Goal: Complete application form: Complete application form

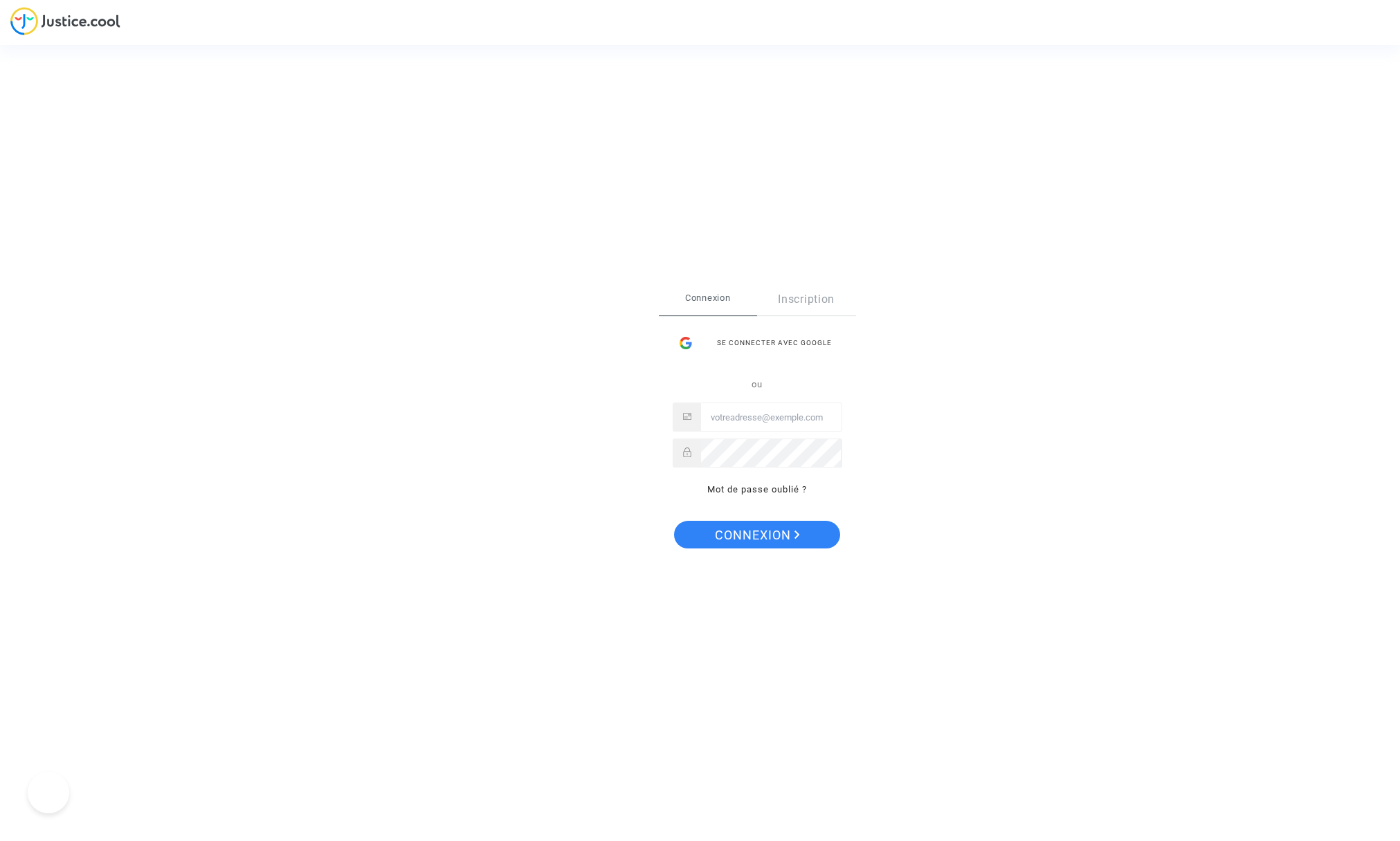
type input "[EMAIL_ADDRESS][DOMAIN_NAME]"
drag, startPoint x: 0, startPoint y: 0, endPoint x: 766, endPoint y: 536, distance: 934.9
click at [766, 536] on span "Connexion" at bounding box center [757, 535] width 85 height 29
click at [765, 536] on div "Se connecter Connexion Inscription Se connecter avec Google ou patrickberlanpho…" at bounding box center [757, 420] width 197 height 274
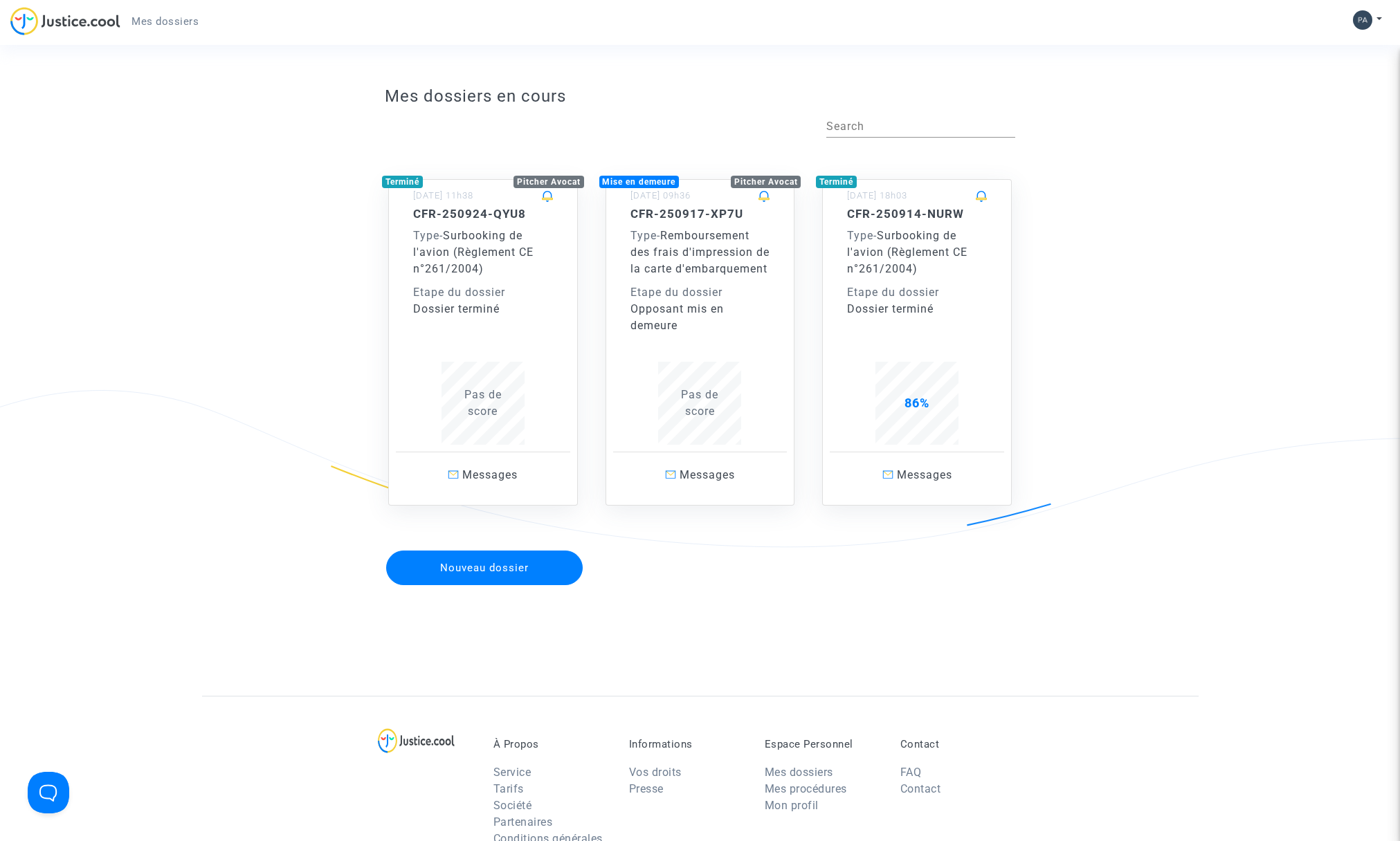
click at [726, 263] on div "Type - Remboursement des frais d'impression de la carte d'embarquement" at bounding box center [700, 252] width 140 height 50
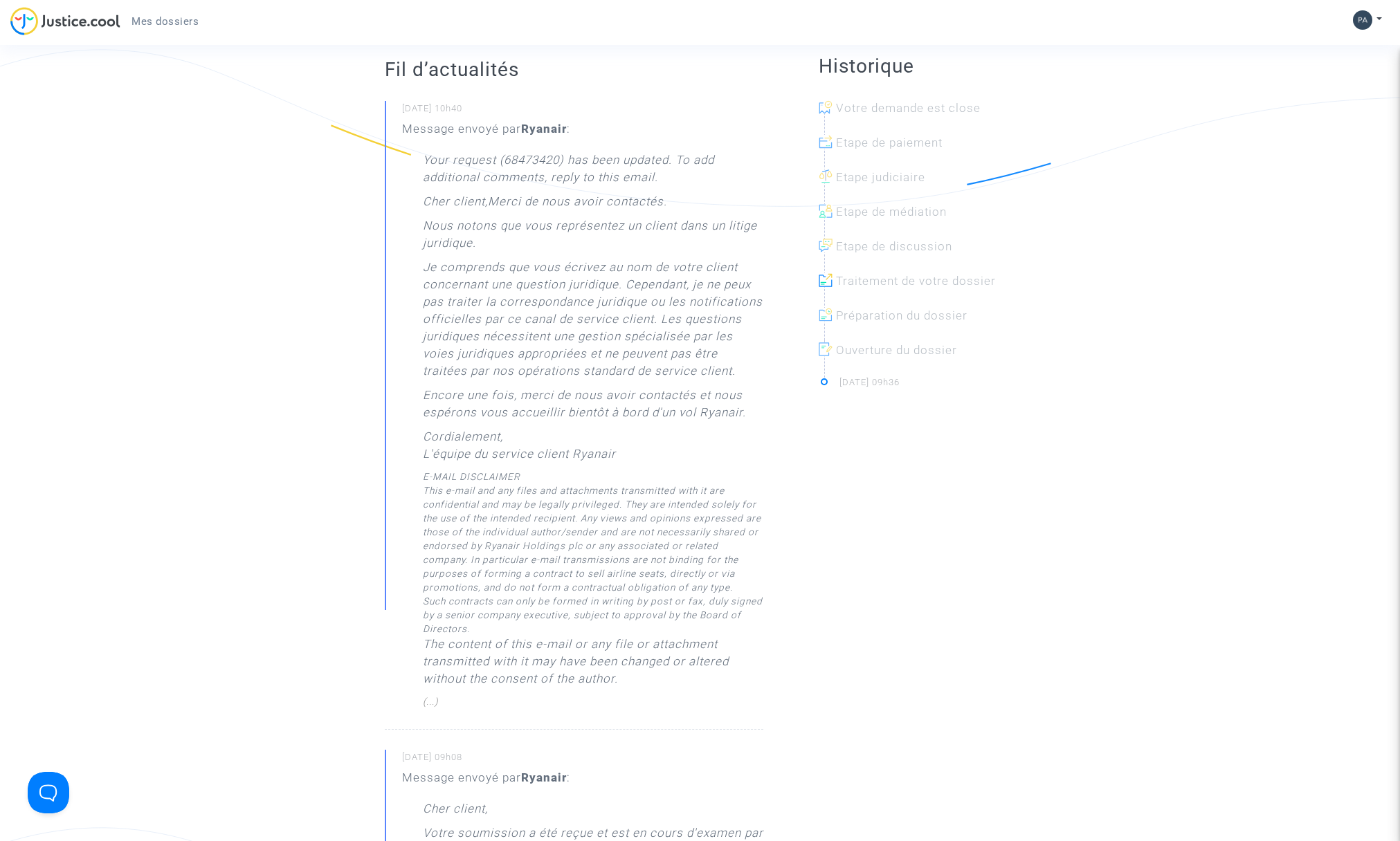
scroll to position [345, 0]
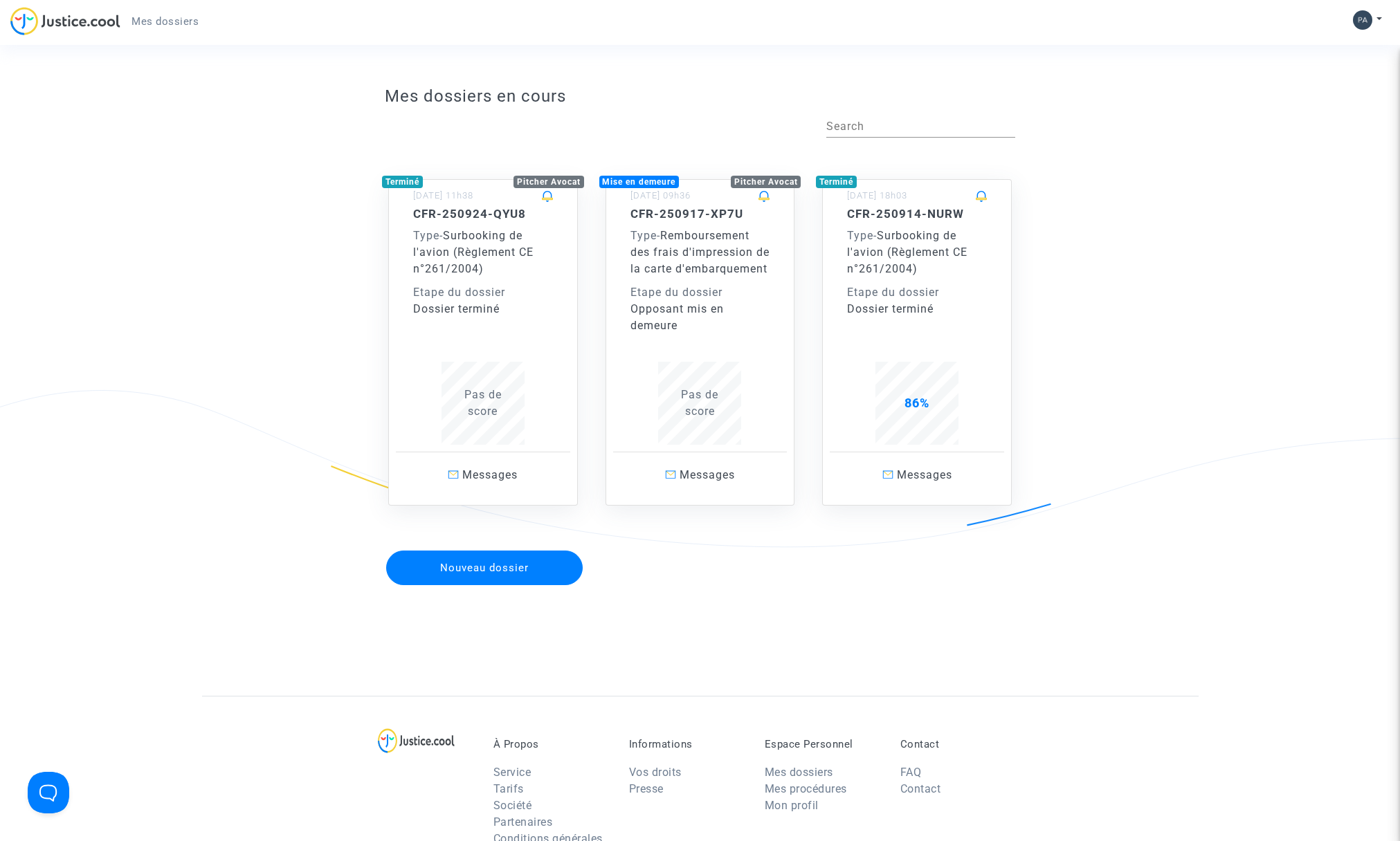
click at [466, 256] on span "Surbooking de l'avion (Règlement CE n°261/2004)" at bounding box center [473, 252] width 120 height 47
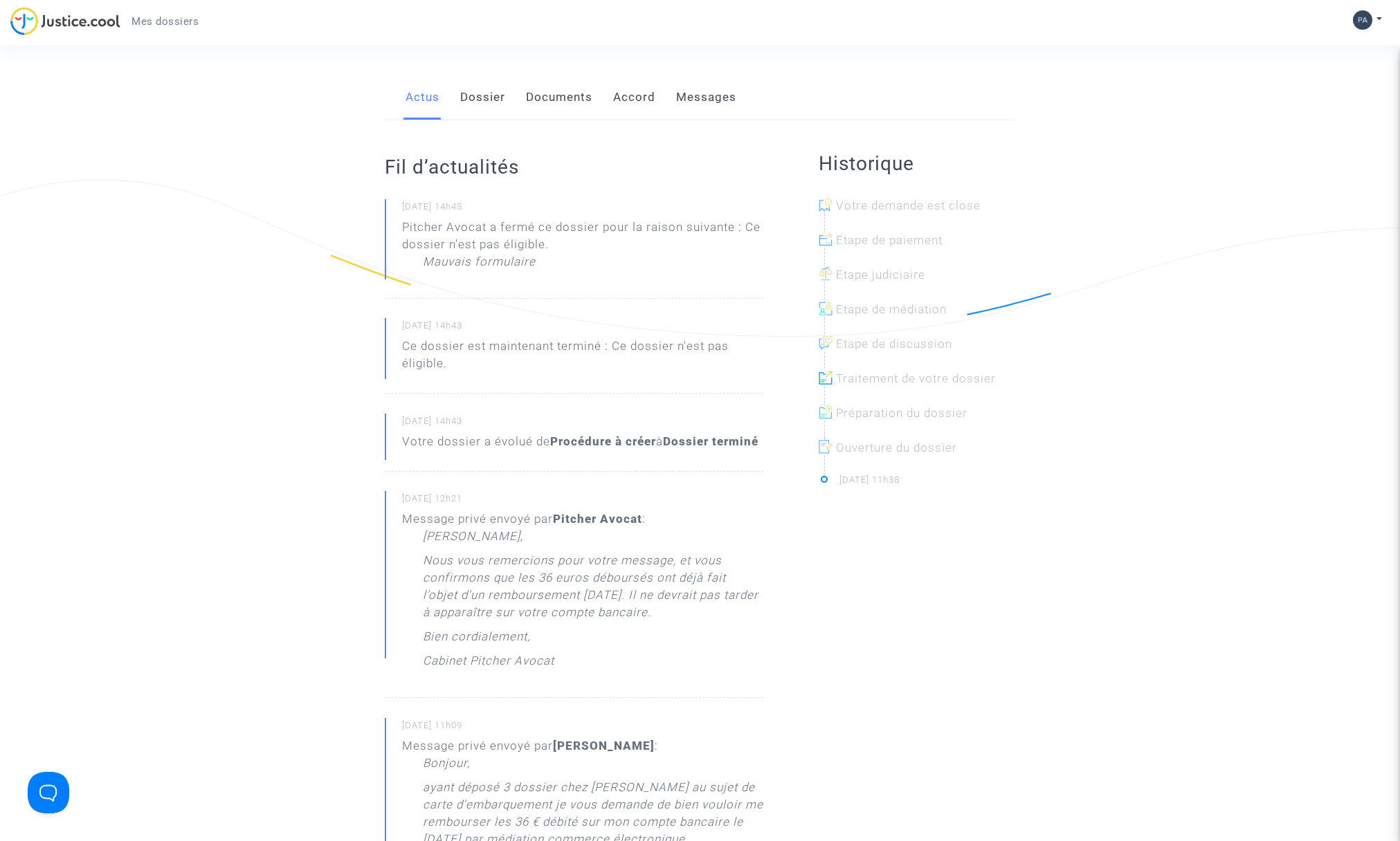
scroll to position [221, 0]
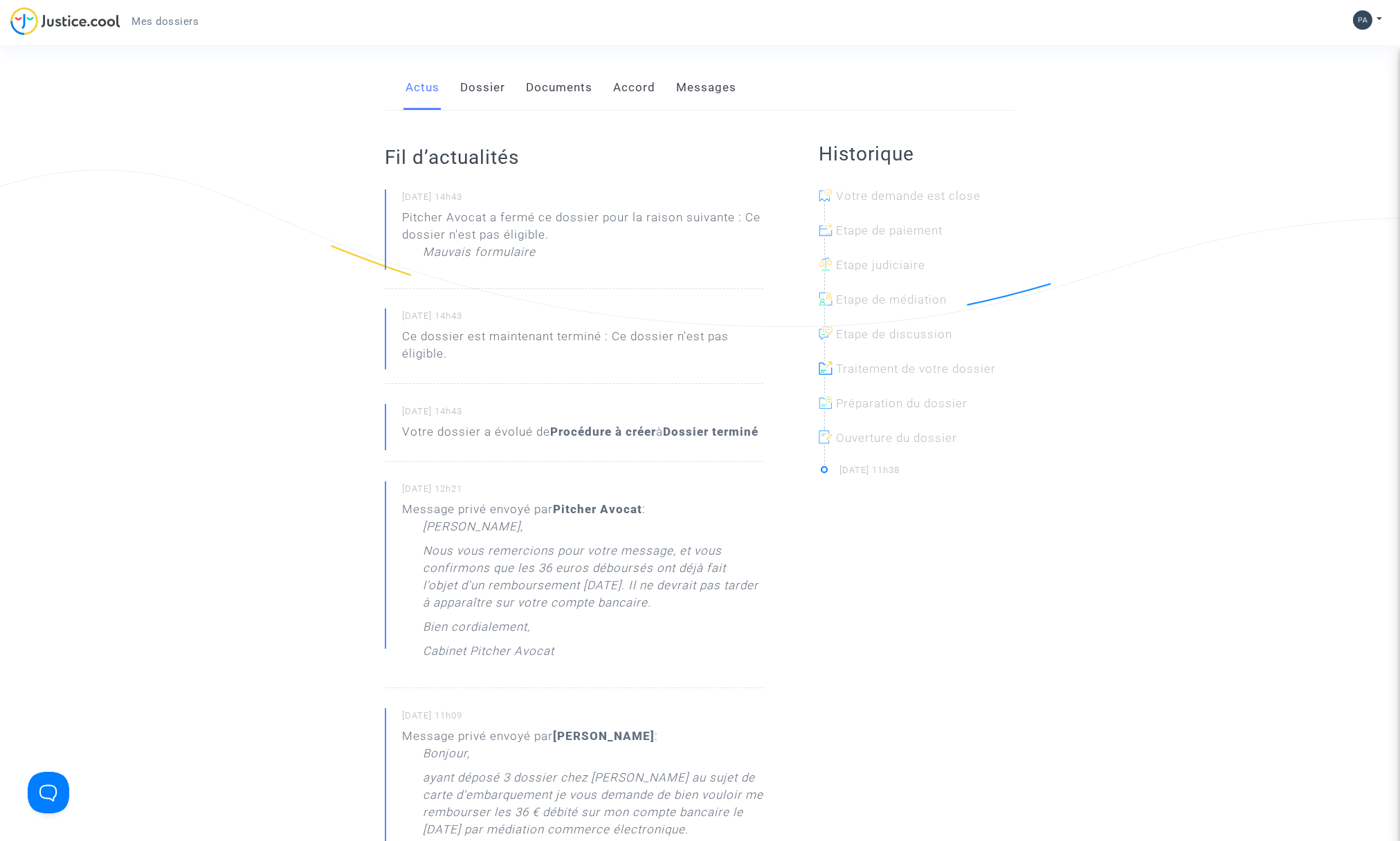
click at [546, 224] on div "Pitcher Avocat a fermé ce dossier pour la raison suivante : Ce dossier n'est pa…" at bounding box center [582, 239] width 361 height 59
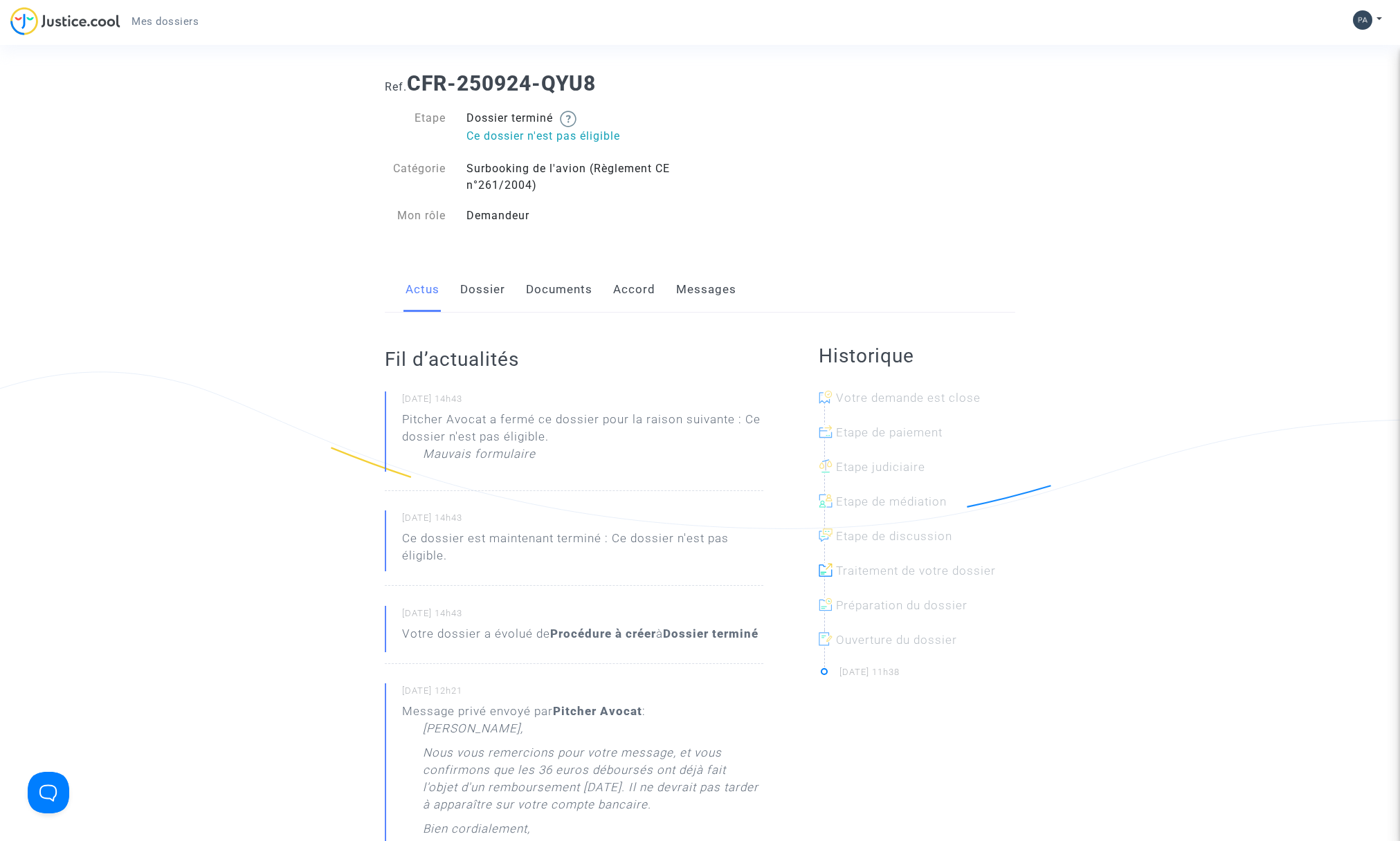
scroll to position [0, 0]
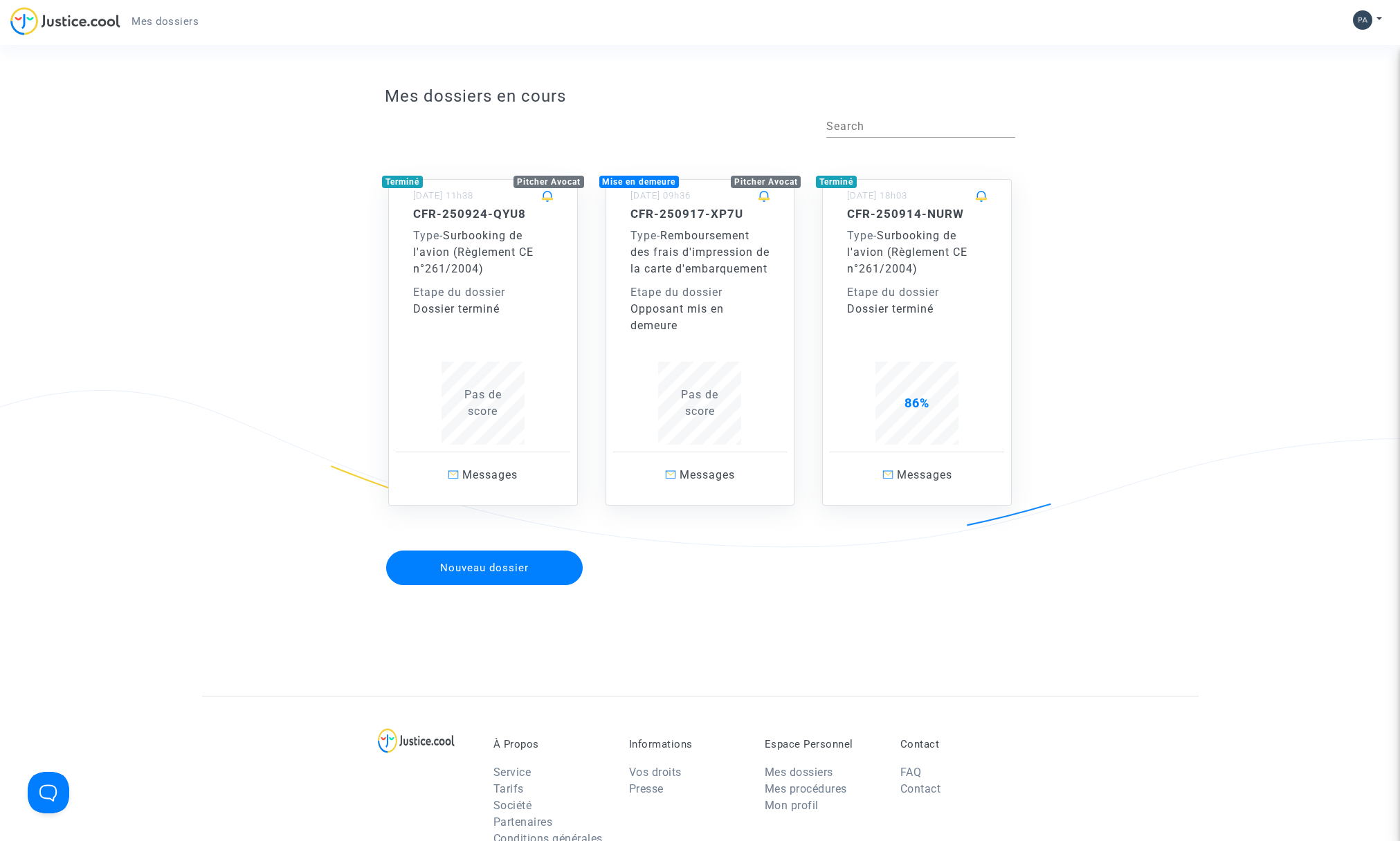
click at [700, 224] on div "CFR-250917-XP7U Type - Remboursement des frais d'impression de la carte d'embar…" at bounding box center [700, 271] width 140 height 128
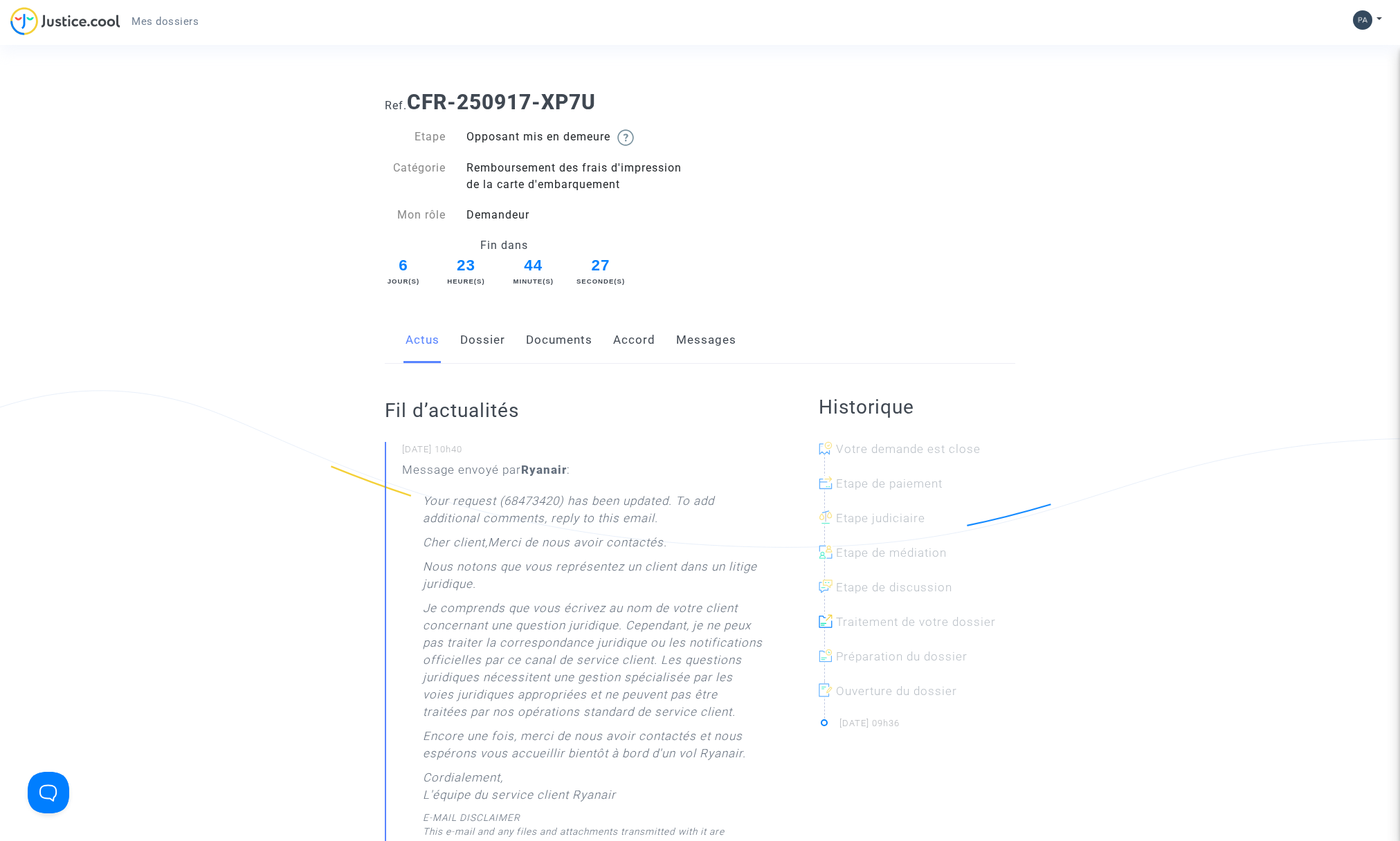
click at [482, 338] on link "Dossier" at bounding box center [482, 340] width 45 height 46
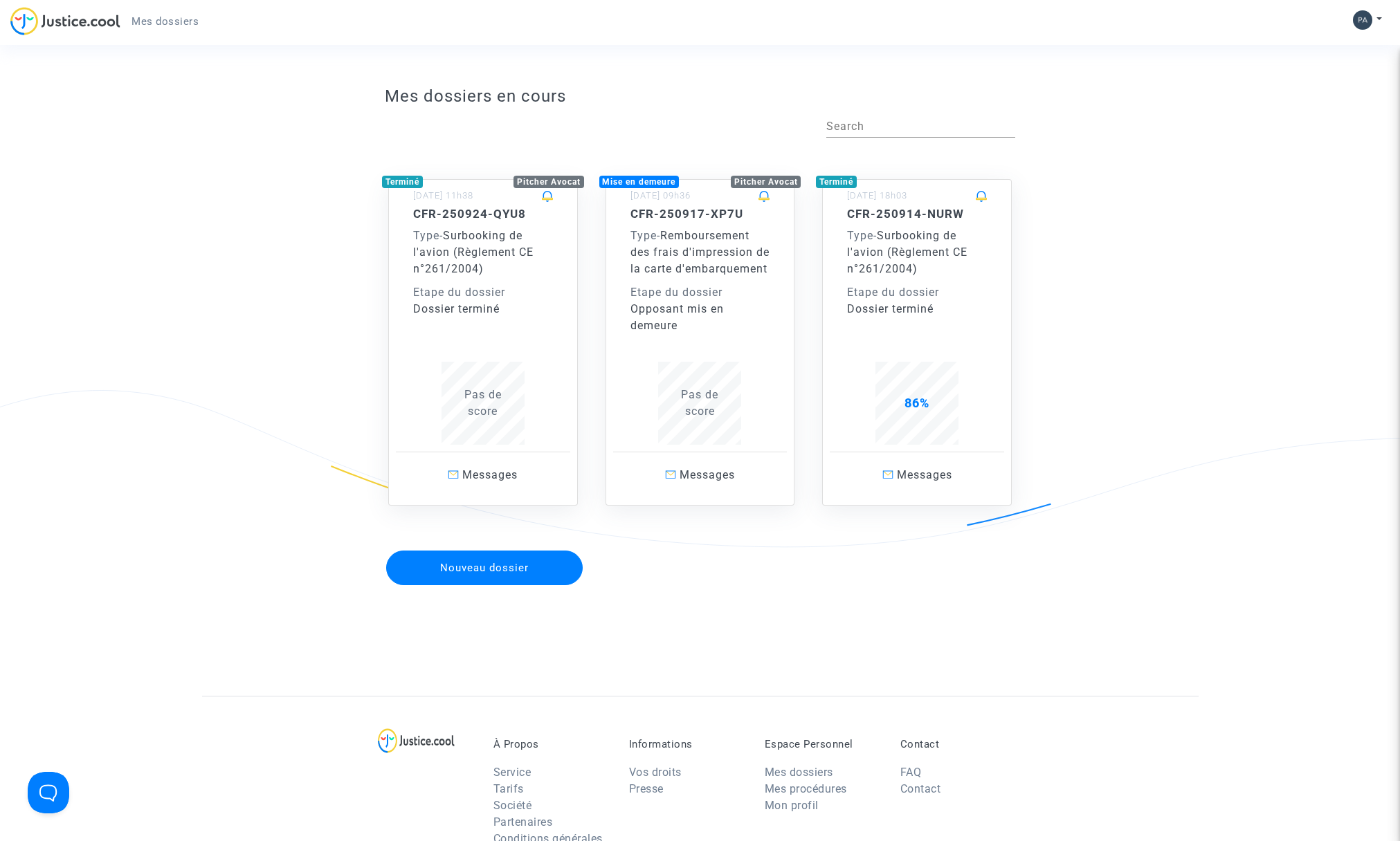
click at [939, 229] on div "Type - Surbooking de l'avion (Règlement CE n°261/2004)" at bounding box center [917, 252] width 140 height 50
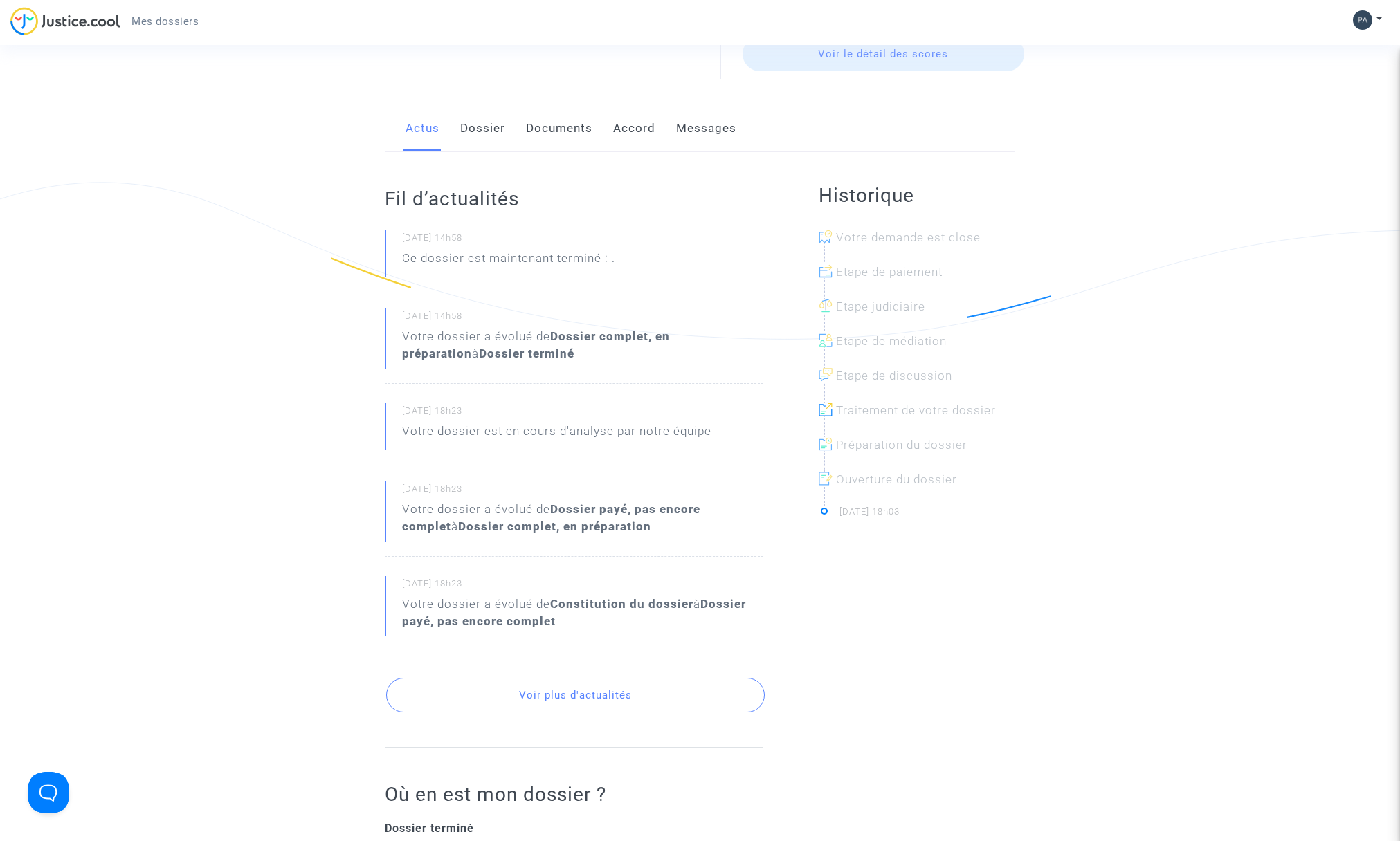
scroll to position [249, 0]
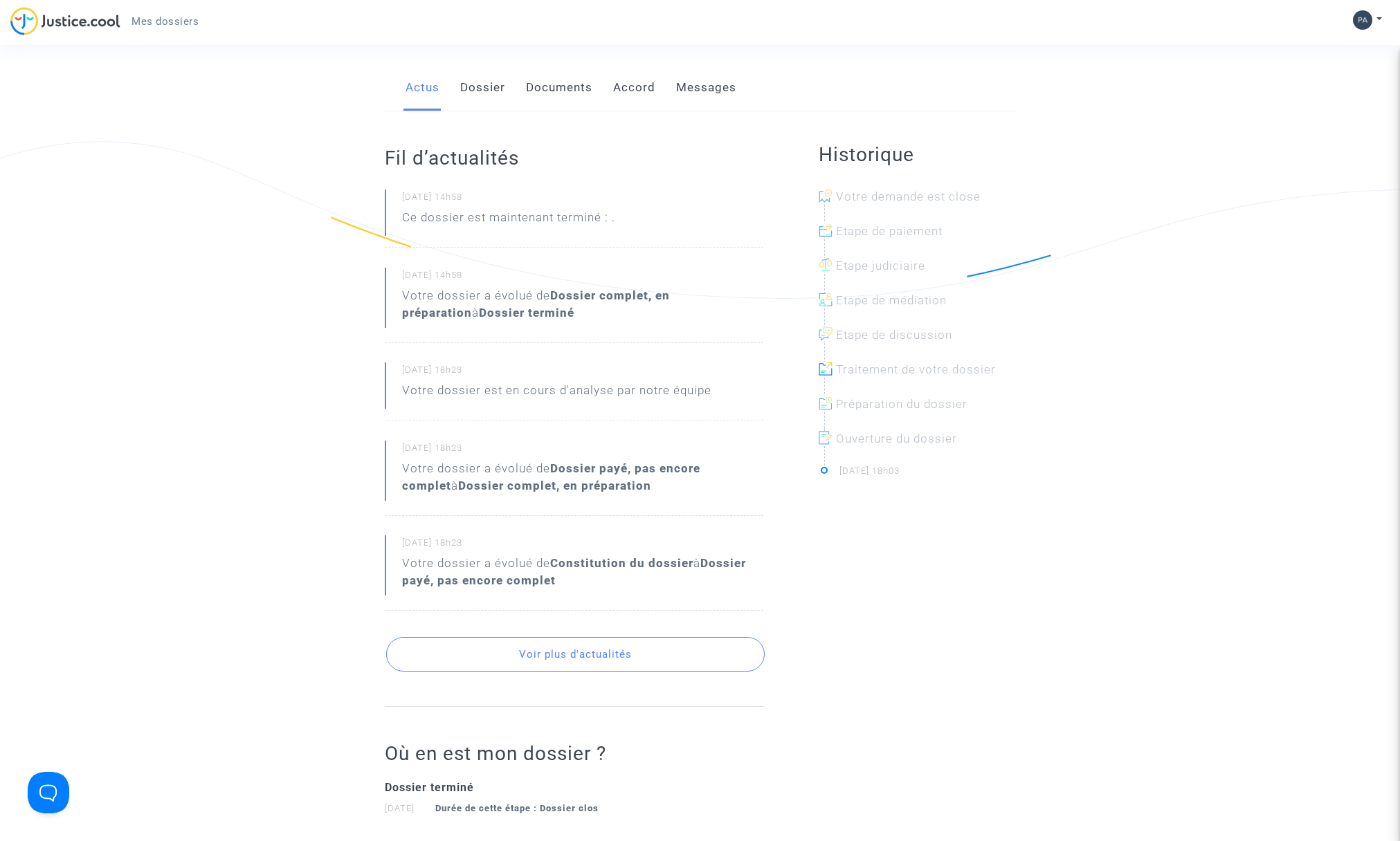
click at [491, 86] on link "Dossier" at bounding box center [482, 88] width 45 height 46
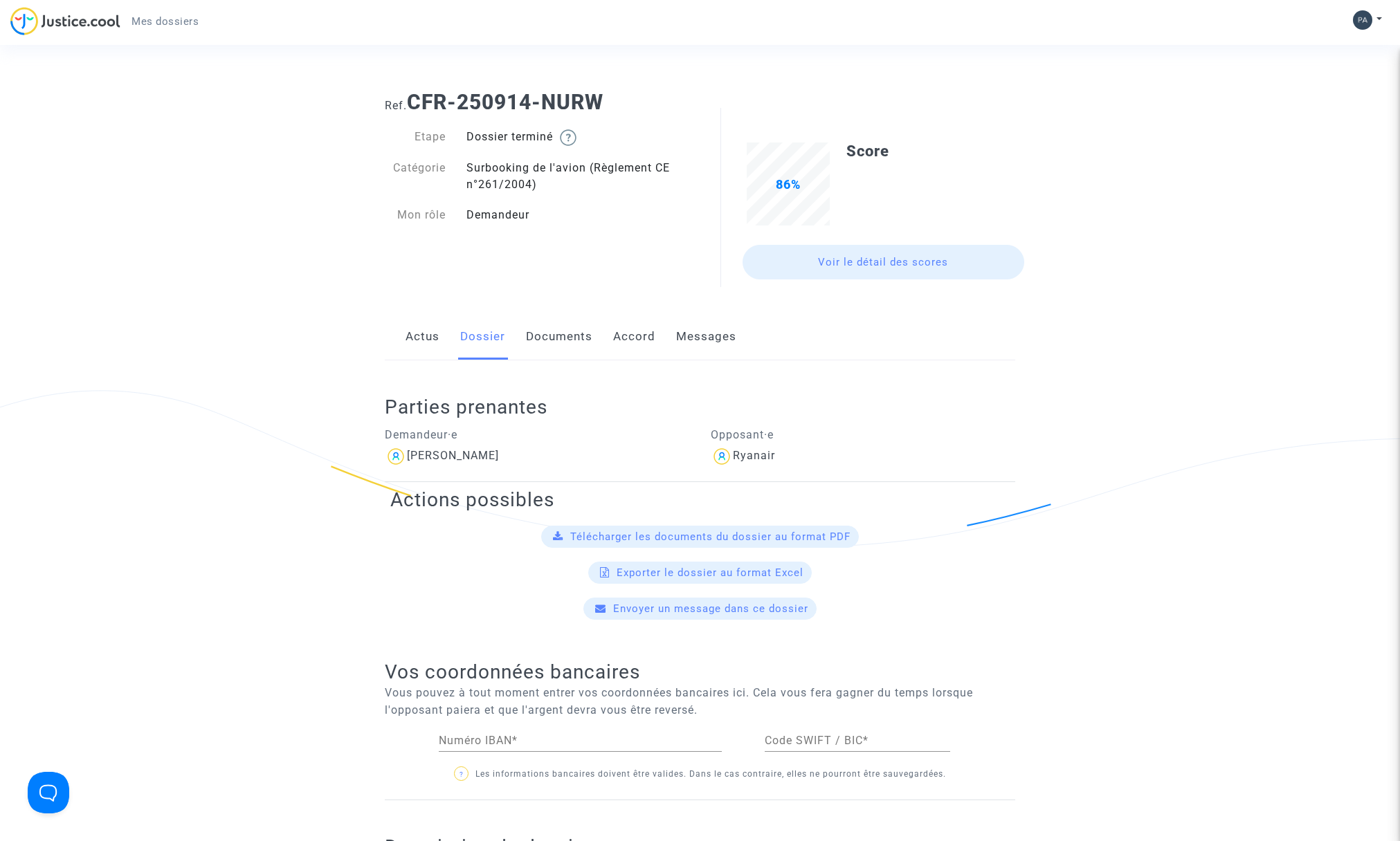
scroll to position [249, 0]
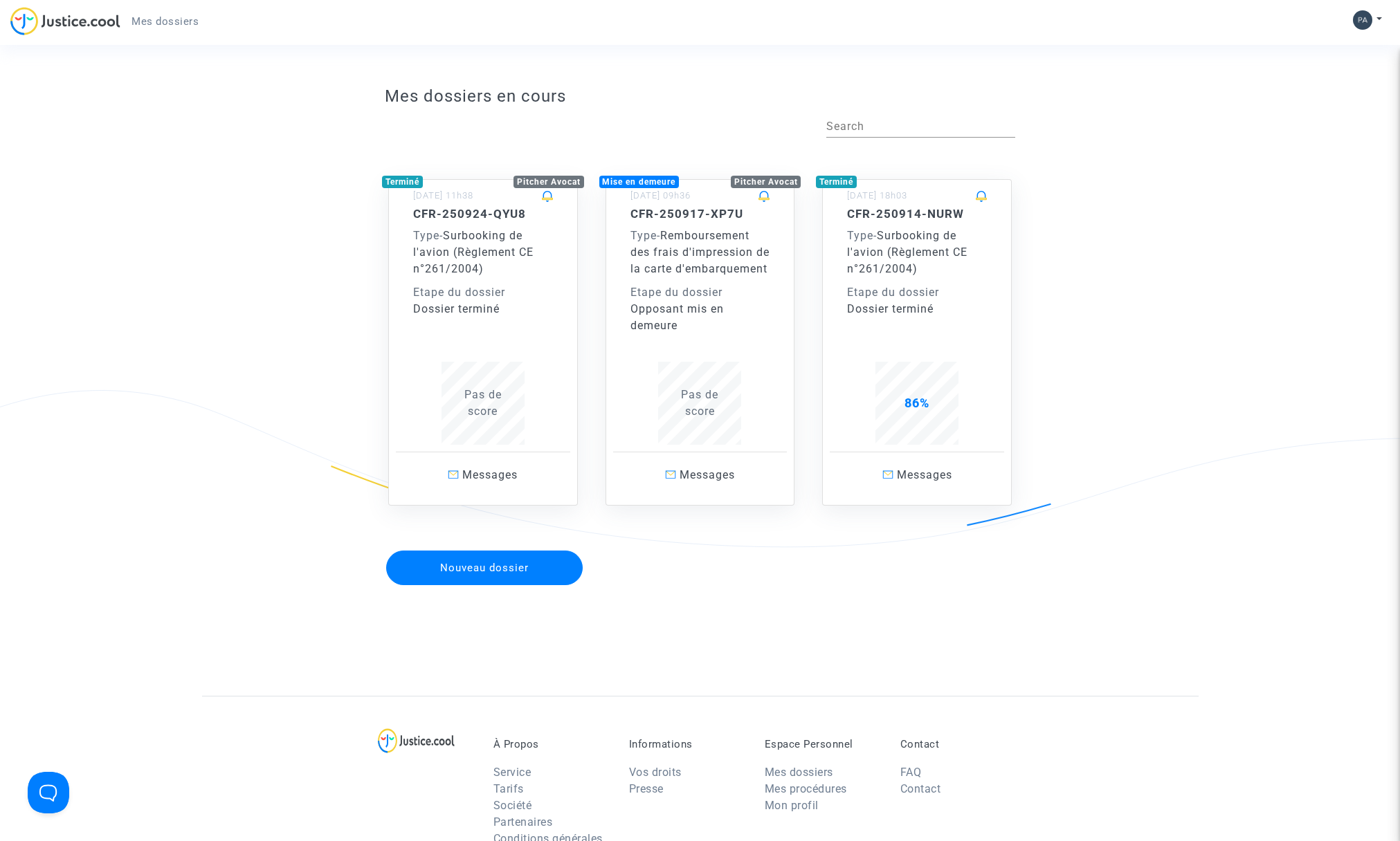
click at [711, 231] on span "Remboursement des frais d'impression de la carte d'embarquement" at bounding box center [699, 252] width 139 height 47
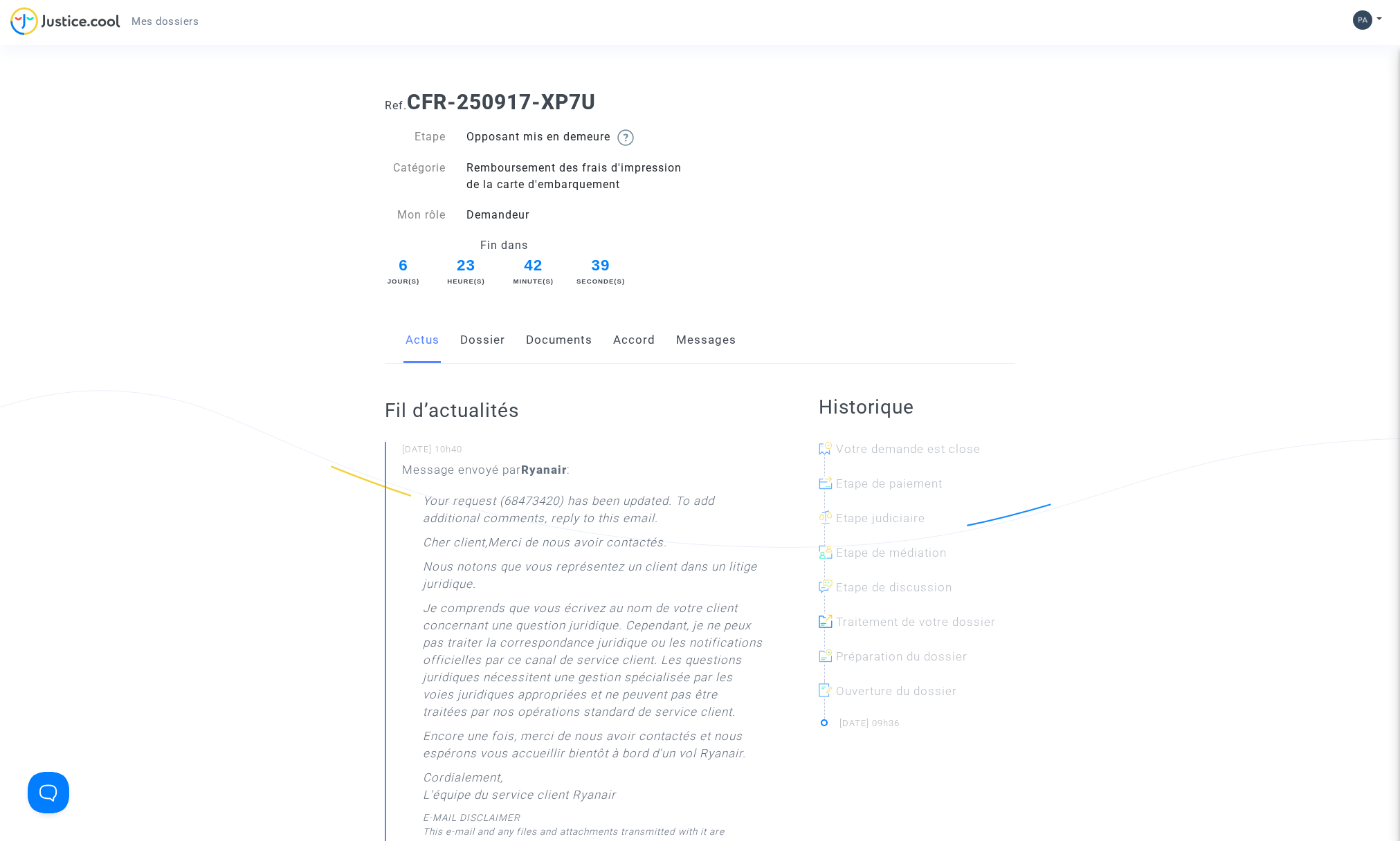
drag, startPoint x: 476, startPoint y: 341, endPoint x: 539, endPoint y: 321, distance: 66.1
click at [476, 341] on link "Dossier" at bounding box center [482, 340] width 45 height 46
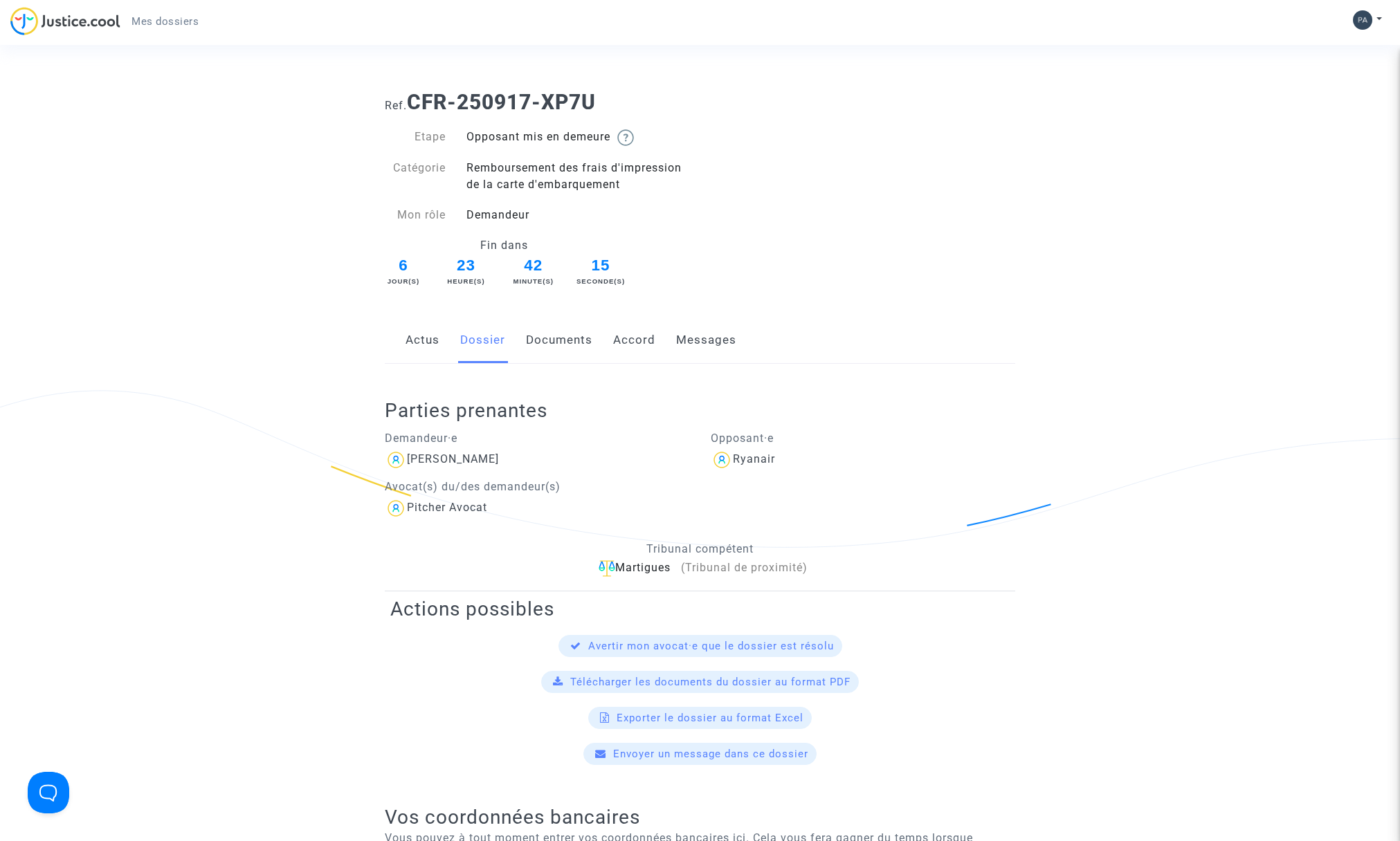
scroll to position [1, 0]
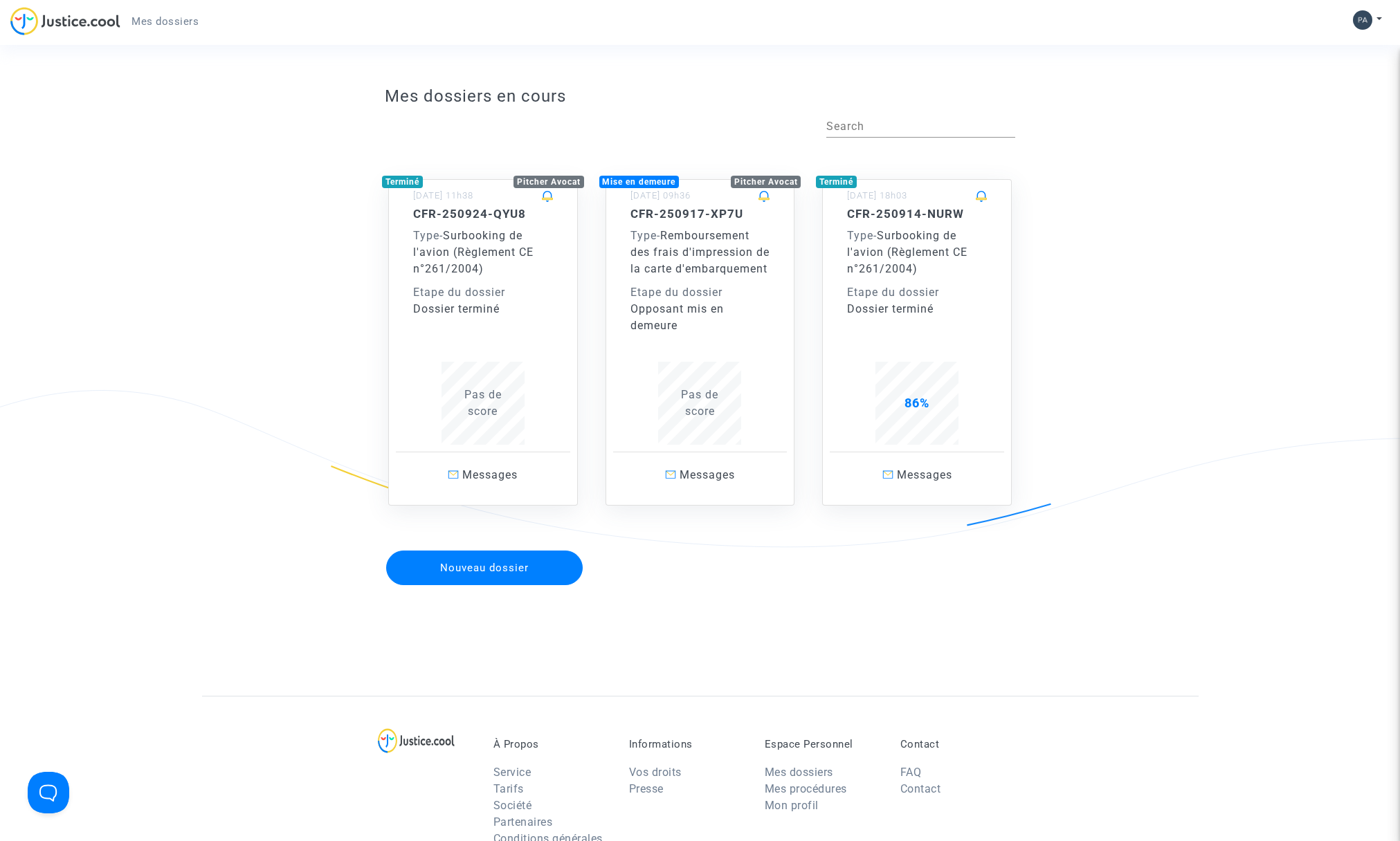
click at [488, 585] on button "Nouveau dossier" at bounding box center [485, 568] width 197 height 35
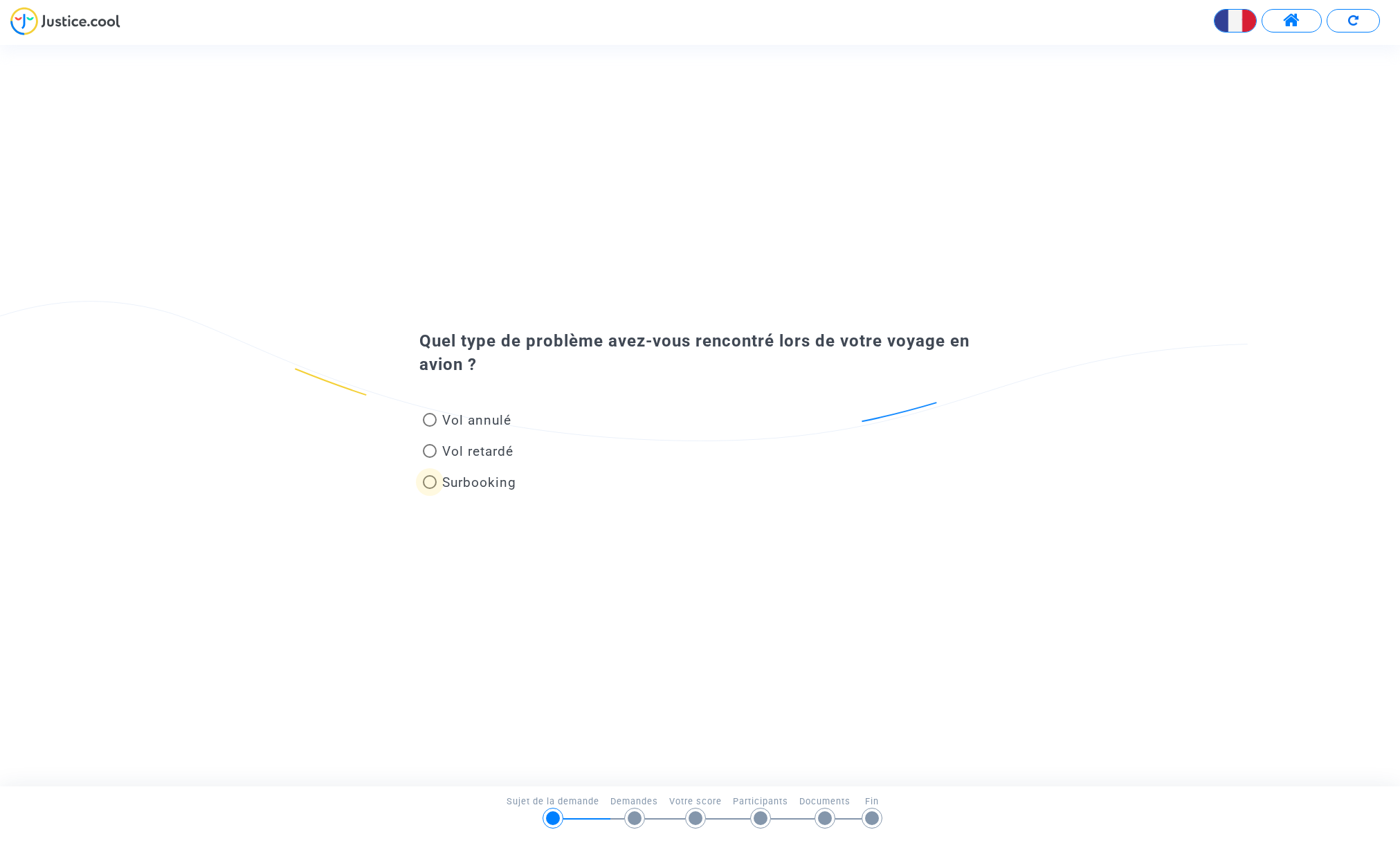
drag, startPoint x: 429, startPoint y: 482, endPoint x: 436, endPoint y: 494, distance: 13.9
click at [429, 482] on span at bounding box center [429, 482] width 14 height 14
click at [429, 489] on input "Surbooking" at bounding box center [429, 489] width 1 height 1
radio input "true"
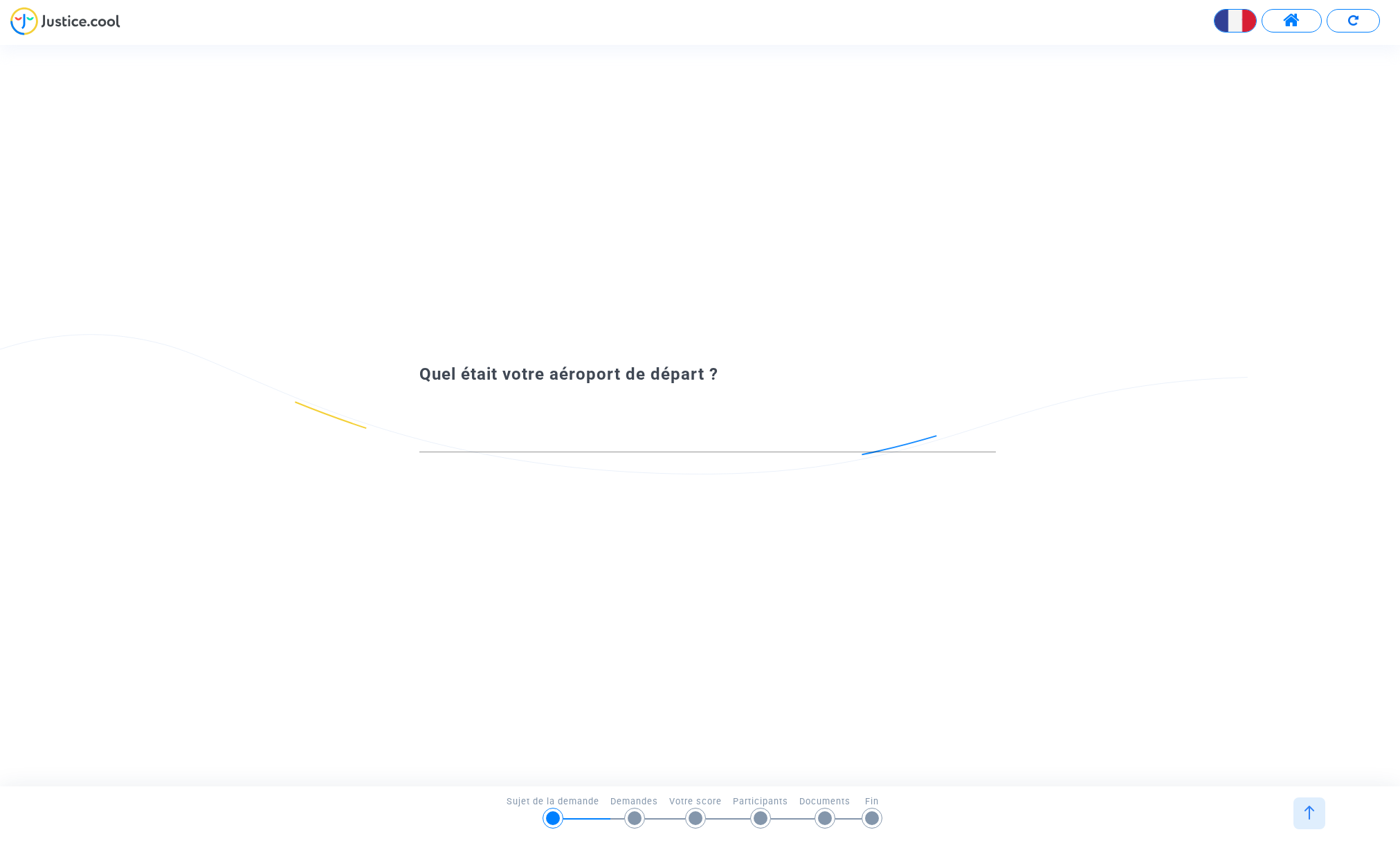
click at [473, 431] on div at bounding box center [708, 434] width 576 height 35
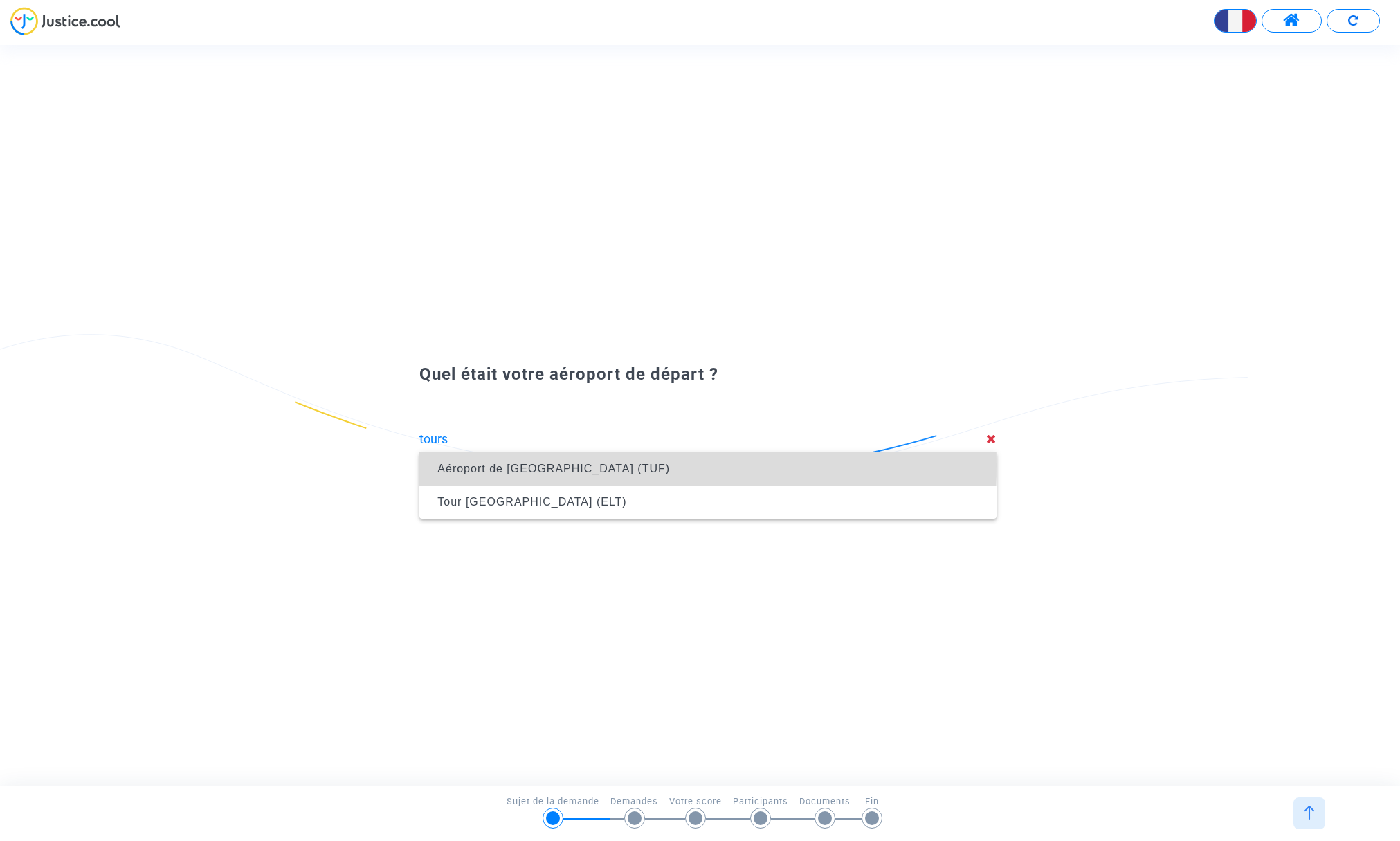
click at [506, 466] on span "Aéroport de [GEOGRAPHIC_DATA] (TUF)" at bounding box center [554, 469] width 233 height 12
type input "Aéroport de [GEOGRAPHIC_DATA] (TUF)"
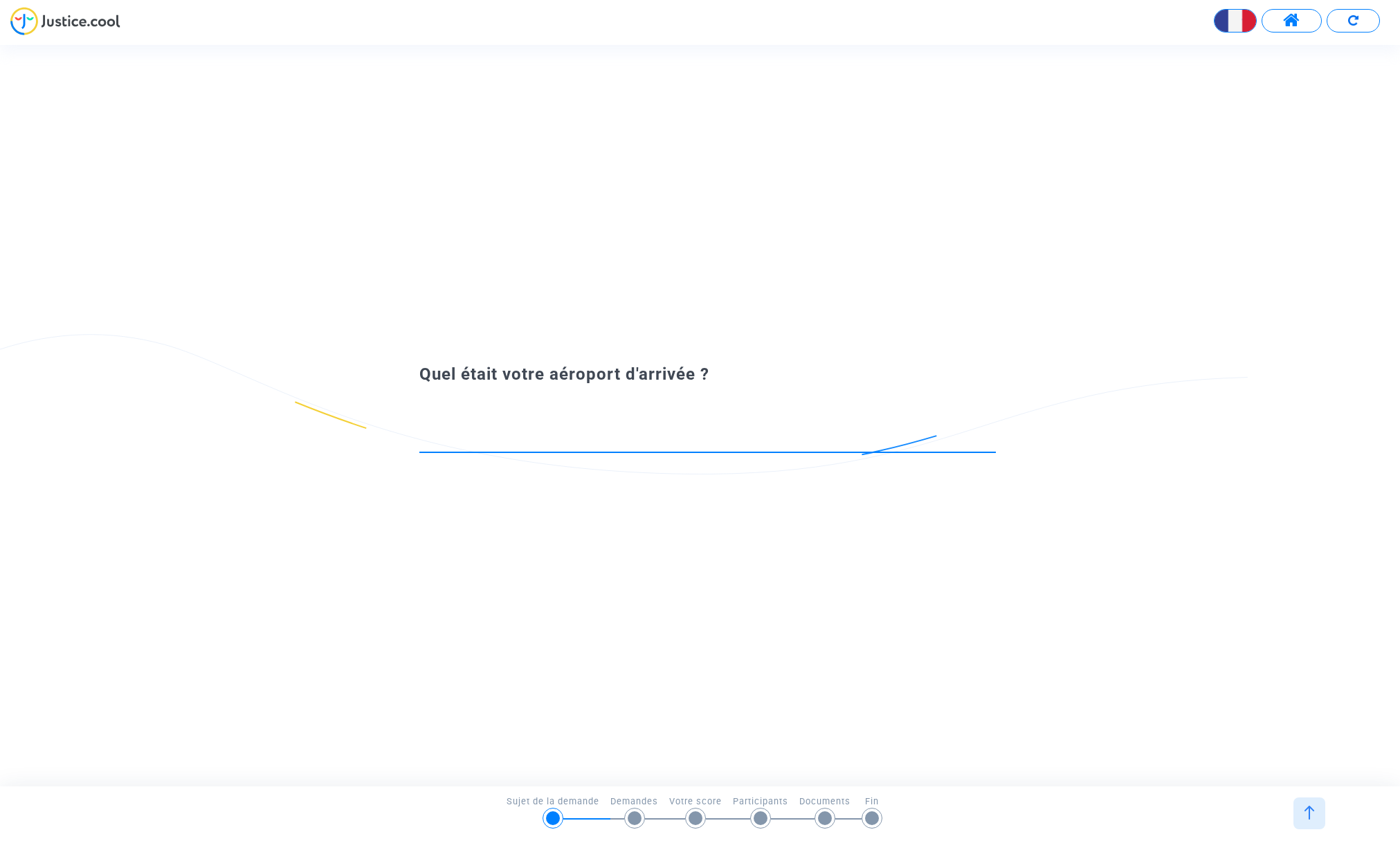
click at [488, 434] on input at bounding box center [708, 439] width 576 height 14
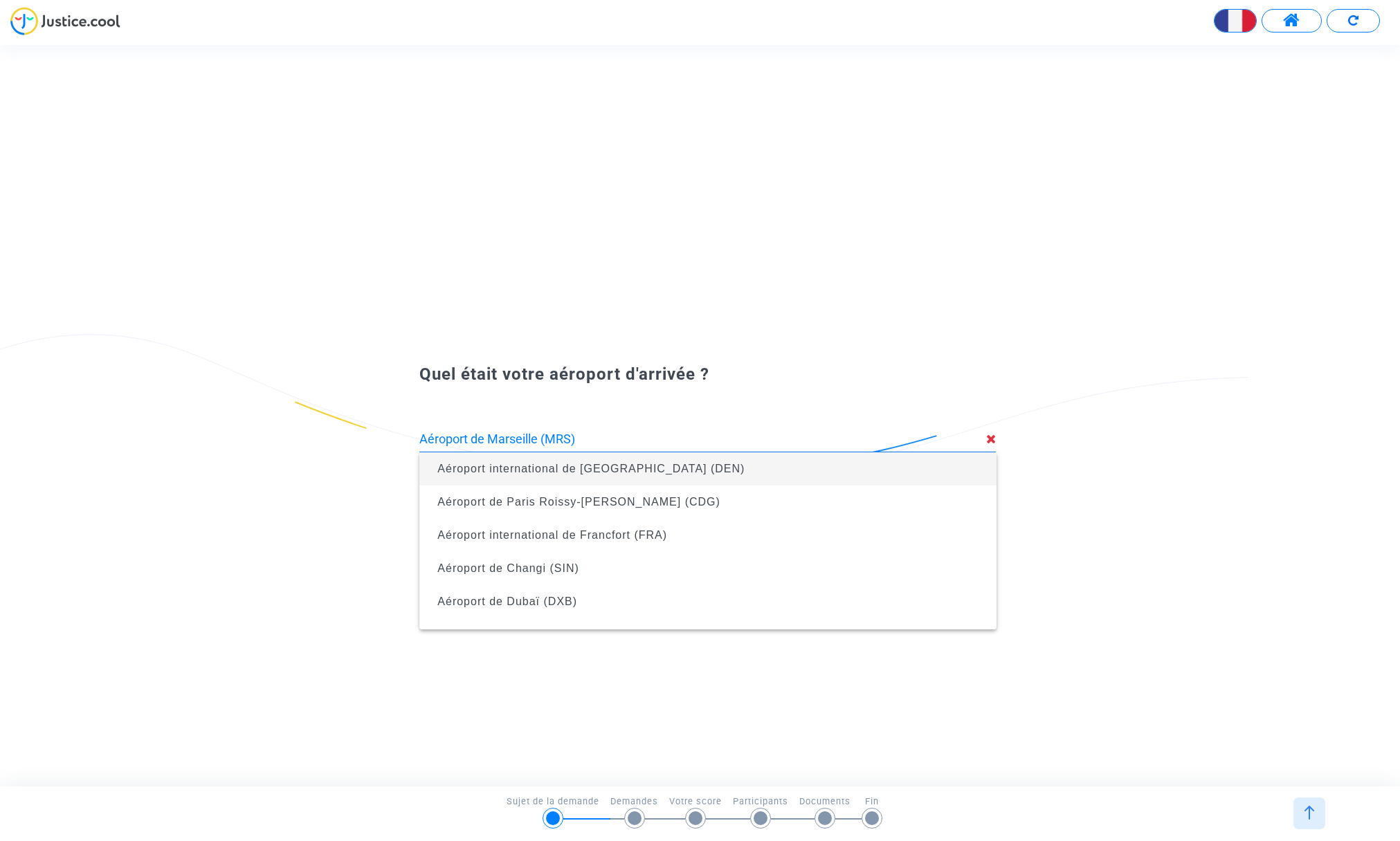
click at [603, 440] on input "Aéroport de Marseille (MRS)" at bounding box center [702, 439] width 566 height 14
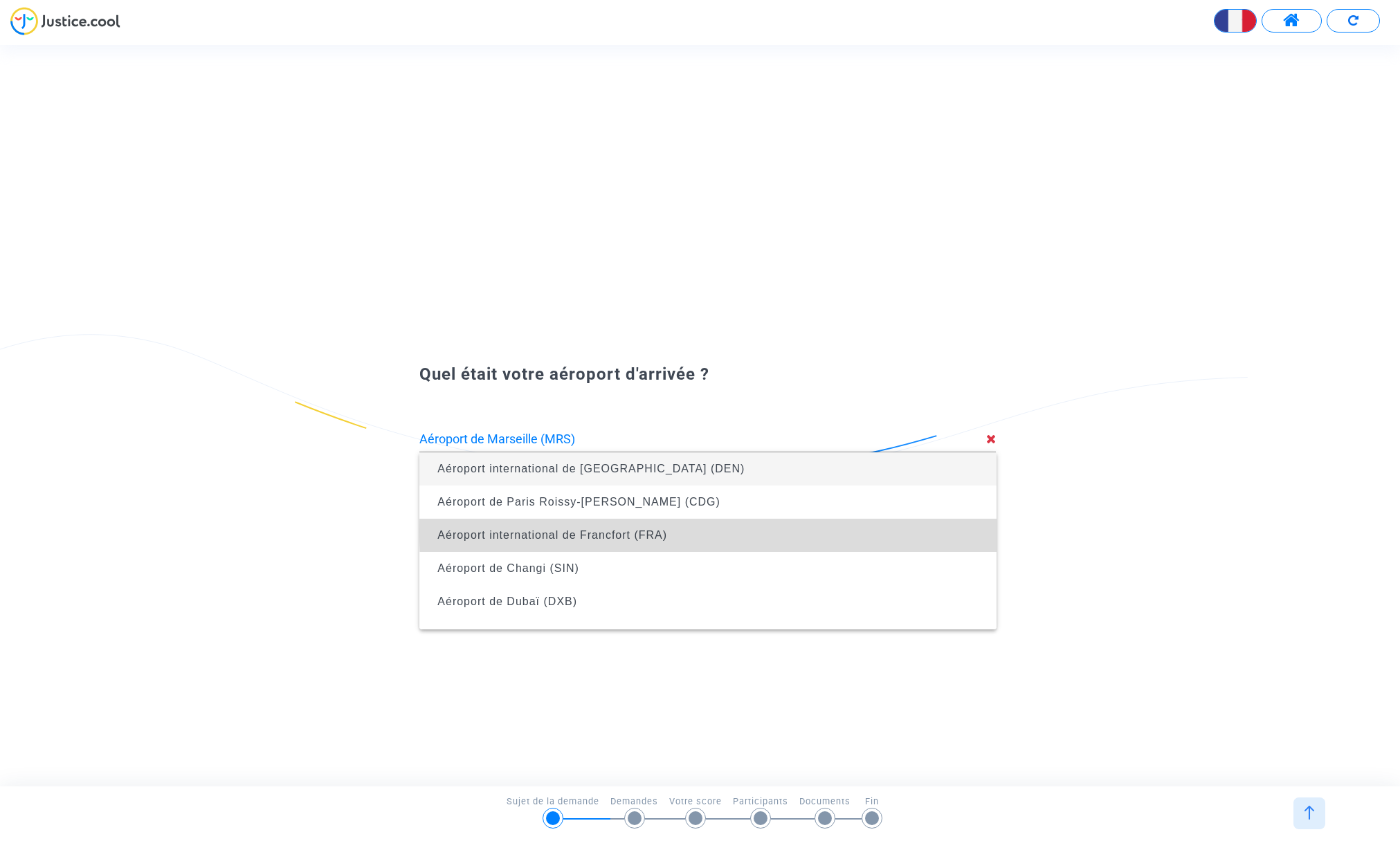
click at [878, 531] on span "Aéroport international de Francfort (FRA)" at bounding box center [708, 536] width 554 height 33
type input "Aéroport international de Francfort (FRA)"
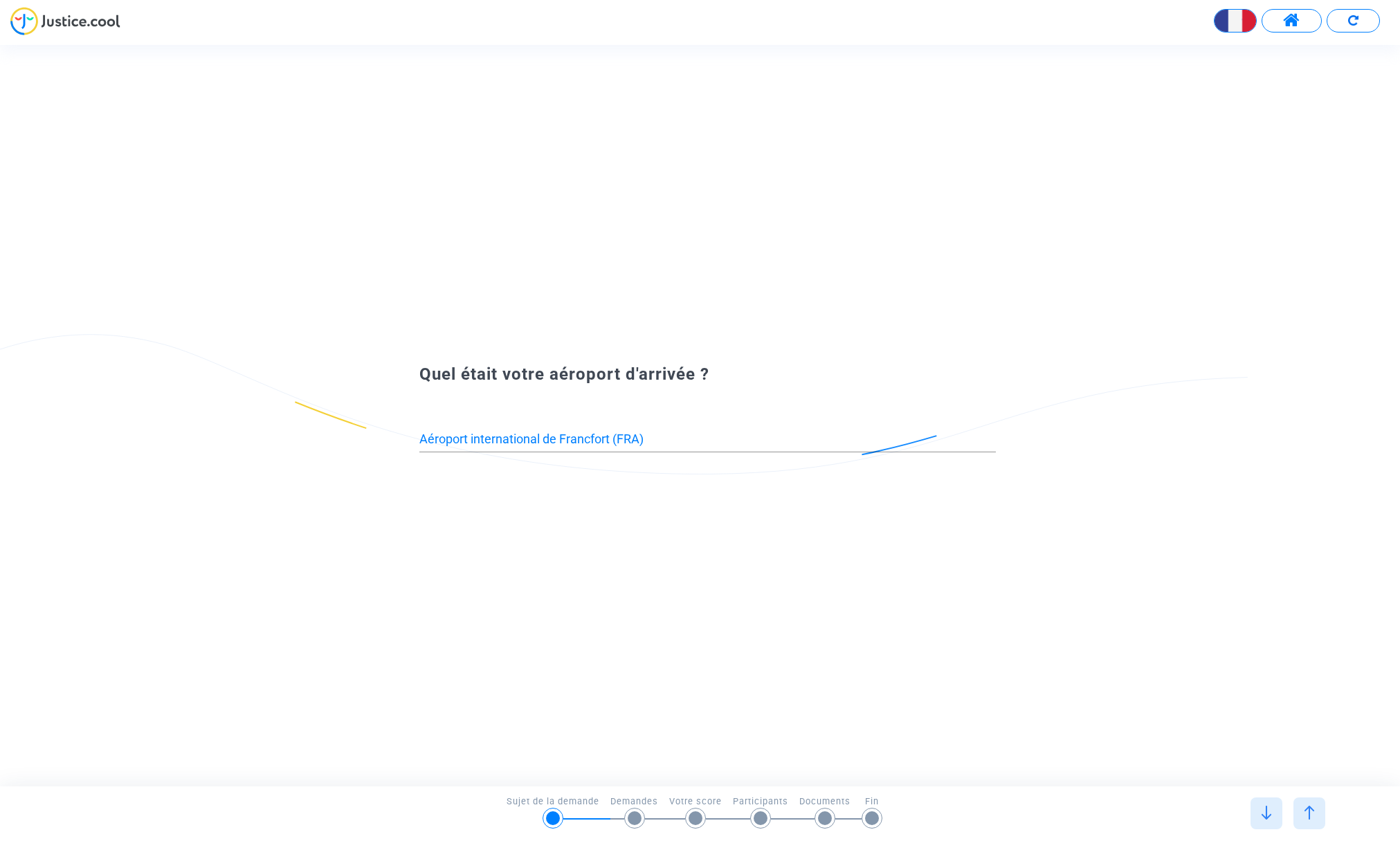
click at [671, 440] on input "Aéroport international de Francfort (FRA)" at bounding box center [708, 439] width 576 height 14
drag, startPoint x: 651, startPoint y: 437, endPoint x: 444, endPoint y: 427, distance: 207.2
click at [445, 427] on div "Aéroport international de Francfort (FRA)" at bounding box center [708, 434] width 576 height 35
click at [449, 427] on div at bounding box center [708, 434] width 576 height 35
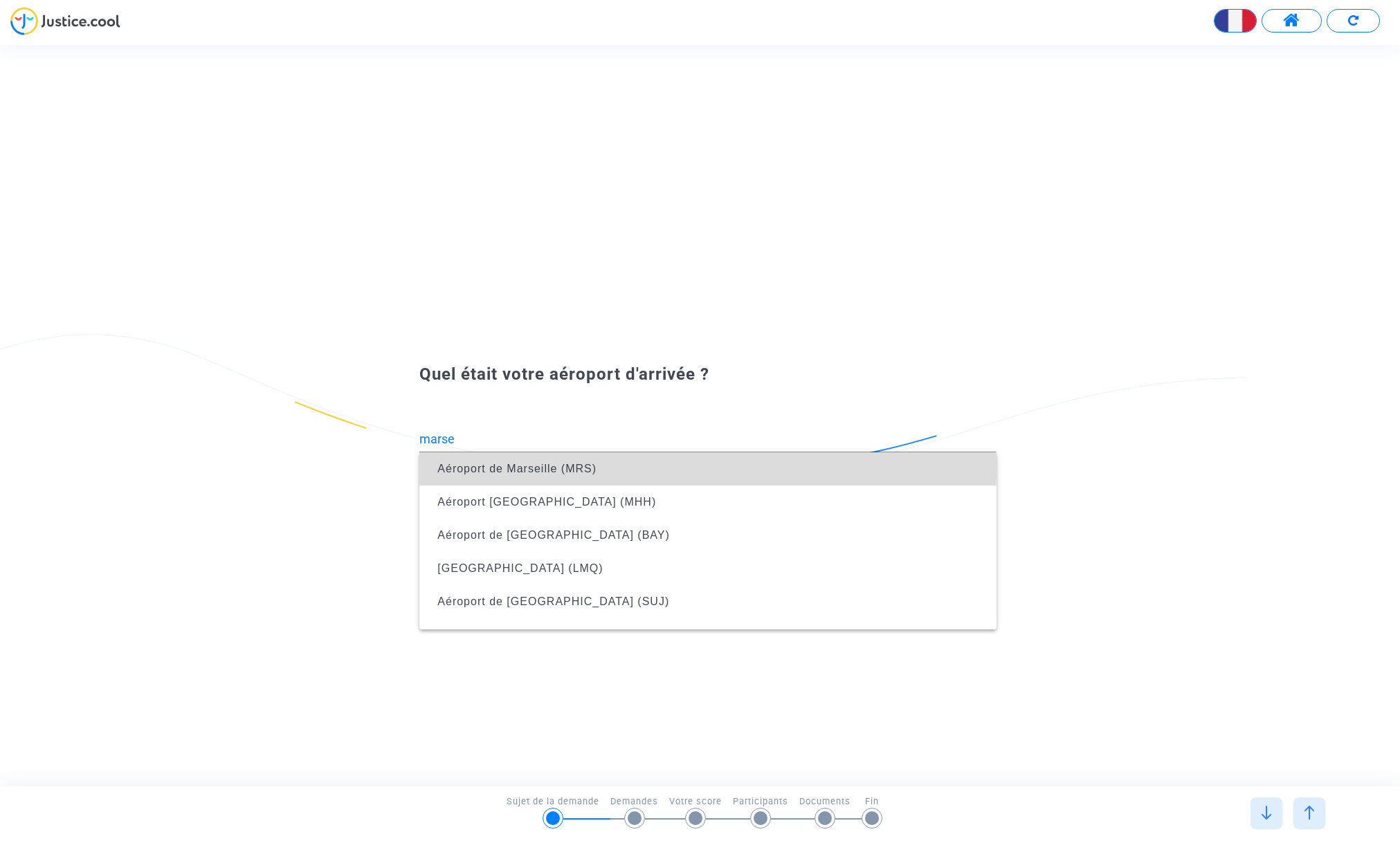
click at [458, 463] on span "Aéroport de Marseille (MRS)" at bounding box center [517, 469] width 159 height 12
type input "Aéroport de Marseille (MRS)"
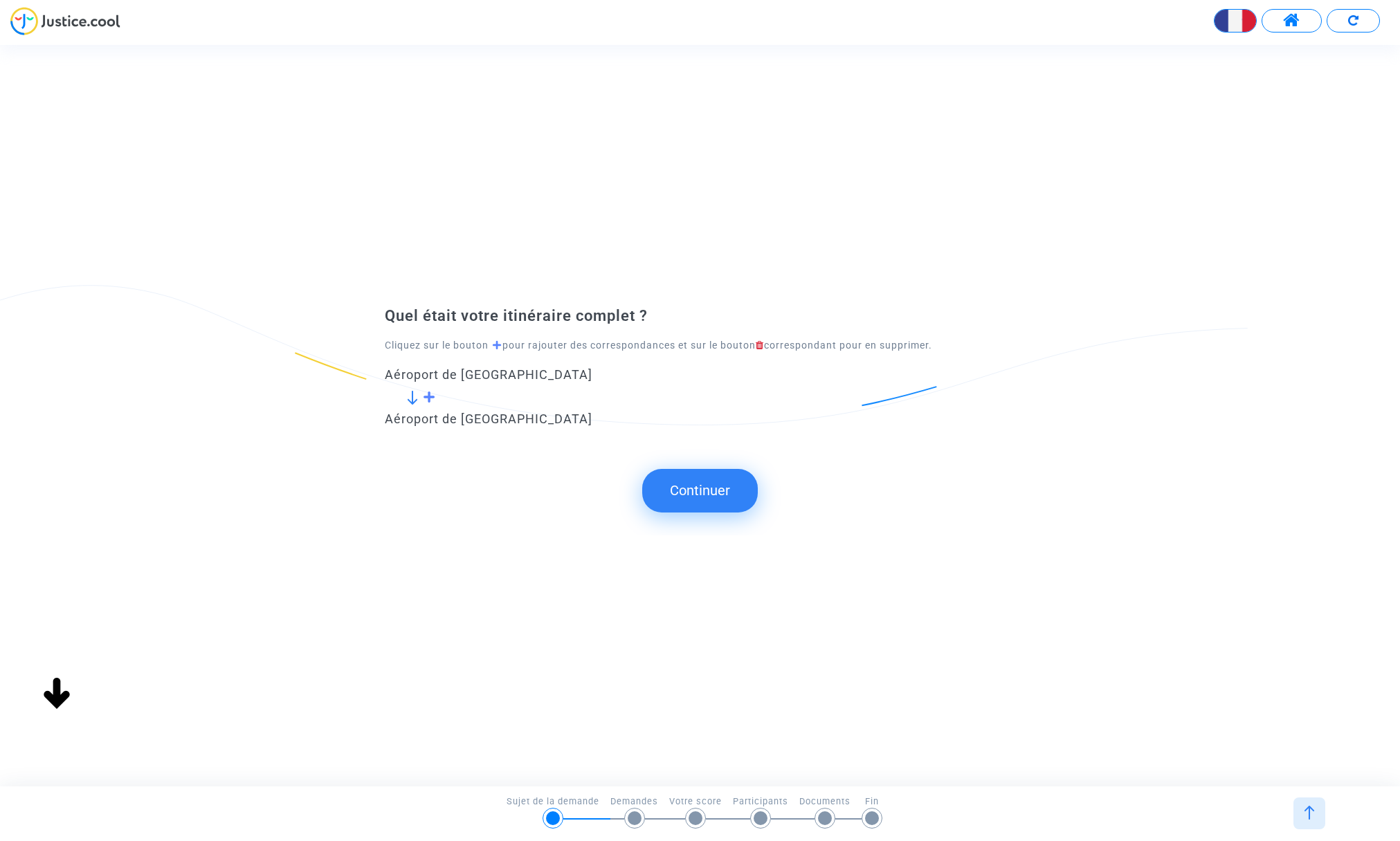
click at [686, 492] on button "Continuer" at bounding box center [700, 490] width 116 height 43
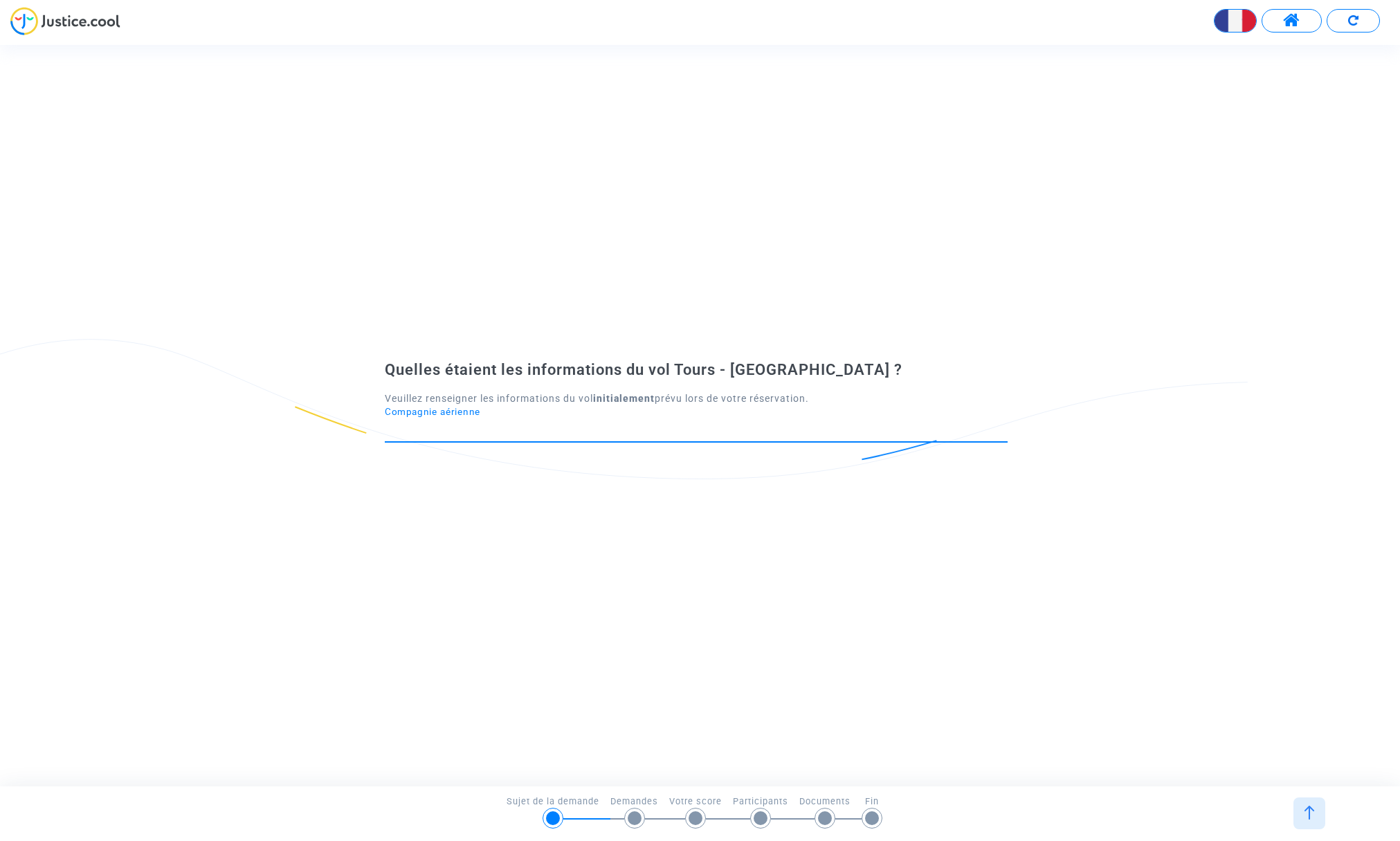
click at [485, 428] on input "Compagnie aérienne" at bounding box center [696, 429] width 623 height 14
type input "Ryanair"
click at [446, 458] on span "Ryanair (FR)" at bounding box center [696, 458] width 601 height 33
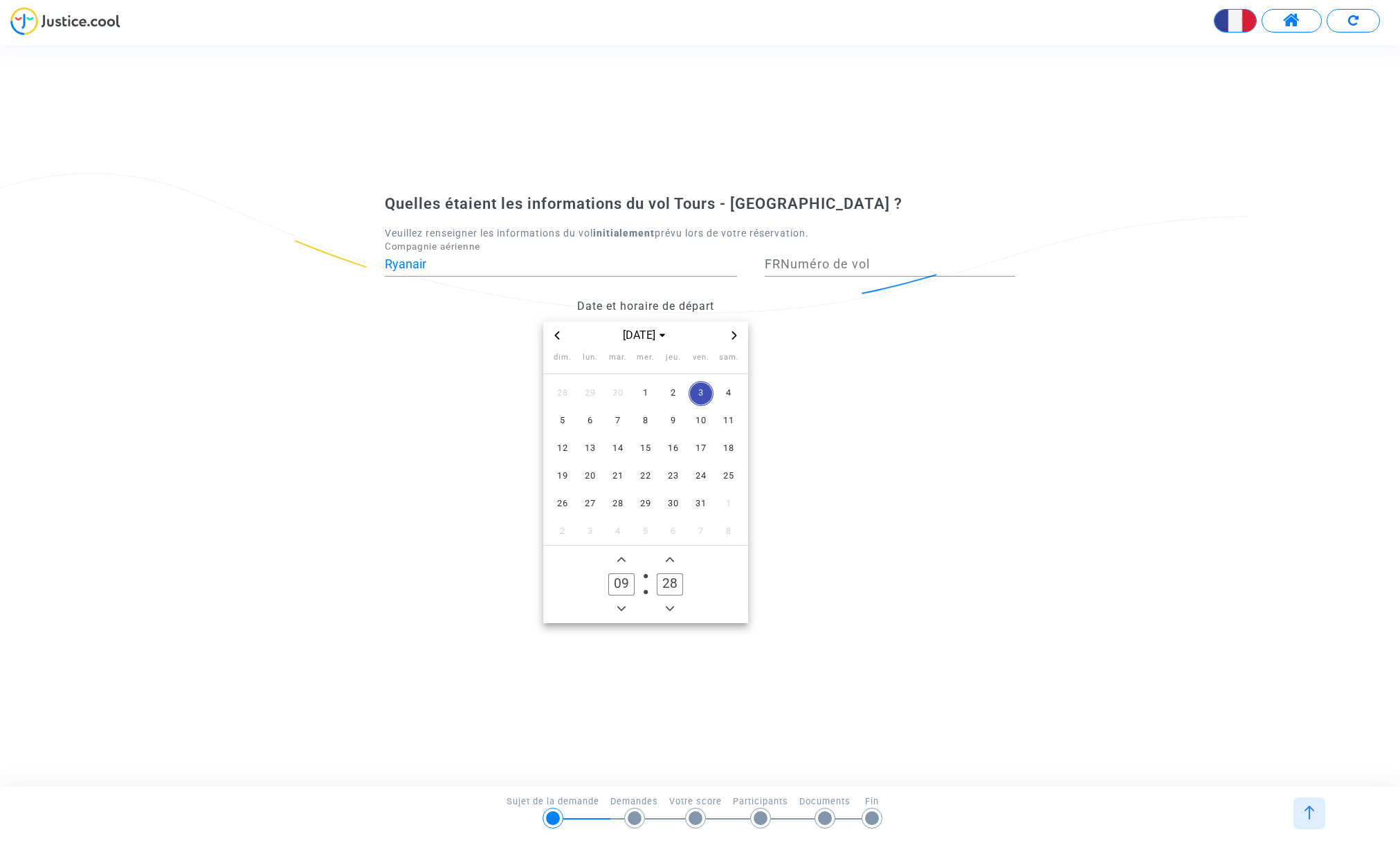
click at [556, 332] on icon "Previous month" at bounding box center [557, 335] width 8 height 8
click at [729, 417] on span "13" at bounding box center [729, 421] width 25 height 25
click at [620, 558] on icon "Add a hour" at bounding box center [621, 559] width 8 height 5
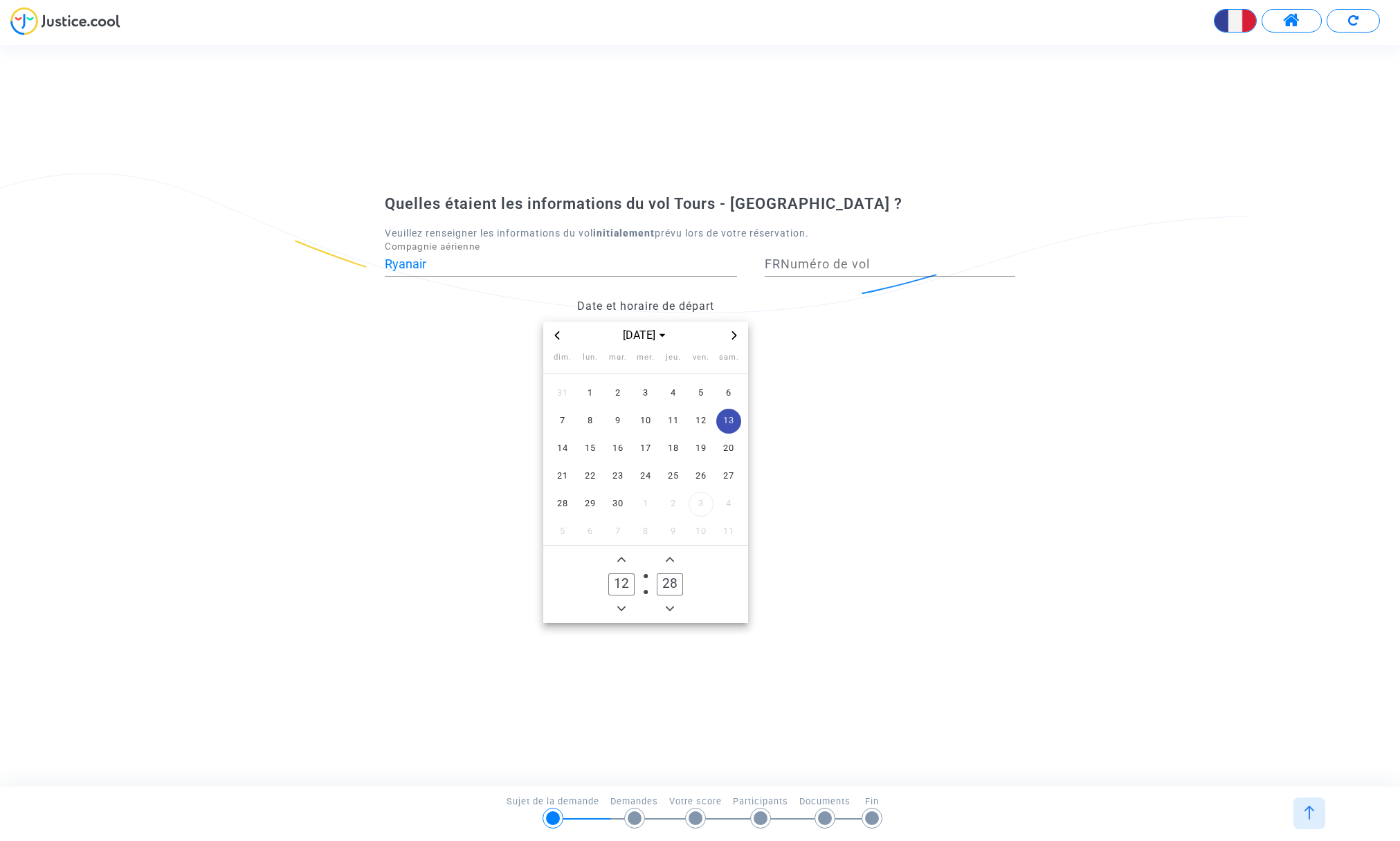
click at [620, 557] on icon "Add a hour" at bounding box center [621, 559] width 8 height 5
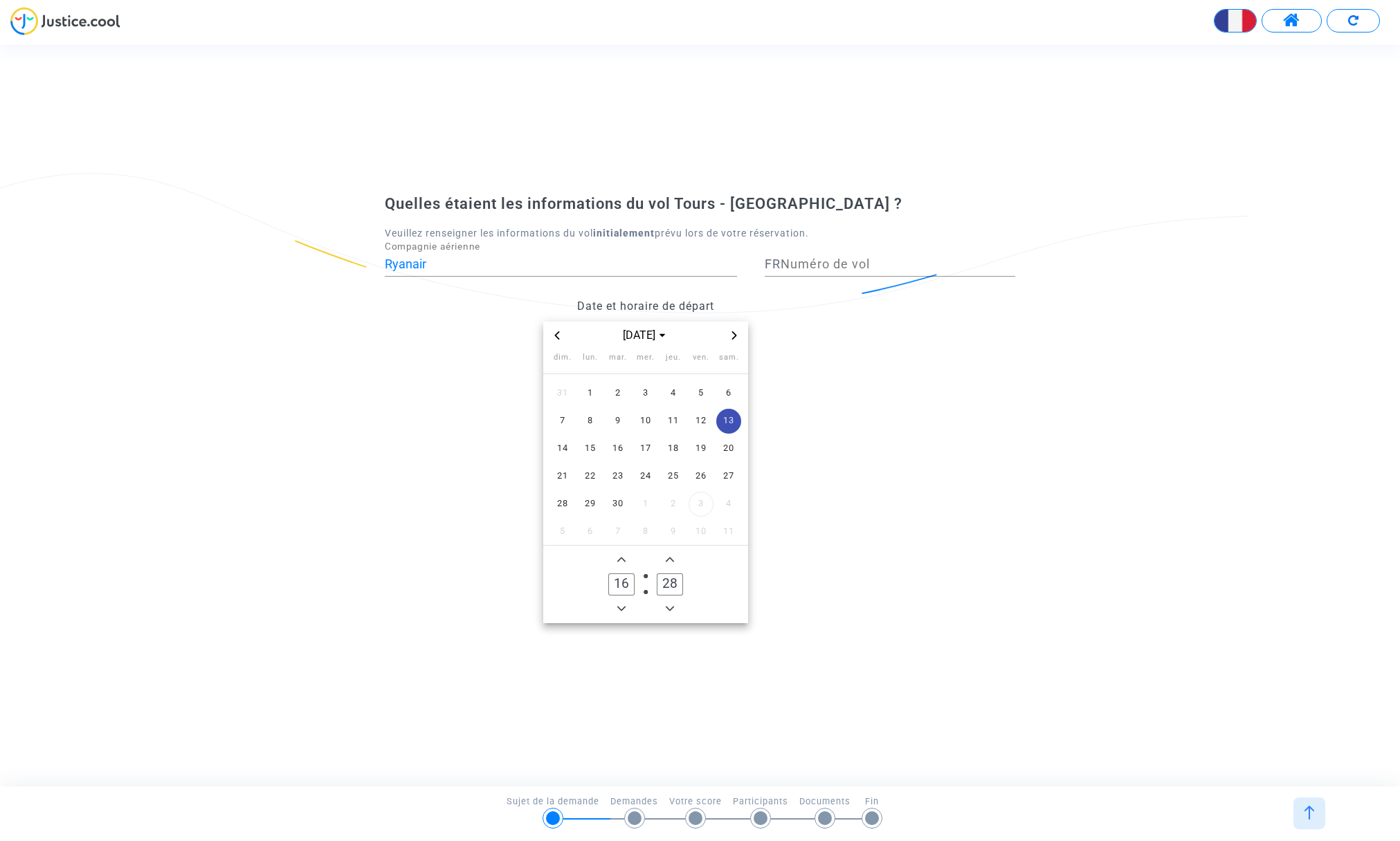
type input "17"
click at [668, 557] on icon "Add a minute" at bounding box center [669, 560] width 8 height 8
type input "30"
click at [828, 263] on input "Numéro de vol" at bounding box center [897, 264] width 235 height 14
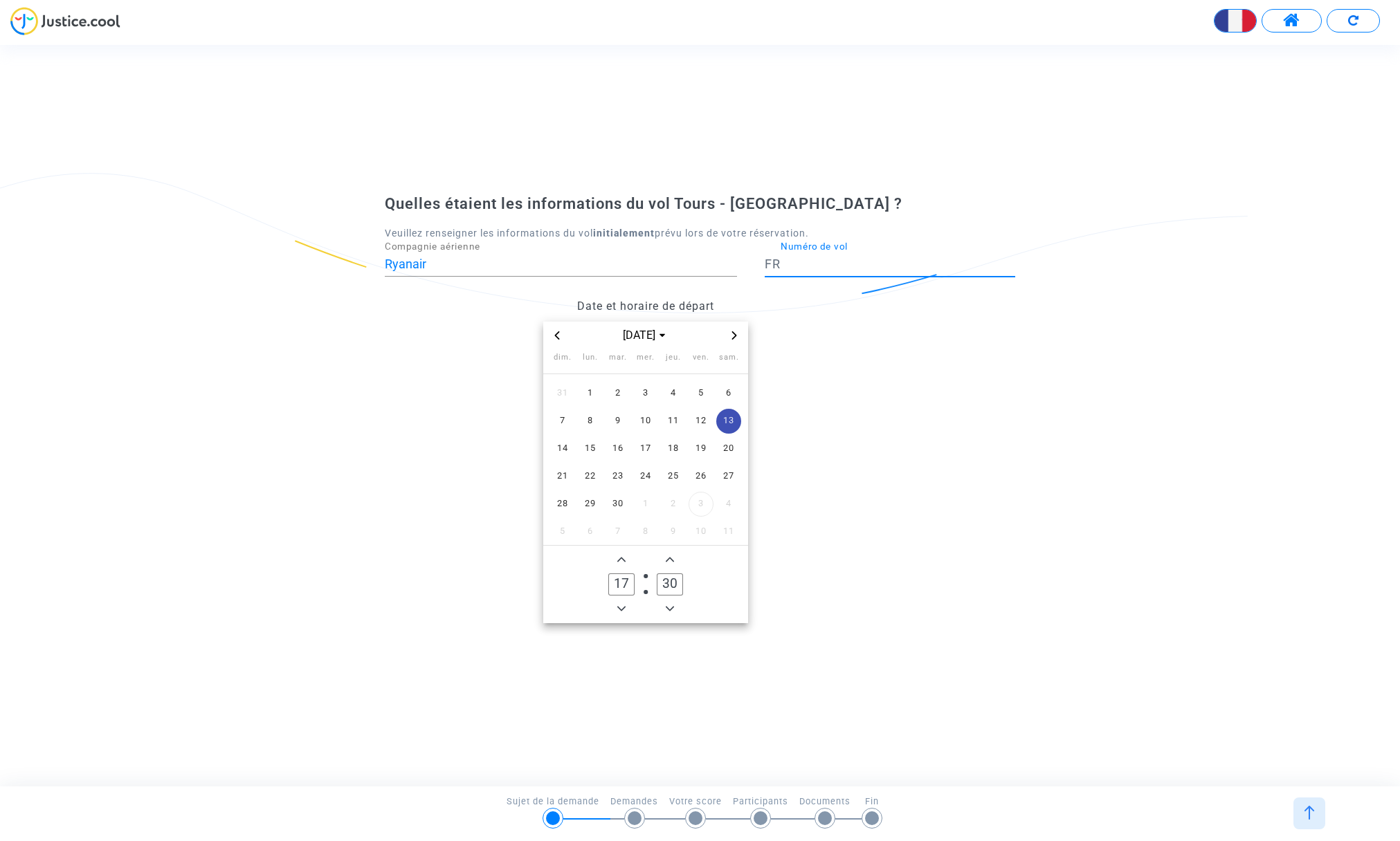
type input "7709"
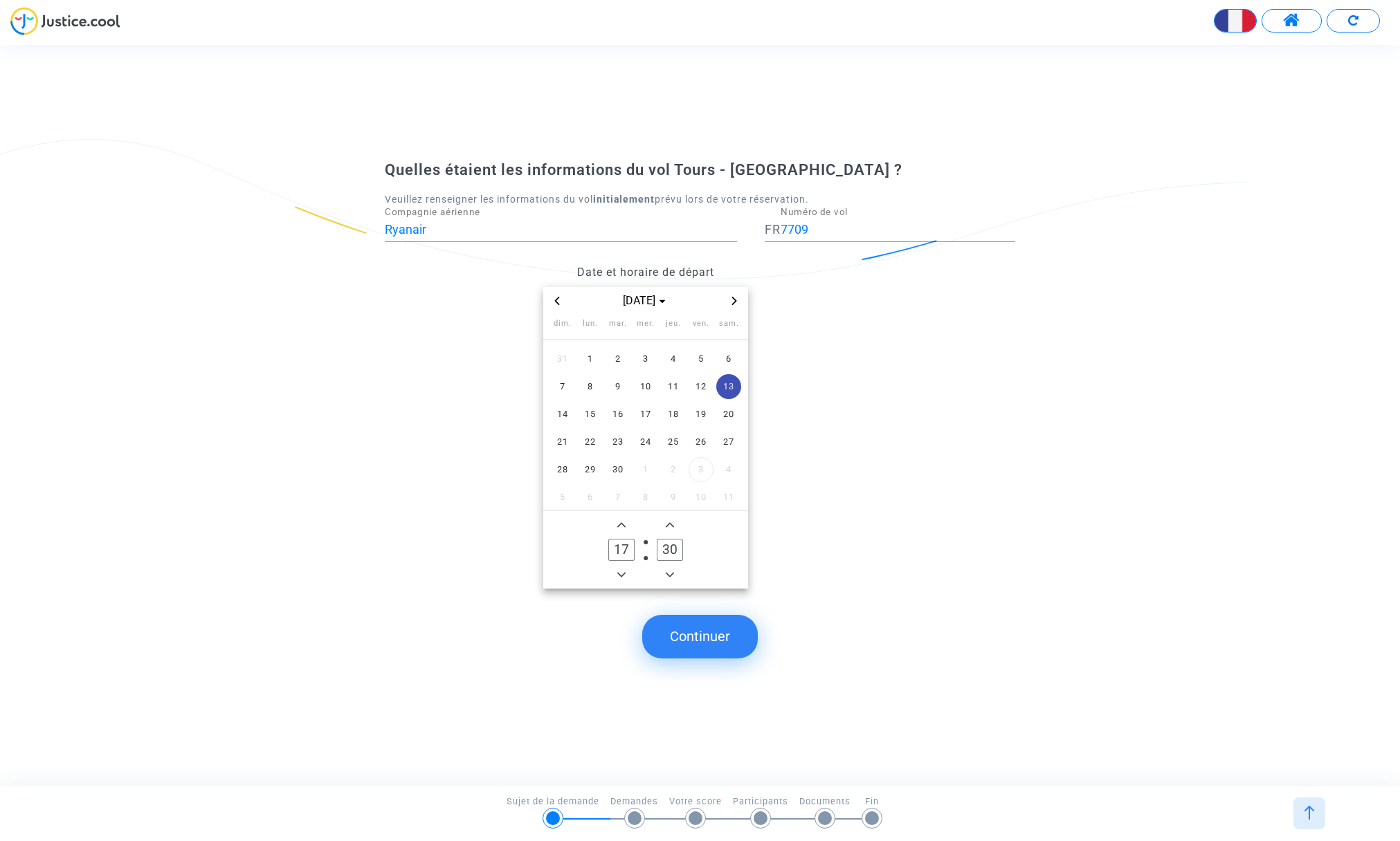
click at [679, 635] on button "Continuer" at bounding box center [700, 636] width 116 height 43
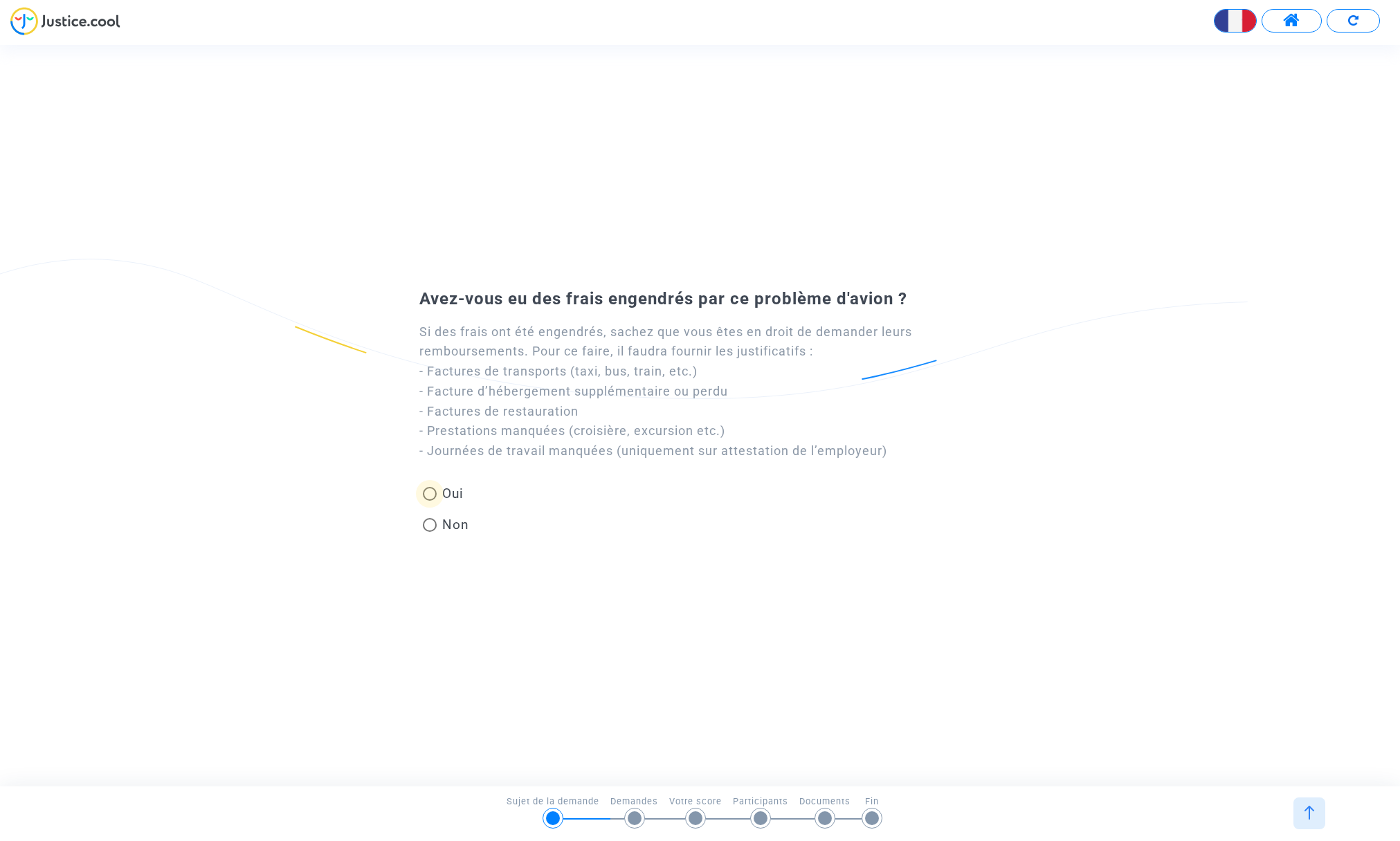
drag, startPoint x: 429, startPoint y: 493, endPoint x: 446, endPoint y: 500, distance: 18.4
click at [429, 493] on span at bounding box center [429, 494] width 14 height 14
click at [429, 501] on input "Oui" at bounding box center [429, 501] width 1 height 1
radio input "true"
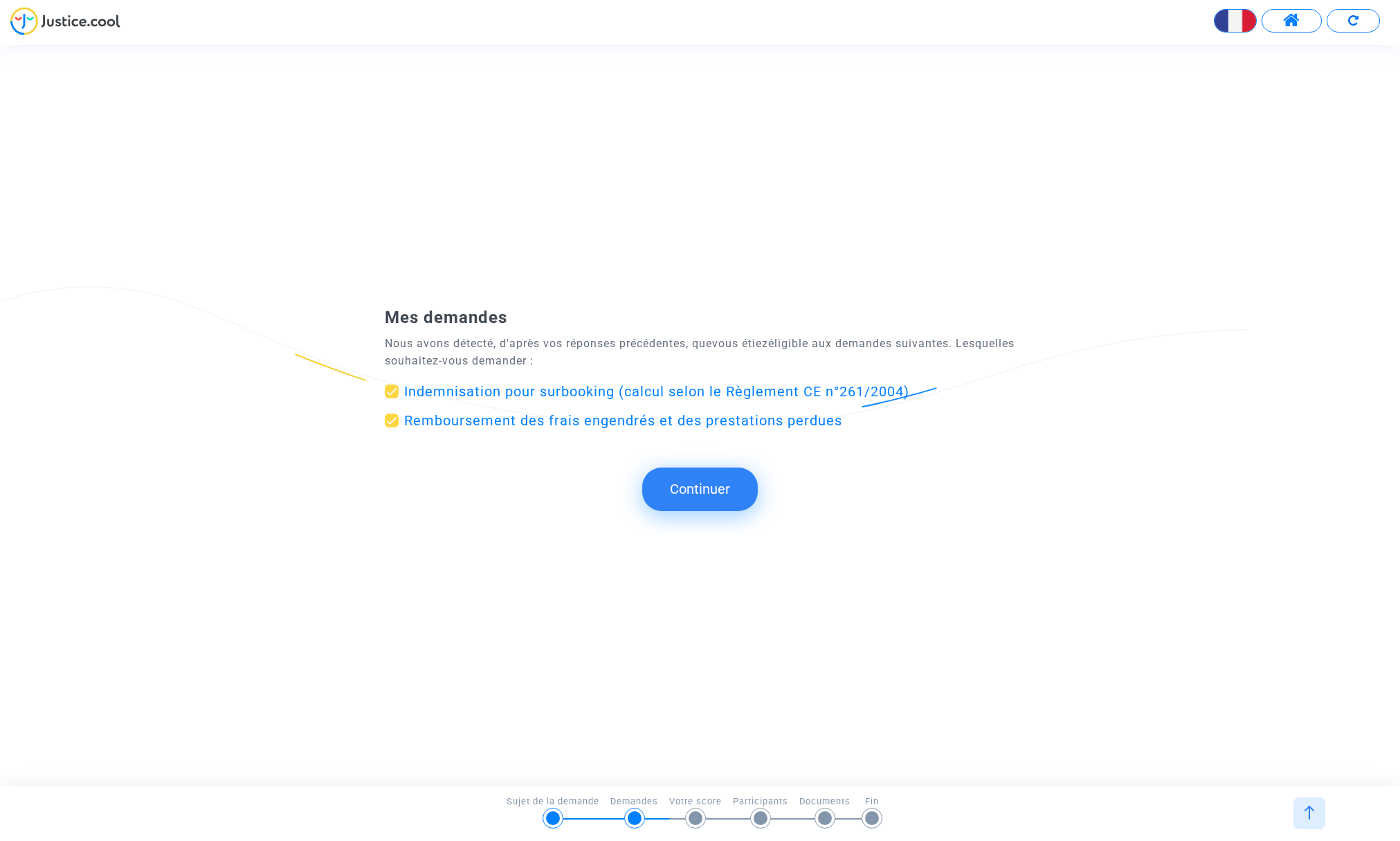
click at [703, 490] on button "Continuer" at bounding box center [700, 488] width 116 height 43
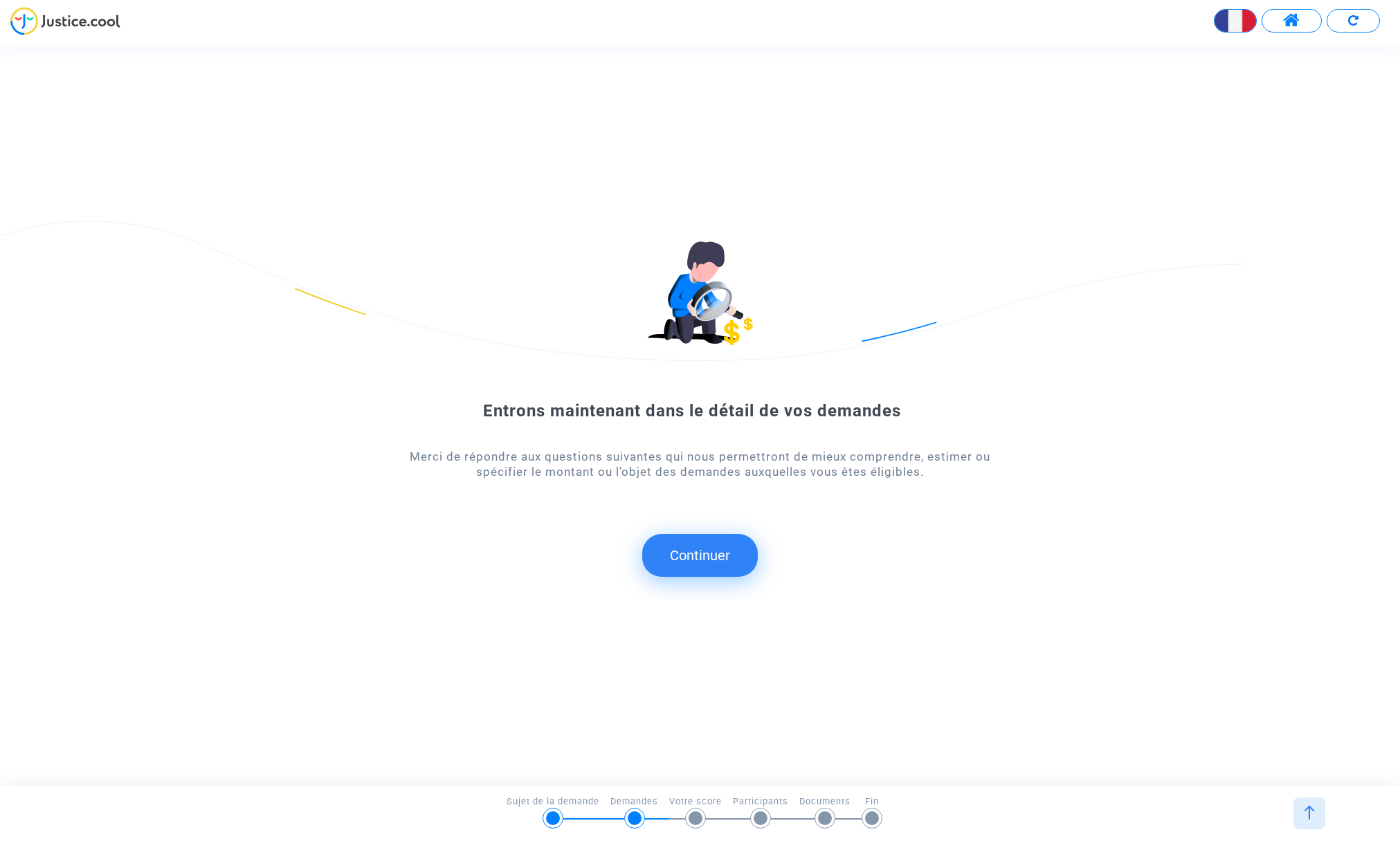
click at [703, 551] on button "Continuer" at bounding box center [700, 555] width 116 height 43
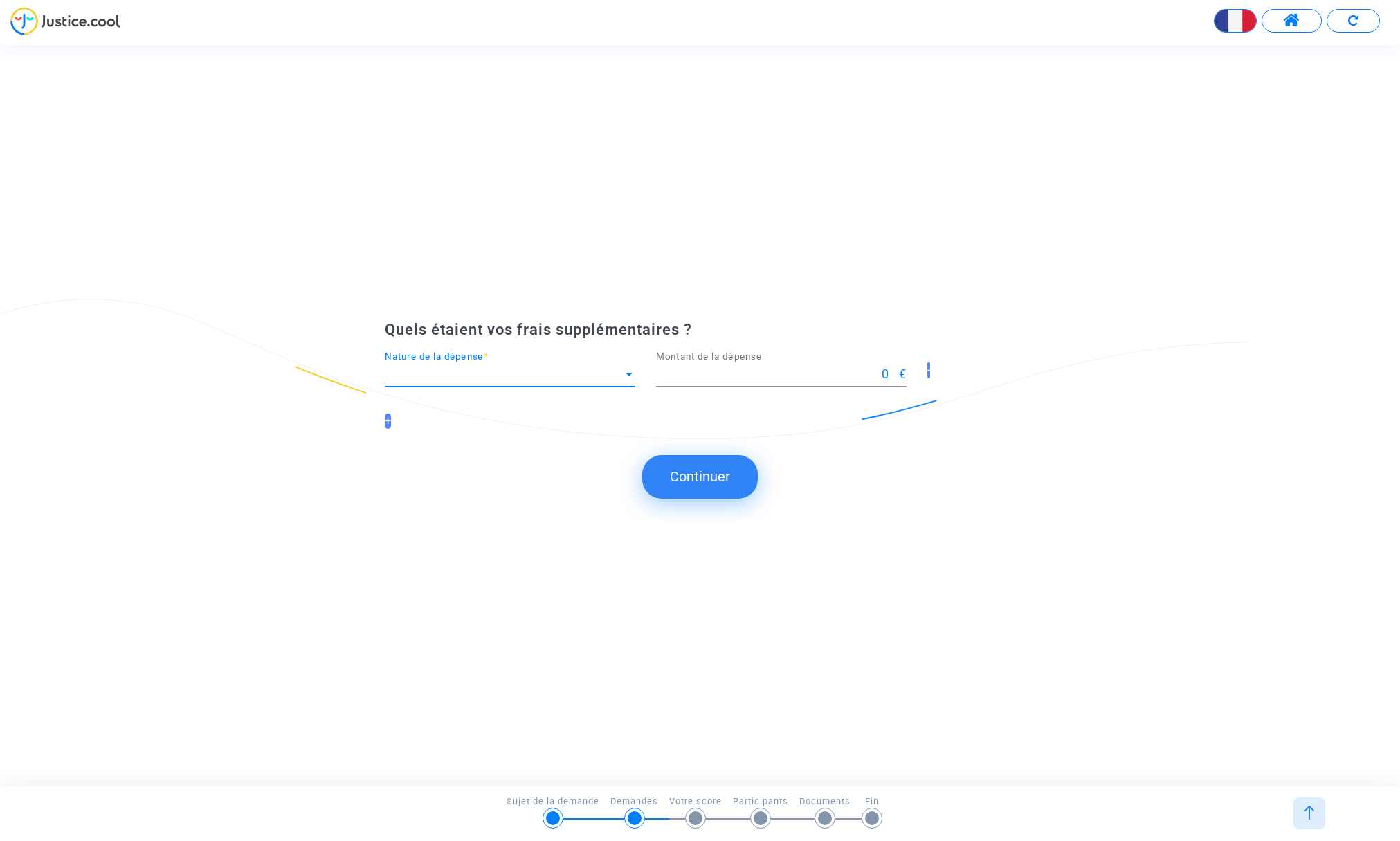
click at [453, 368] on span "Nature de la dépense" at bounding box center [503, 374] width 238 height 14
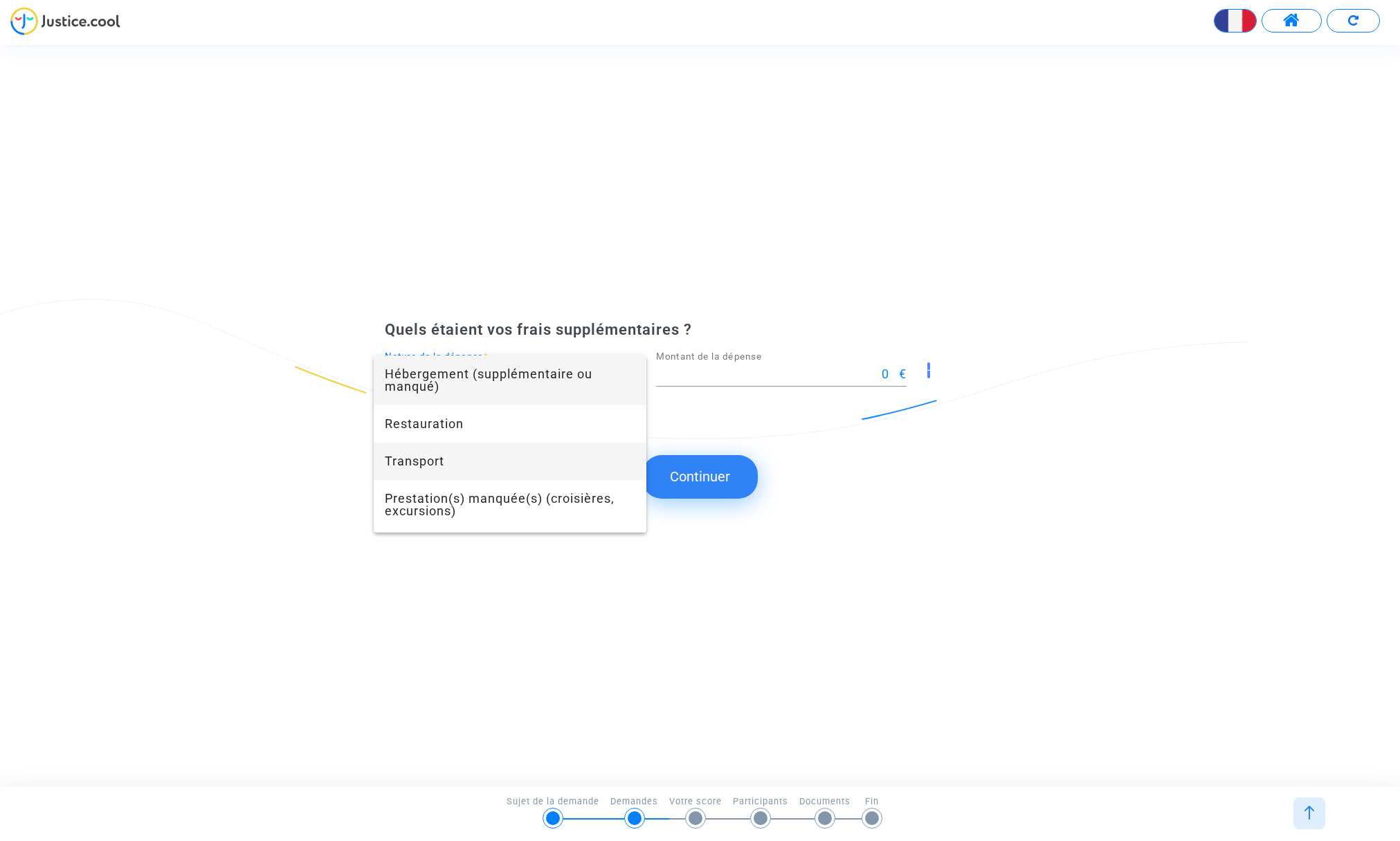
click at [430, 458] on span "Transport" at bounding box center [510, 461] width 251 height 38
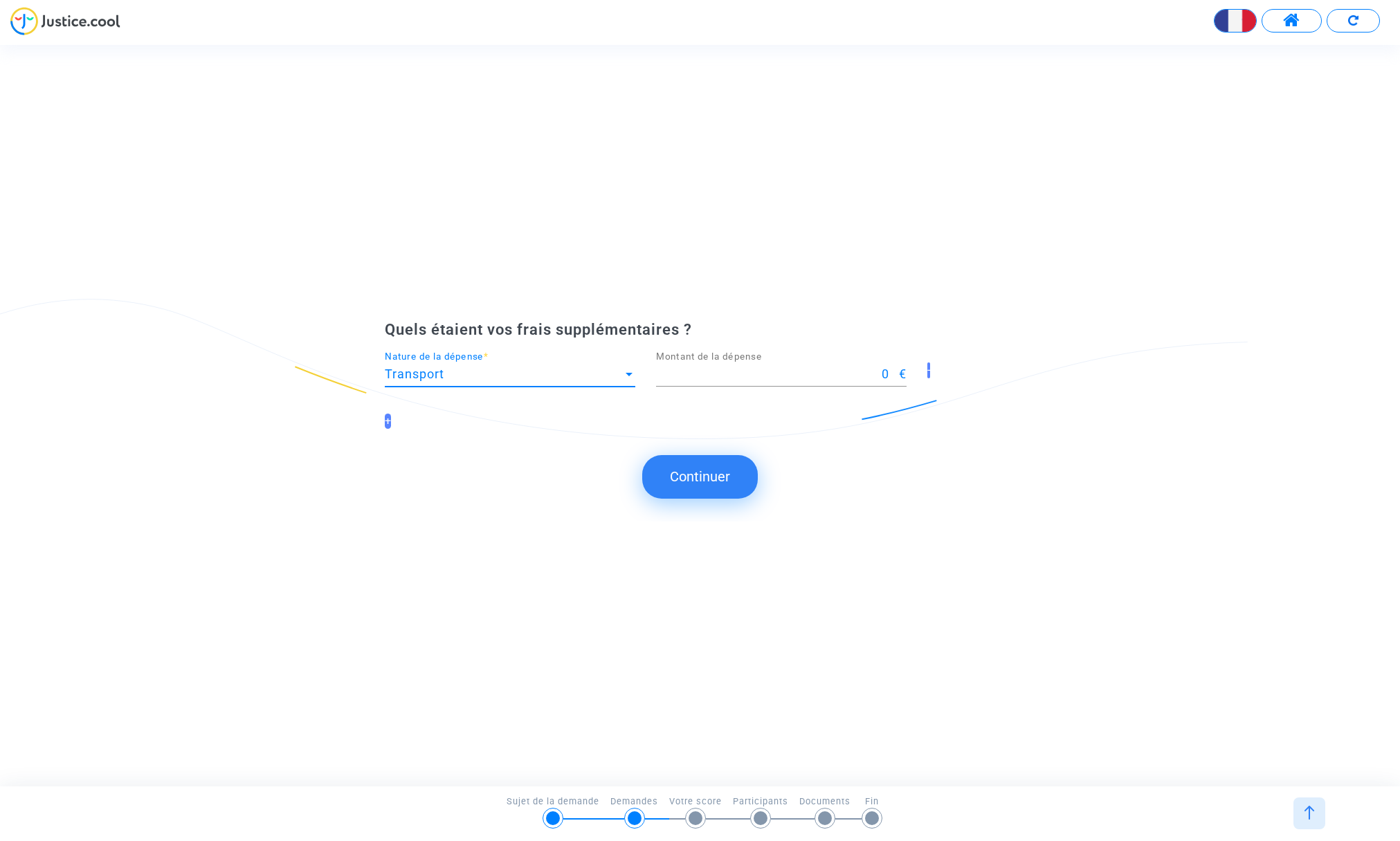
click at [695, 371] on input "0" at bounding box center [777, 374] width 243 height 14
click at [894, 372] on input "1" at bounding box center [777, 374] width 243 height 14
click at [894, 372] on input "60" at bounding box center [777, 374] width 243 height 14
type input "60.50"
click at [1001, 473] on submit-question "Continuer" at bounding box center [700, 476] width 1400 height 43
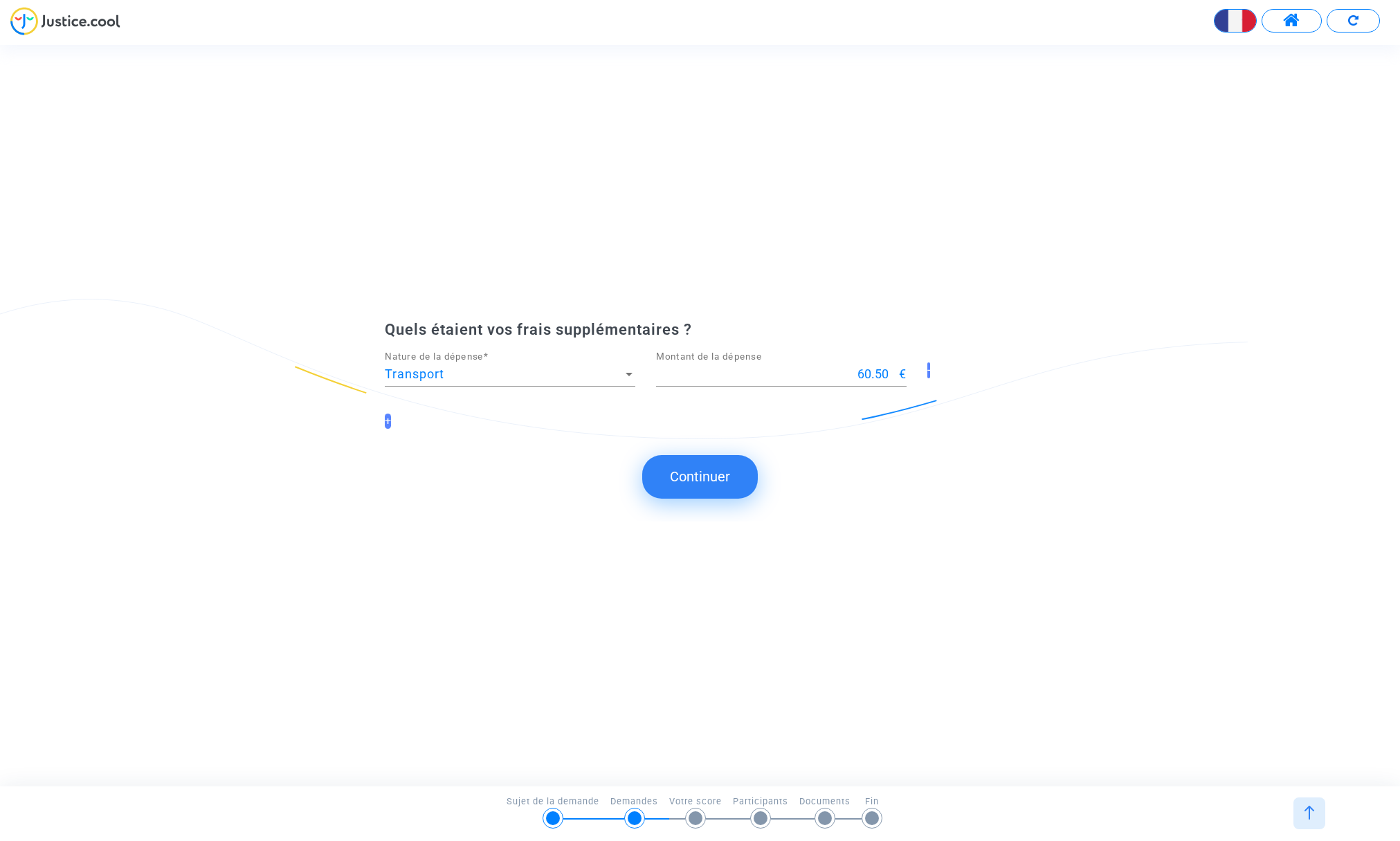
click at [698, 468] on button "Continuer" at bounding box center [700, 476] width 116 height 43
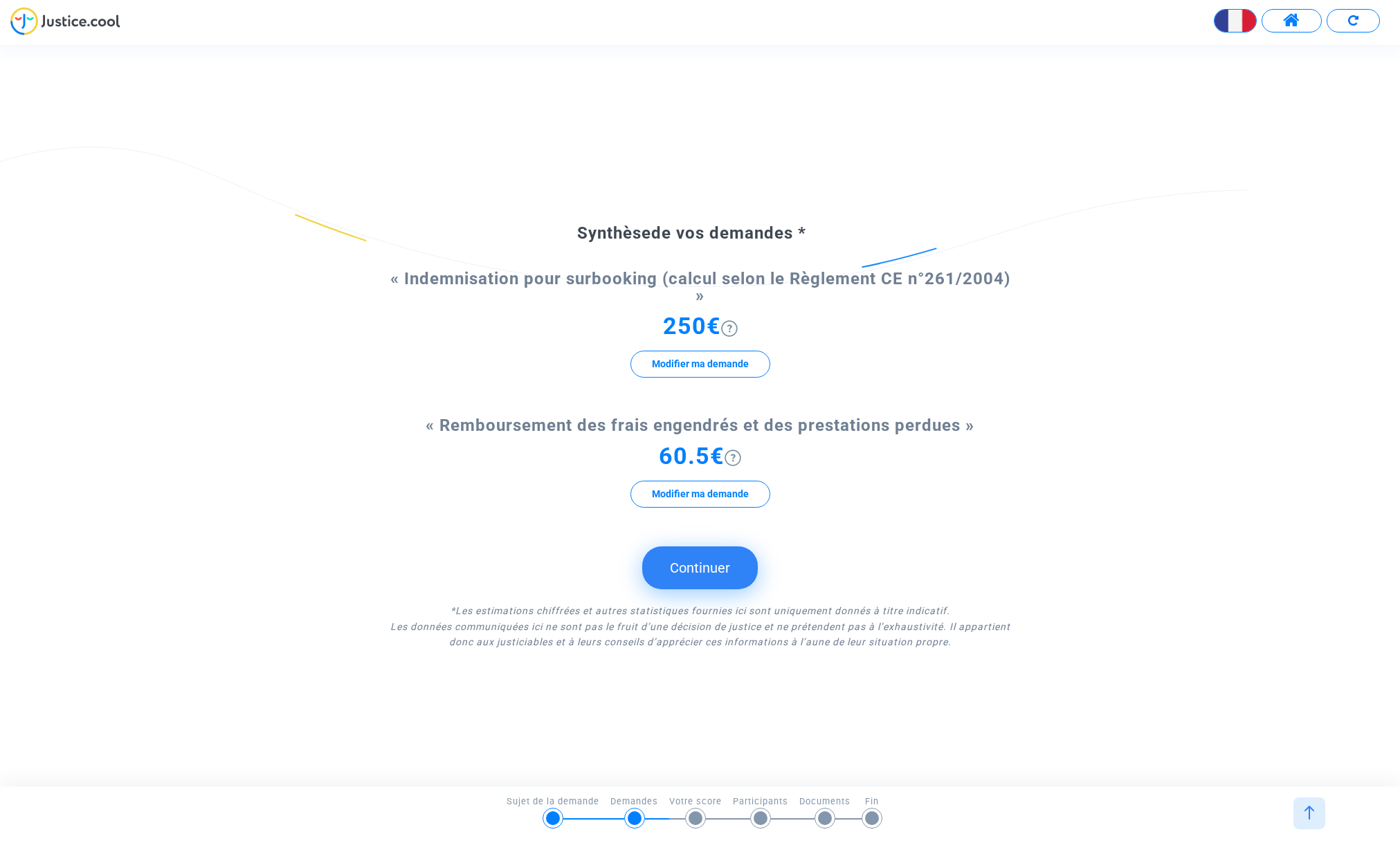
click at [706, 563] on button "Continuer" at bounding box center [700, 568] width 116 height 43
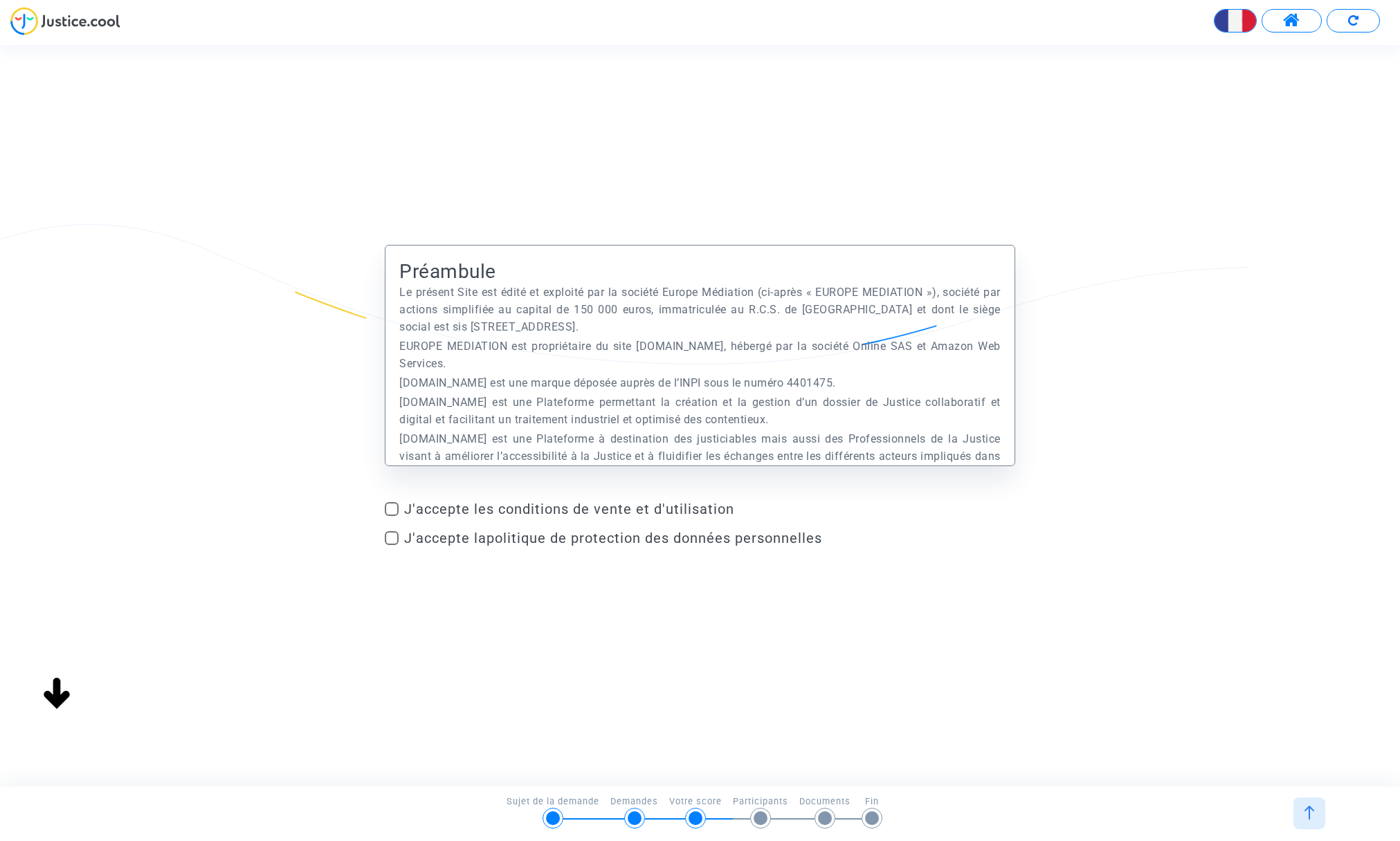
click at [389, 504] on span at bounding box center [392, 509] width 14 height 14
click at [391, 516] on input "J'accepte les conditions de vente et d'utilisation" at bounding box center [391, 516] width 1 height 1
checkbox input "true"
drag, startPoint x: 390, startPoint y: 532, endPoint x: 436, endPoint y: 574, distance: 62.3
click at [391, 533] on span at bounding box center [392, 538] width 14 height 14
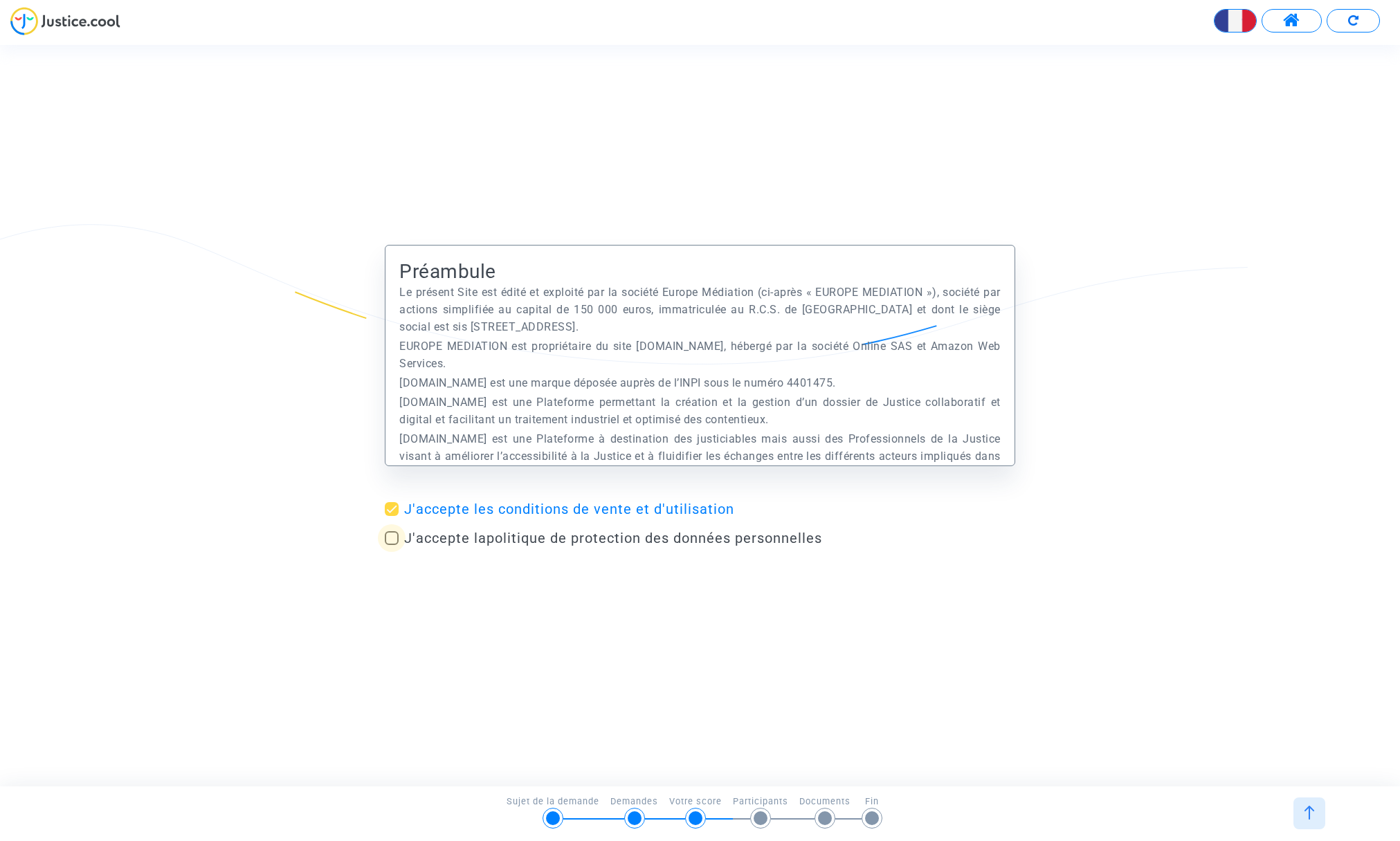
click at [391, 545] on input "J'accepte la politique de protection des données personnelles" at bounding box center [391, 545] width 1 height 1
checkbox input "true"
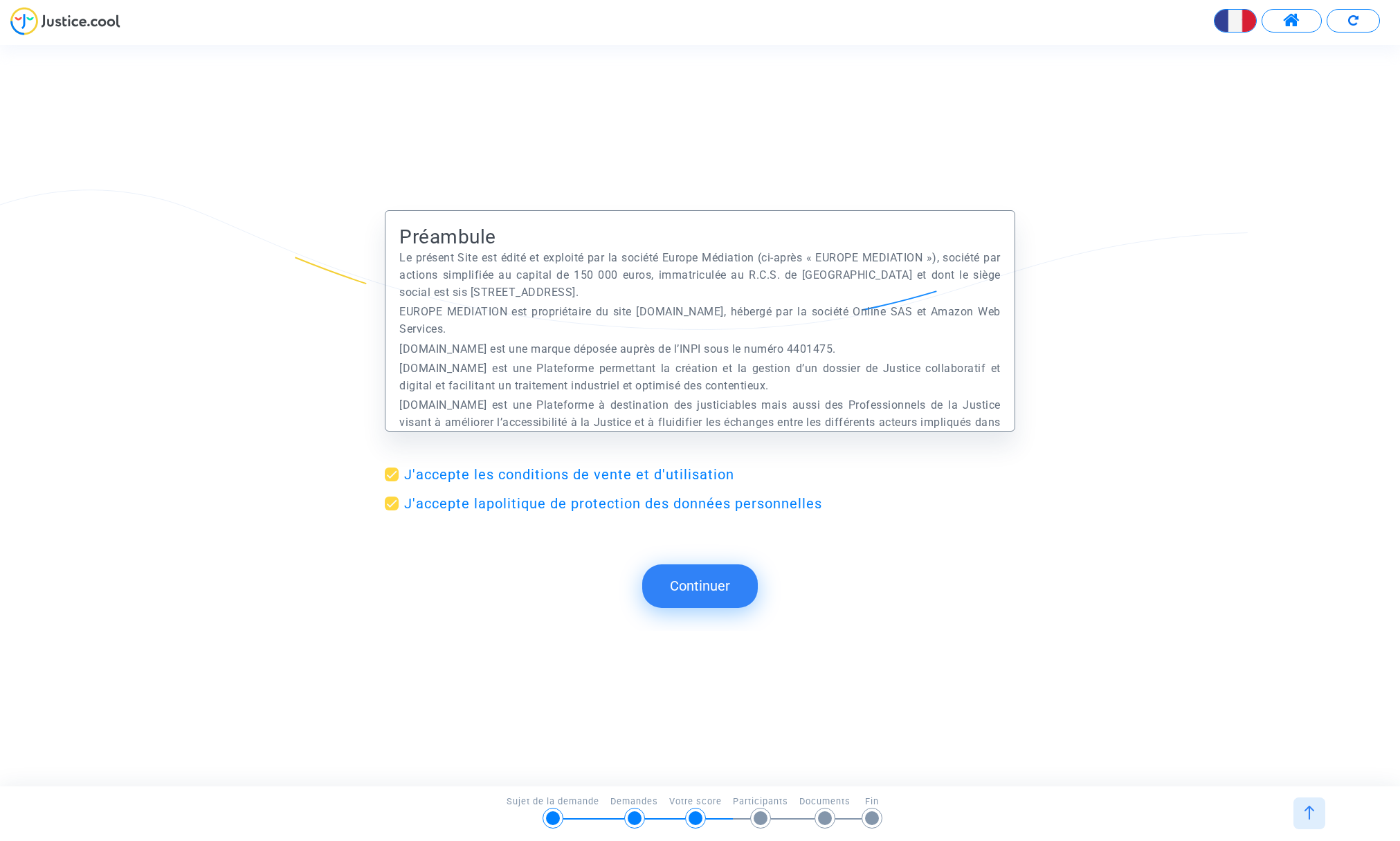
drag, startPoint x: 698, startPoint y: 579, endPoint x: 707, endPoint y: 579, distance: 9.0
click at [702, 579] on button "Continuer" at bounding box center [700, 586] width 116 height 43
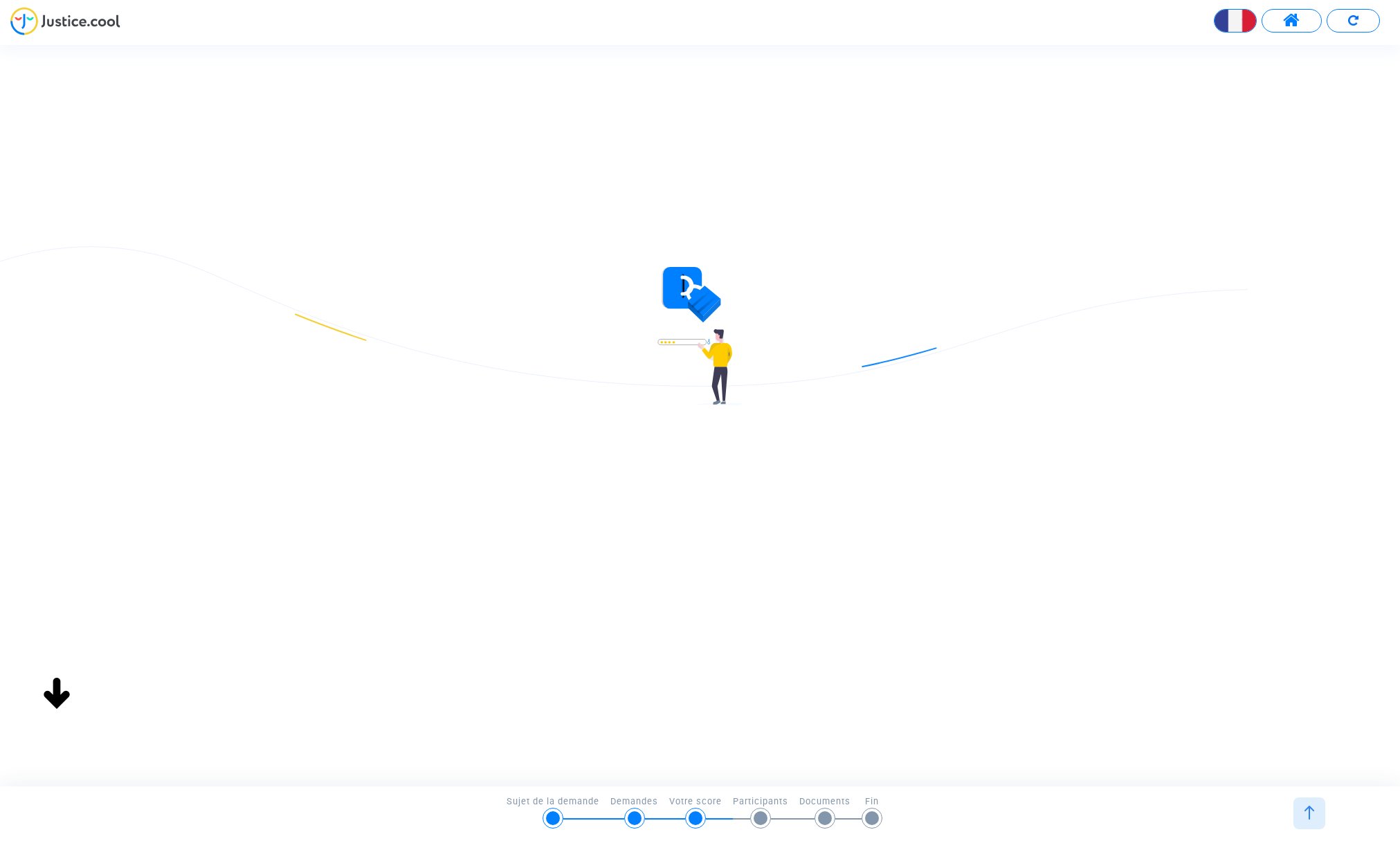
type input "patrickberlanphotographe@wanadoo.fr.fr"
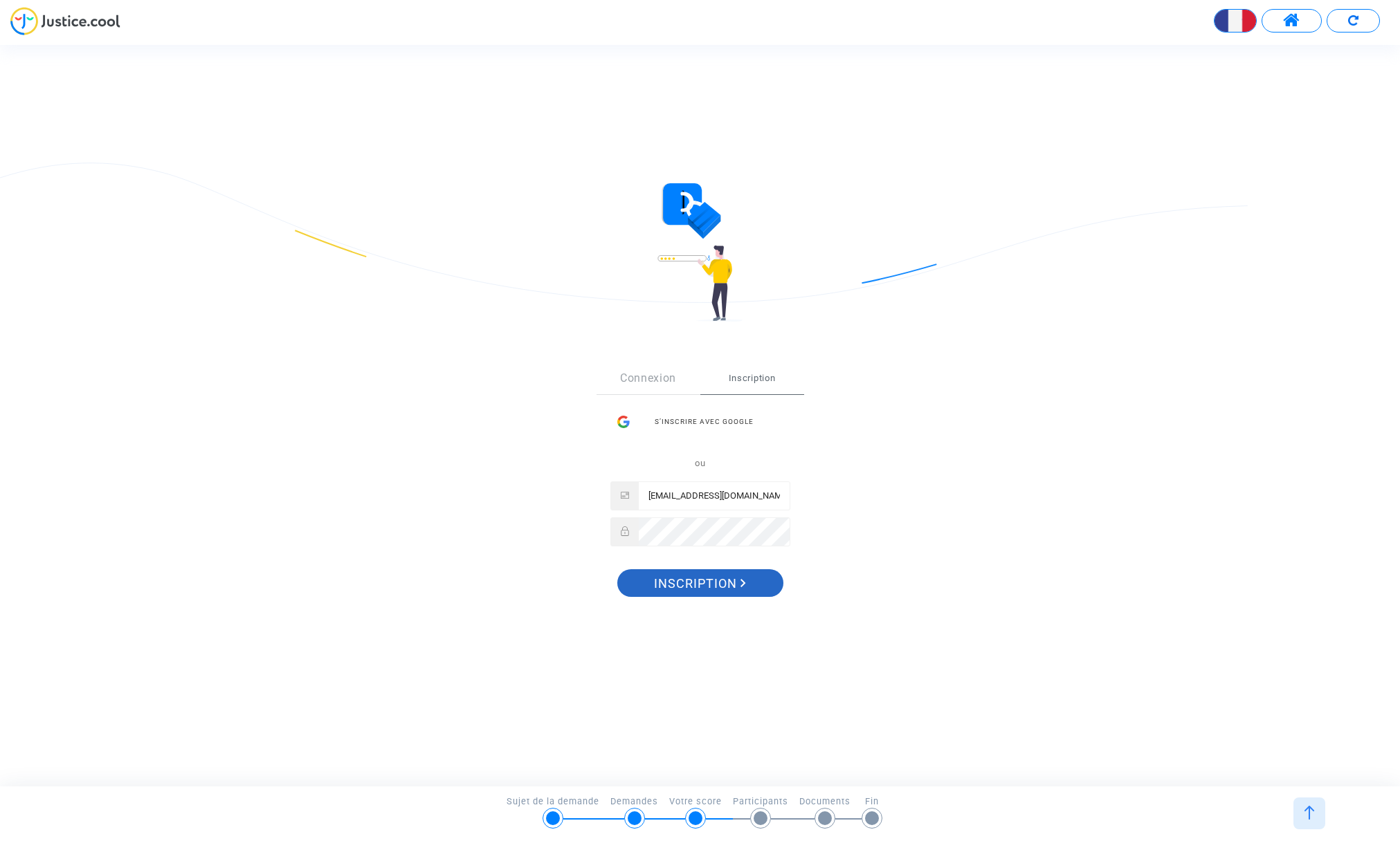
click at [707, 579] on span "Inscription" at bounding box center [700, 584] width 92 height 29
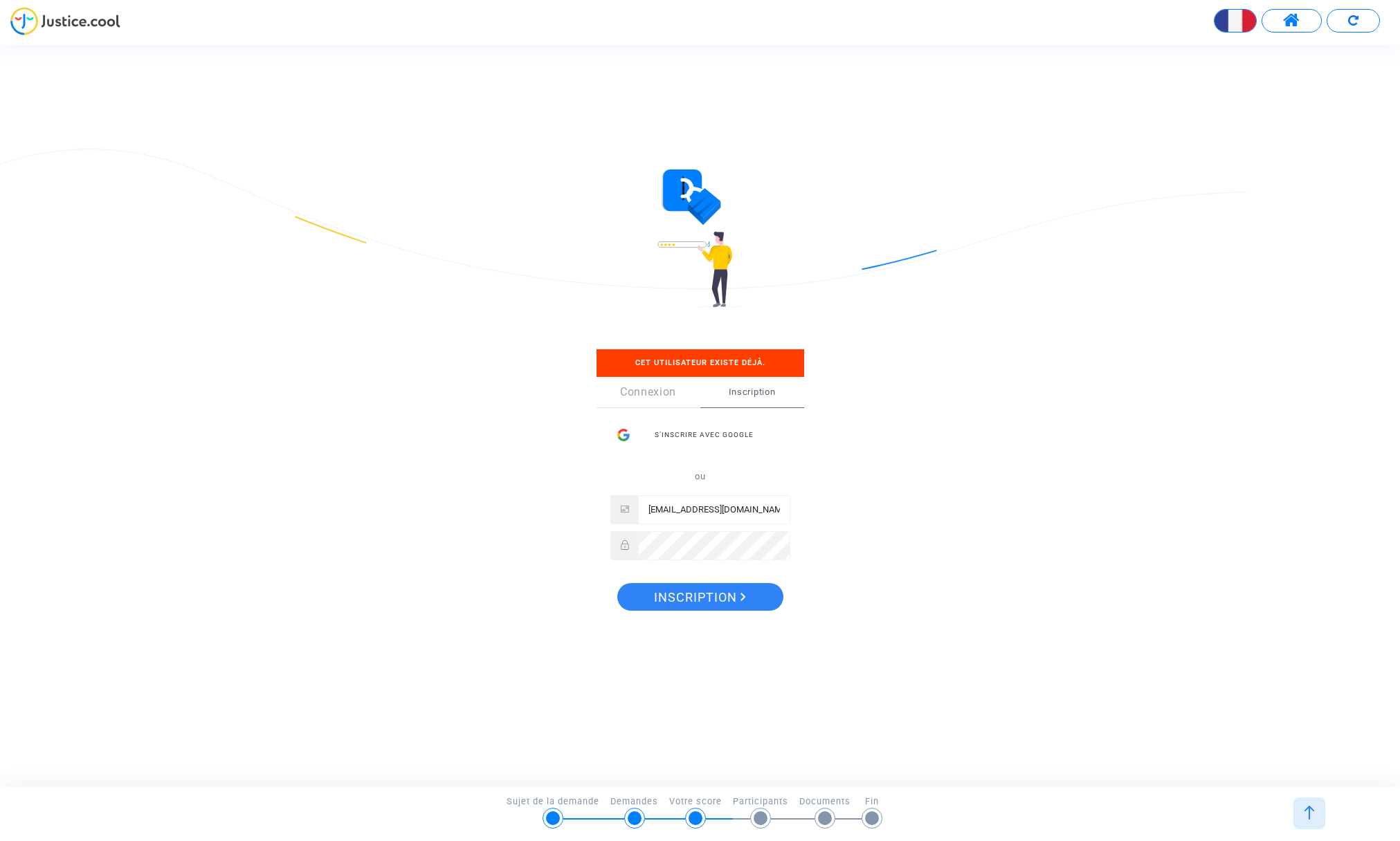
click at [894, 416] on div "Sign Up Cet utilisateur existe déjà. Connexion Inscription S’inscrire avec Goog…" at bounding box center [699, 485] width 629 height 326
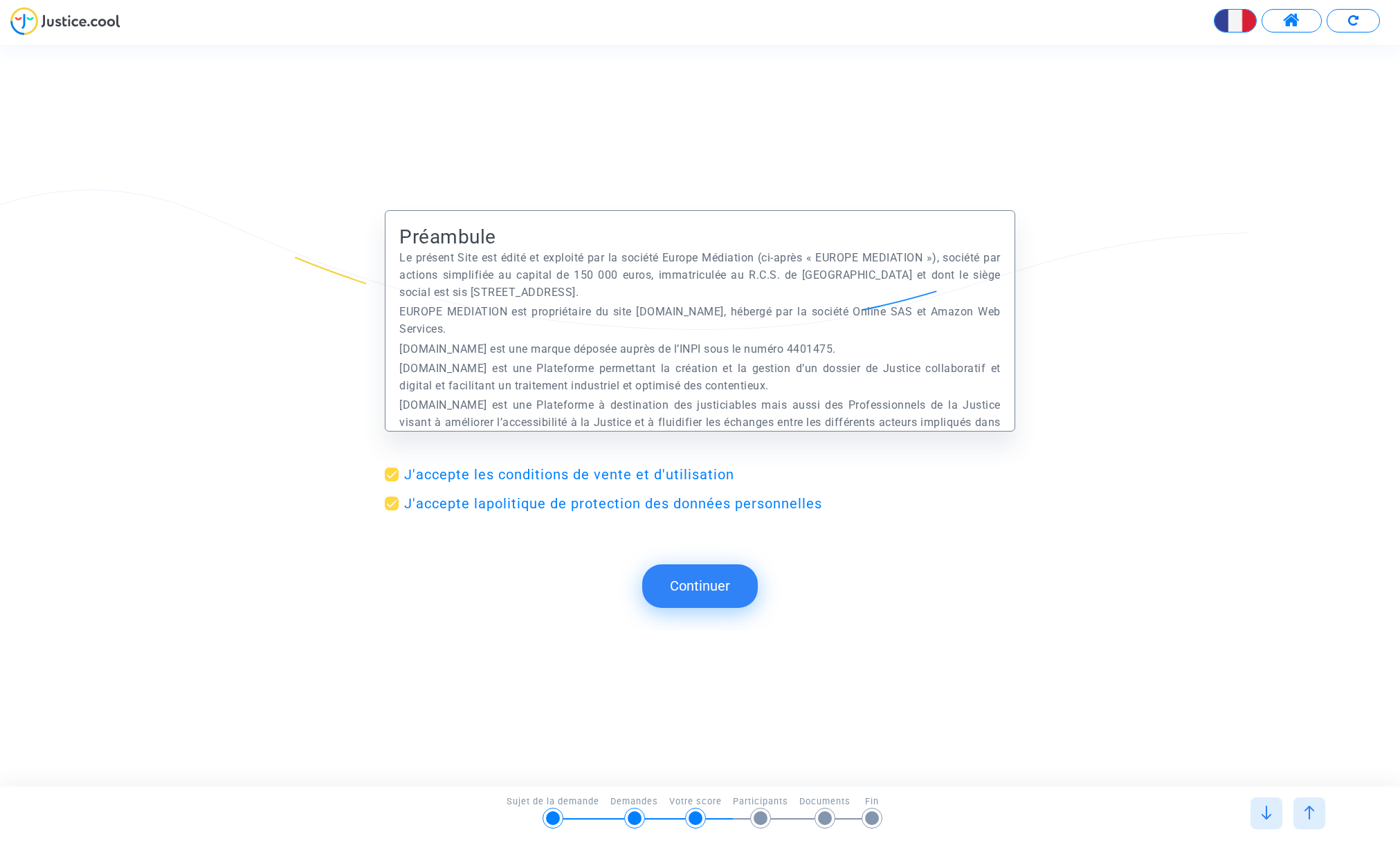
click at [696, 582] on button "Continuer" at bounding box center [700, 586] width 116 height 43
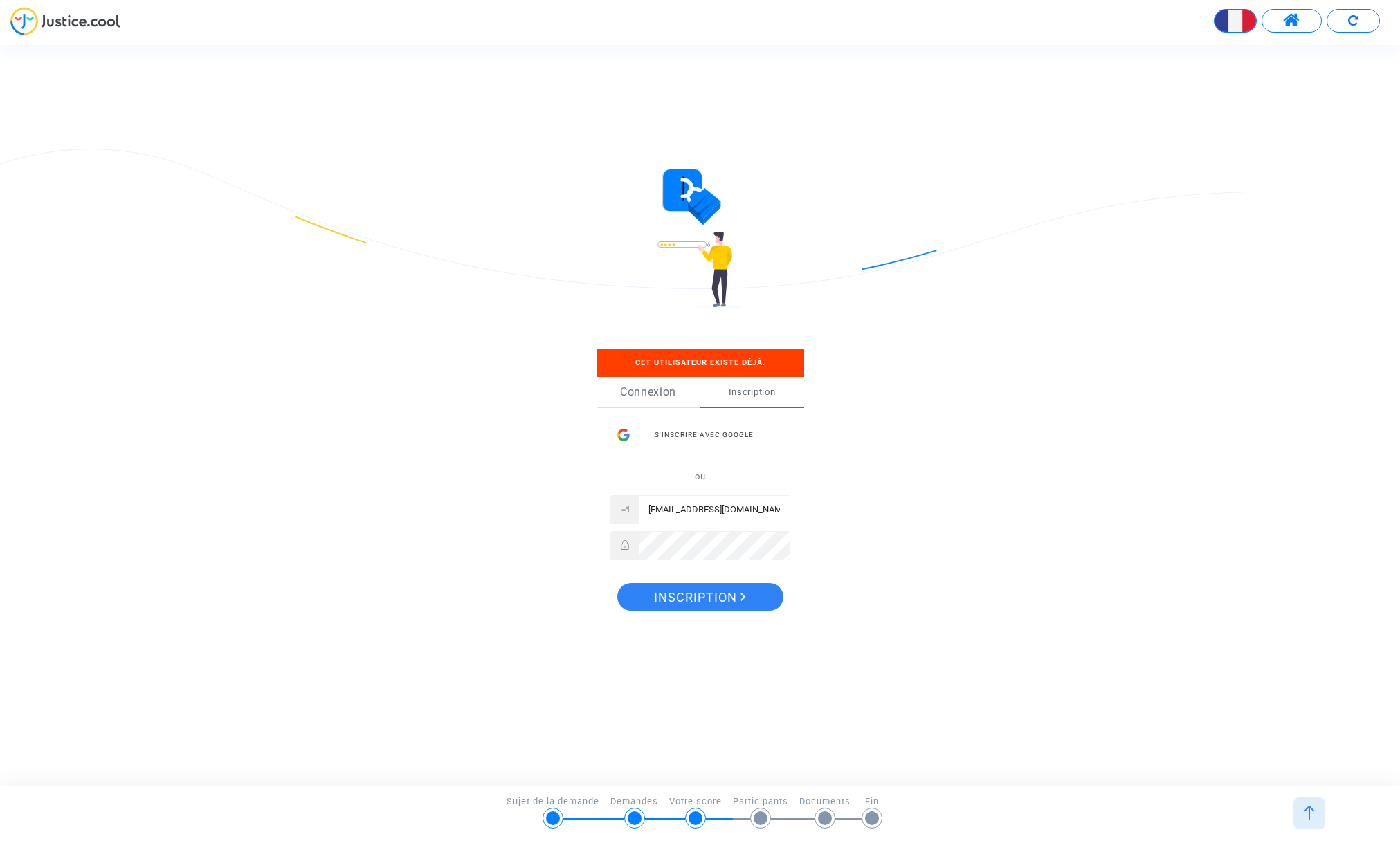
click at [659, 392] on link "Connexion" at bounding box center [648, 392] width 104 height 31
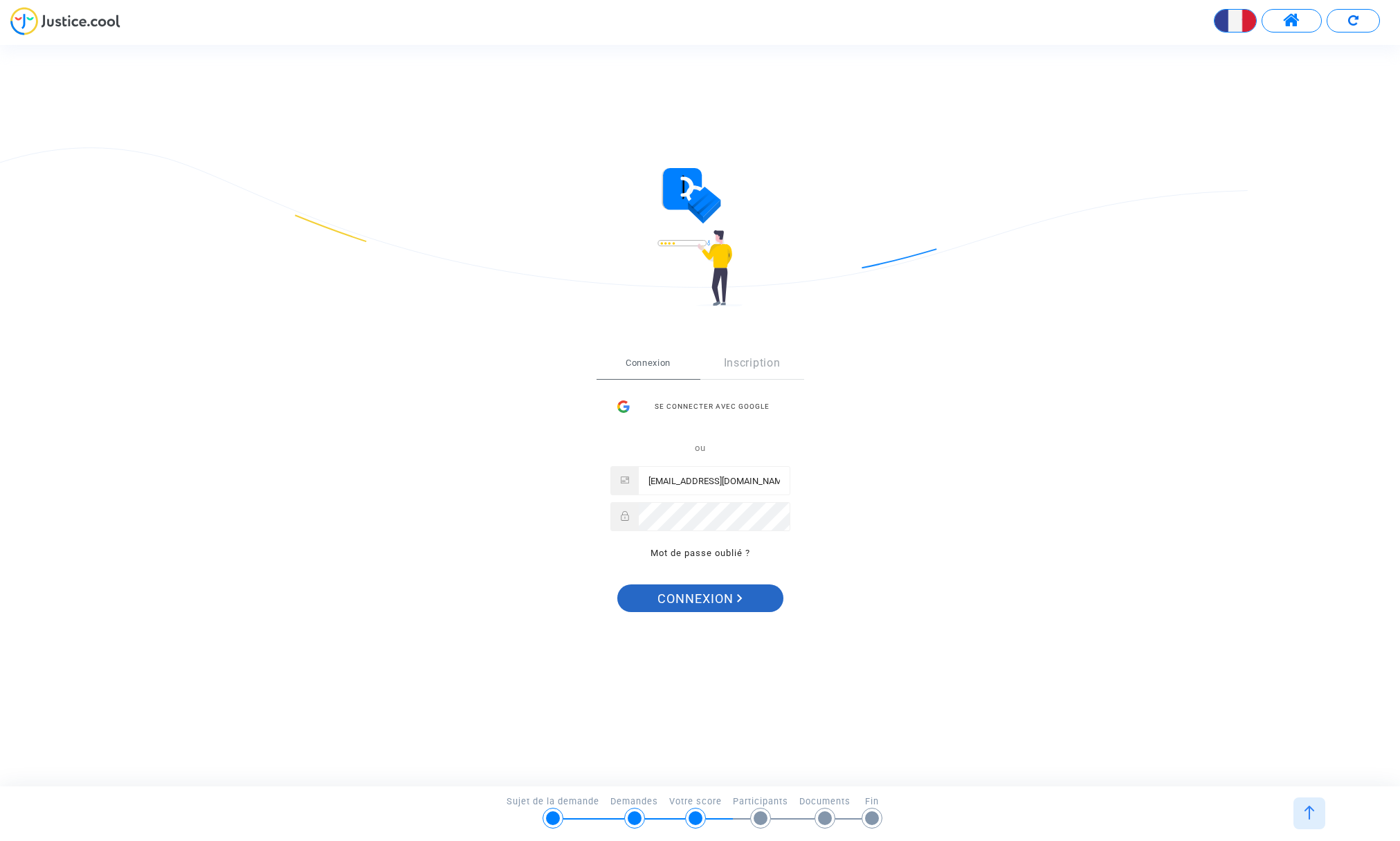
click at [719, 590] on span "Connexion" at bounding box center [699, 599] width 85 height 29
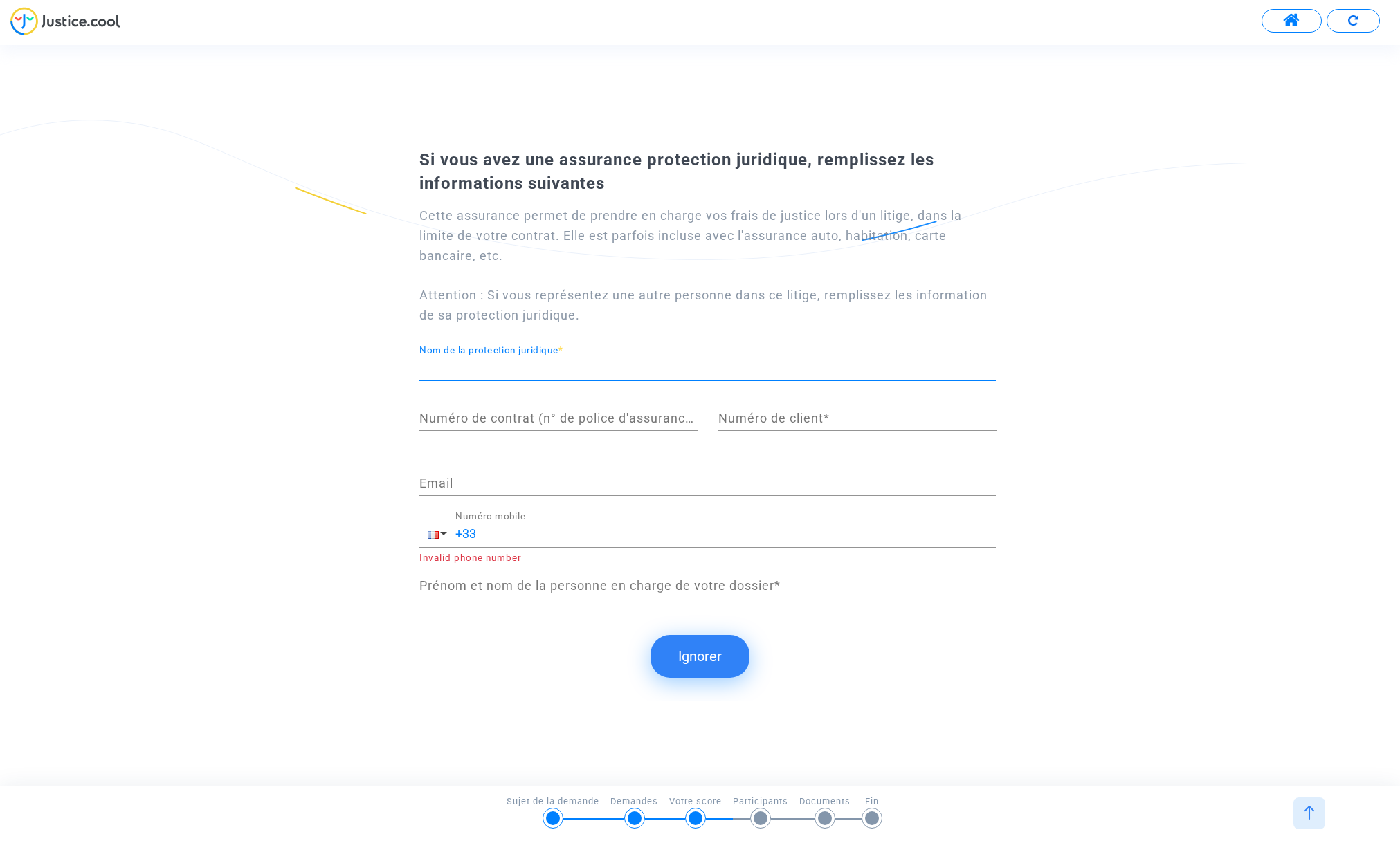
click at [632, 365] on input "Nom de la protection juridique *" at bounding box center [708, 368] width 576 height 14
click at [562, 369] on input "CRCAM" at bounding box center [708, 368] width 576 height 14
type input "CRCAM Provence cote d'azur"
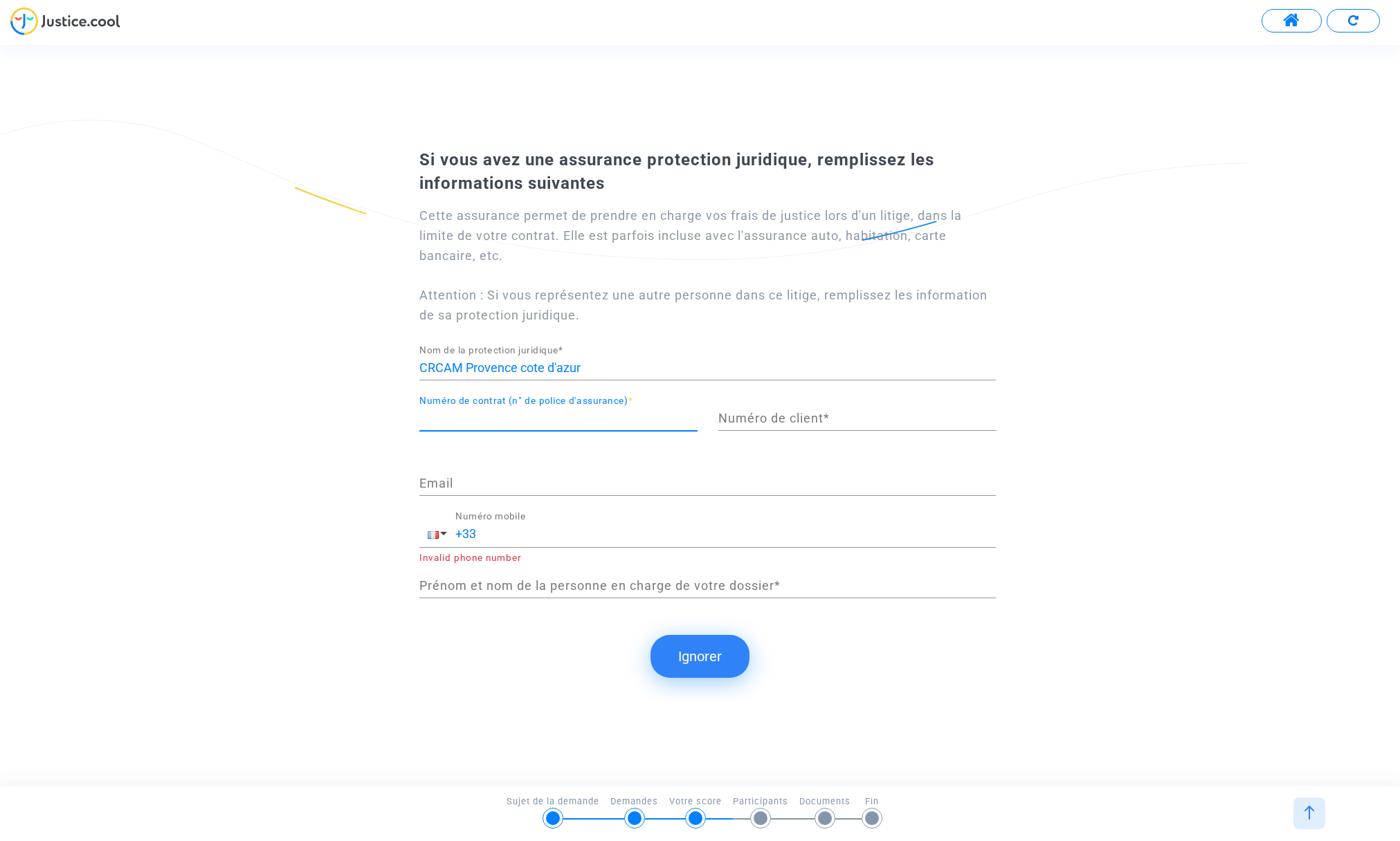
click at [476, 423] on input "Numéro de contrat (n° de police d'assurance) *" at bounding box center [558, 419] width 278 height 14
type input "11429689908/000"
click at [765, 416] on input "Numéro de client *" at bounding box center [857, 419] width 278 height 14
type input "89100000006147290"
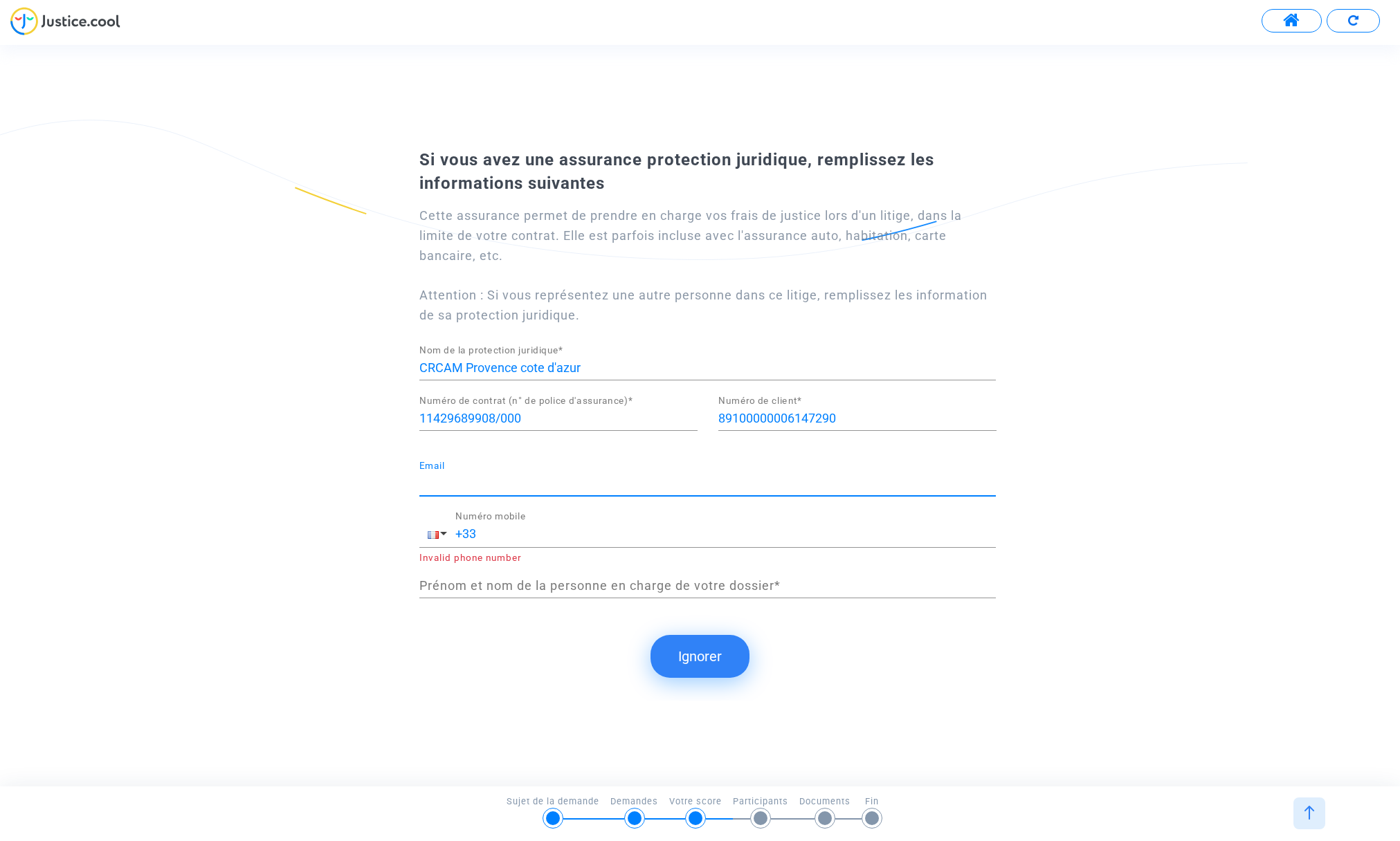
click at [480, 479] on input "Email" at bounding box center [708, 483] width 576 height 14
type input "[EMAIL_ADDRESS][DOMAIN_NAME]"
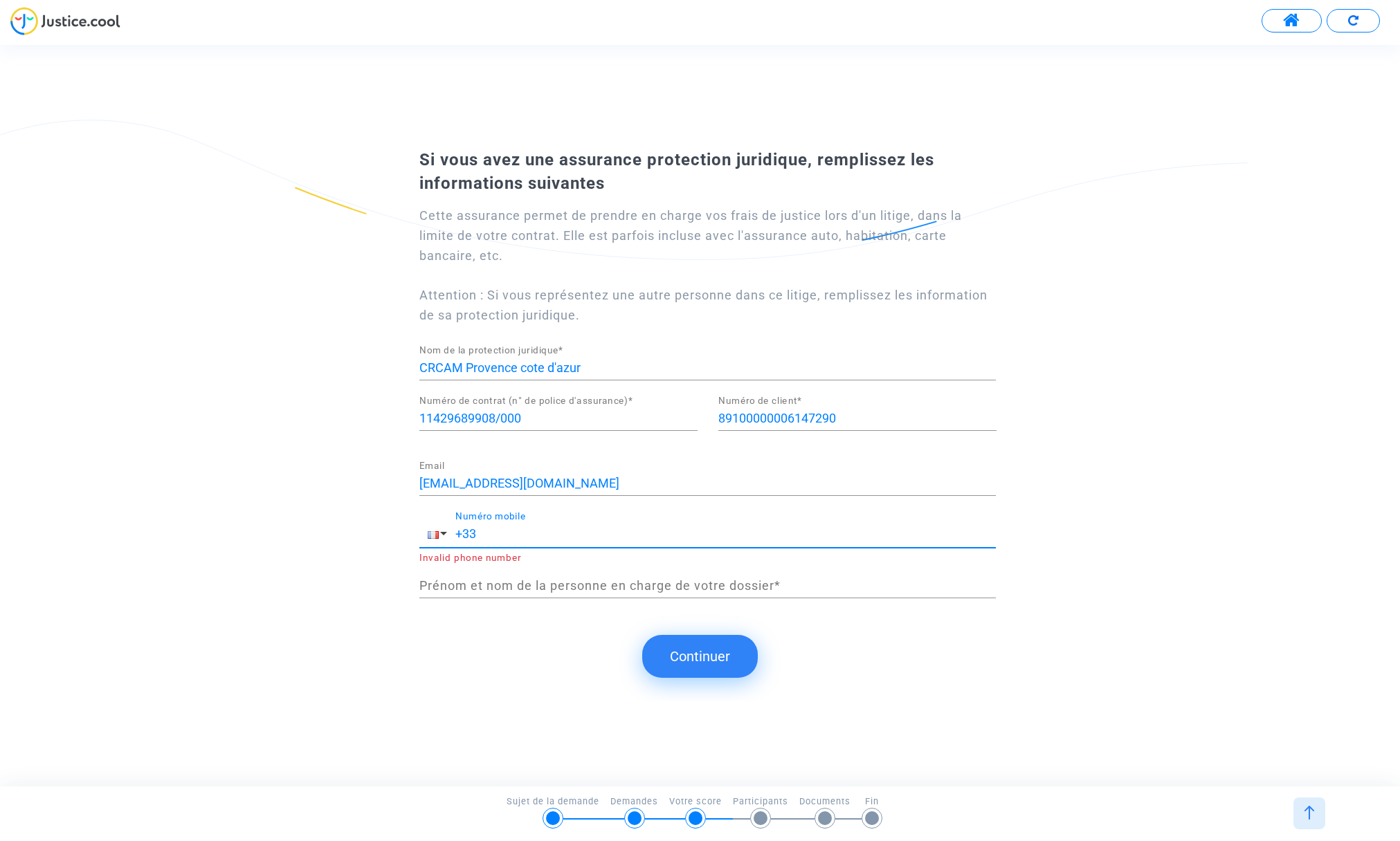
click at [501, 538] on input "+33" at bounding box center [726, 534] width 540 height 14
type input "[PHONE_NUMBER]"
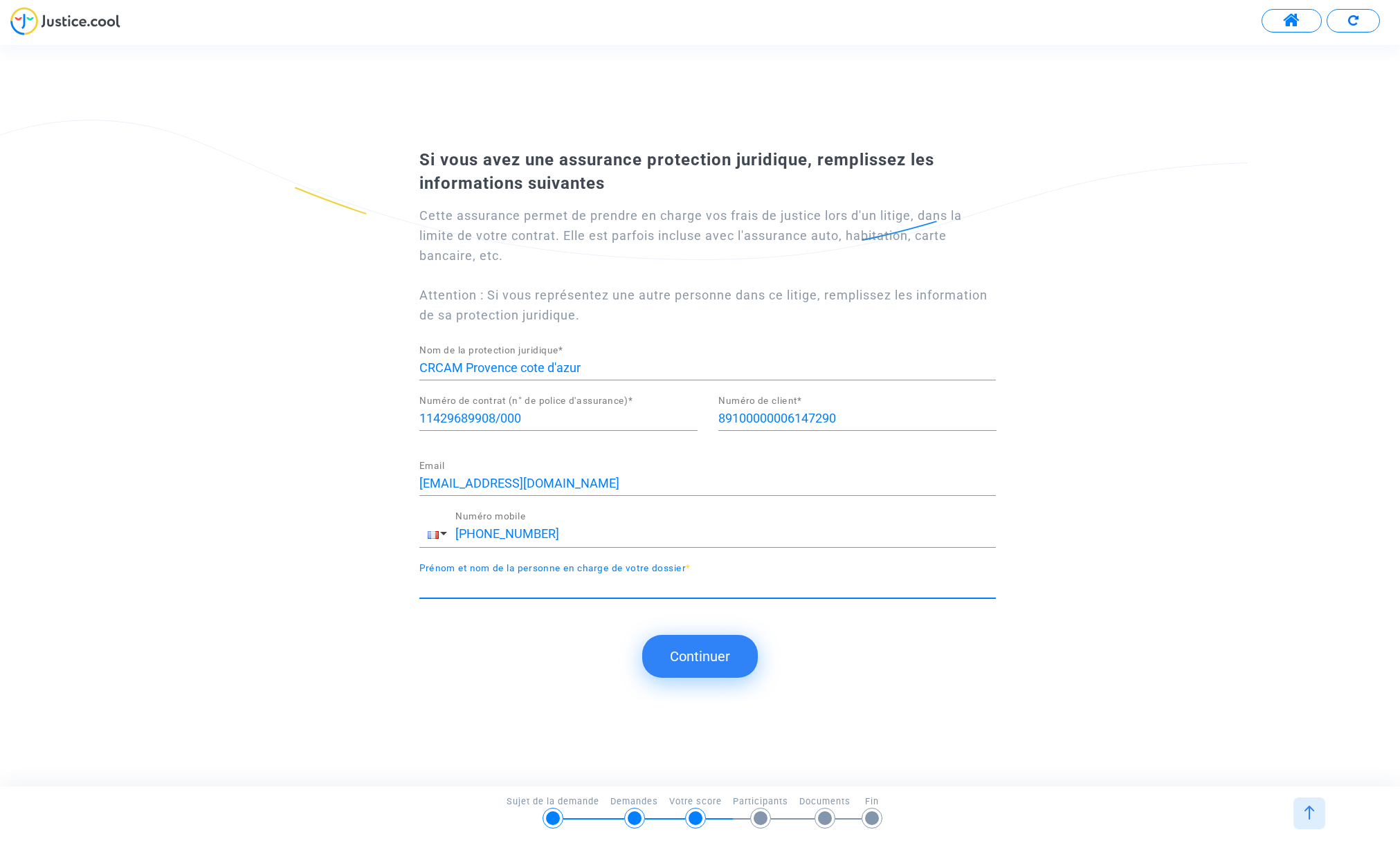
click at [568, 582] on input "Prénom et nom de la personne en charge de votre dossier *" at bounding box center [708, 586] width 576 height 14
click at [474, 587] on input "Prénom et nom de la personne en charge de votre dossier *" at bounding box center [708, 586] width 576 height 14
type input "[PERSON_NAME]"
click at [704, 657] on button "Continuer" at bounding box center [700, 656] width 116 height 43
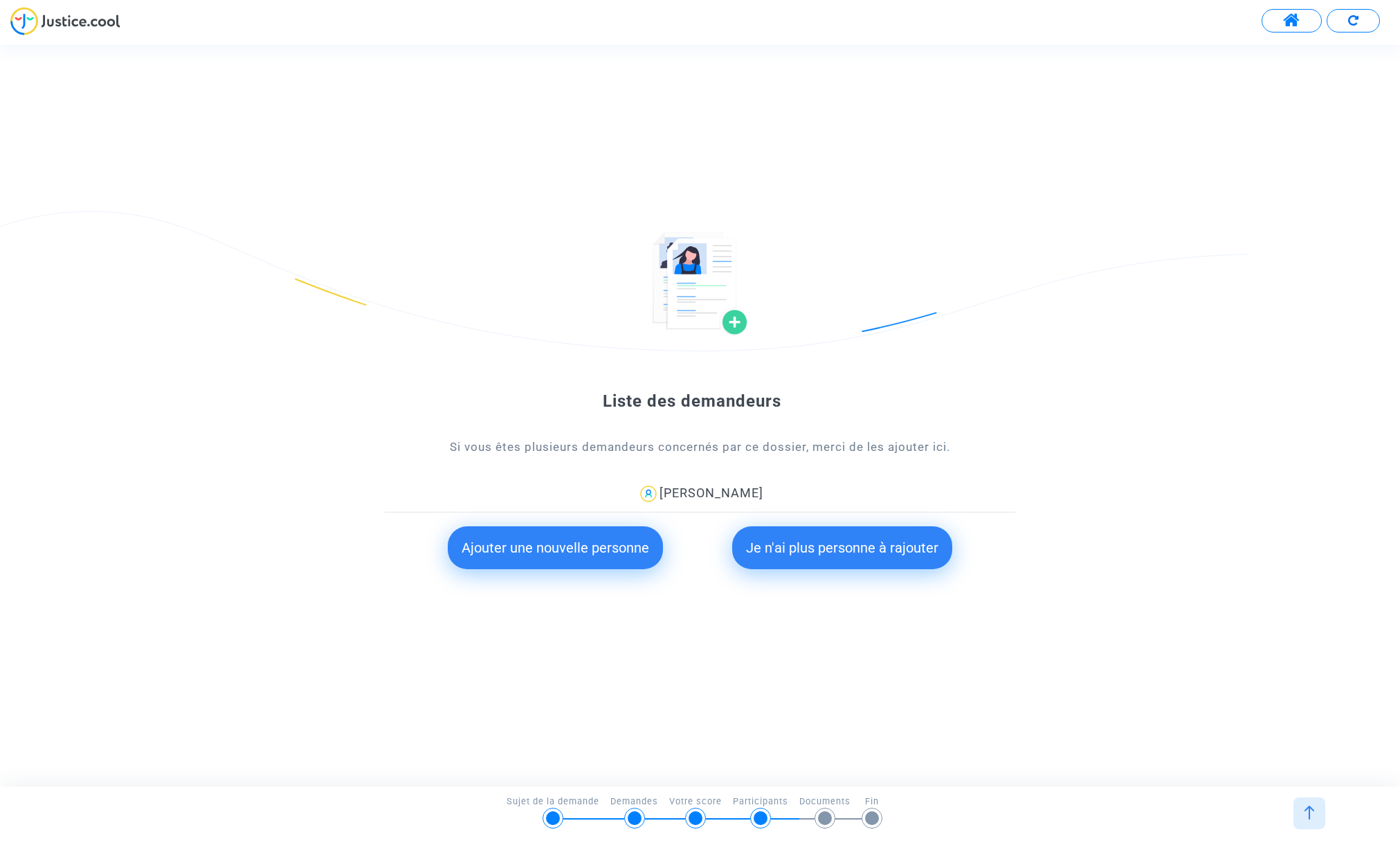
click at [843, 551] on button "Je n'ai plus personne à rajouter" at bounding box center [842, 548] width 220 height 43
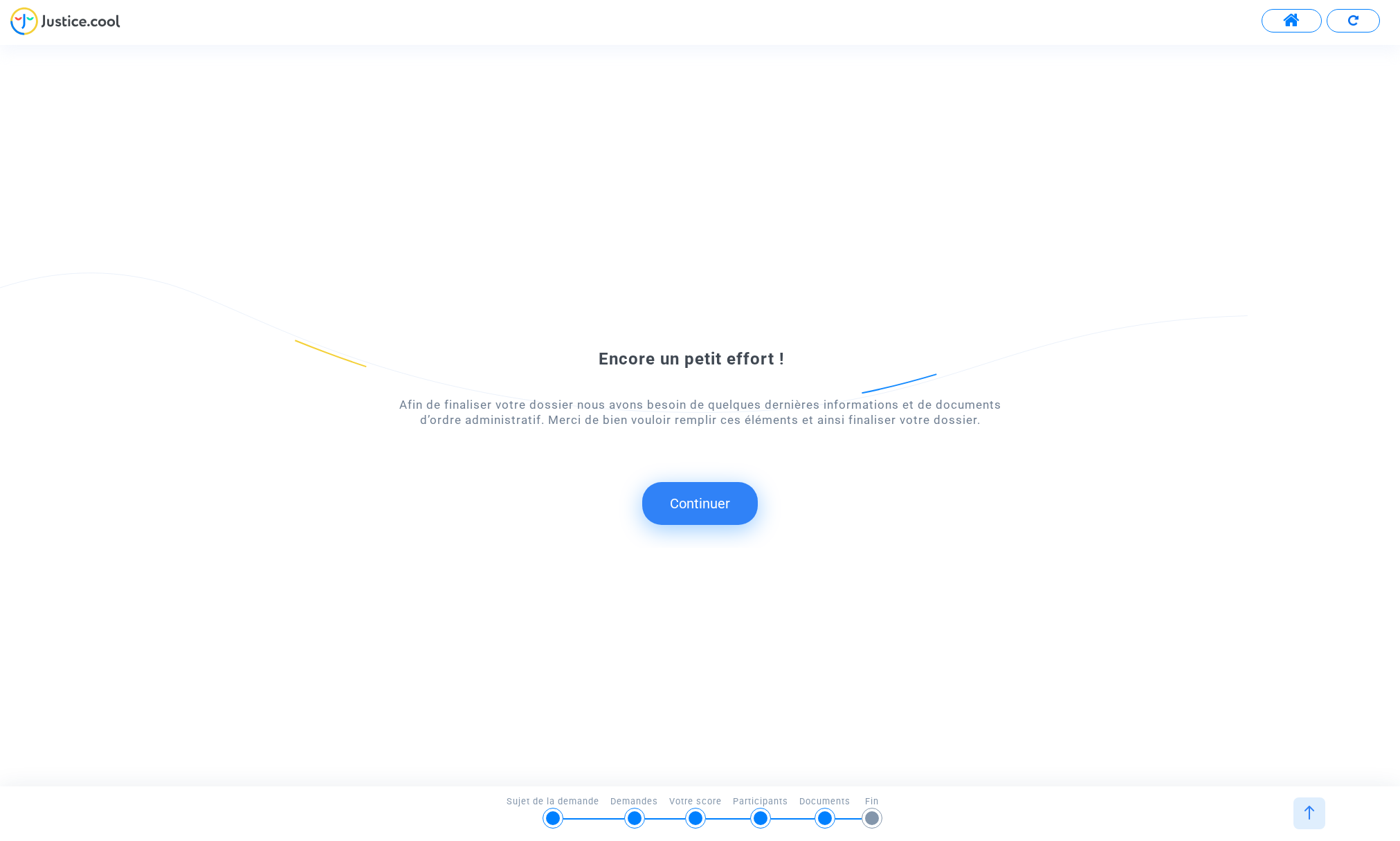
click at [692, 503] on button "Continuer" at bounding box center [700, 503] width 116 height 43
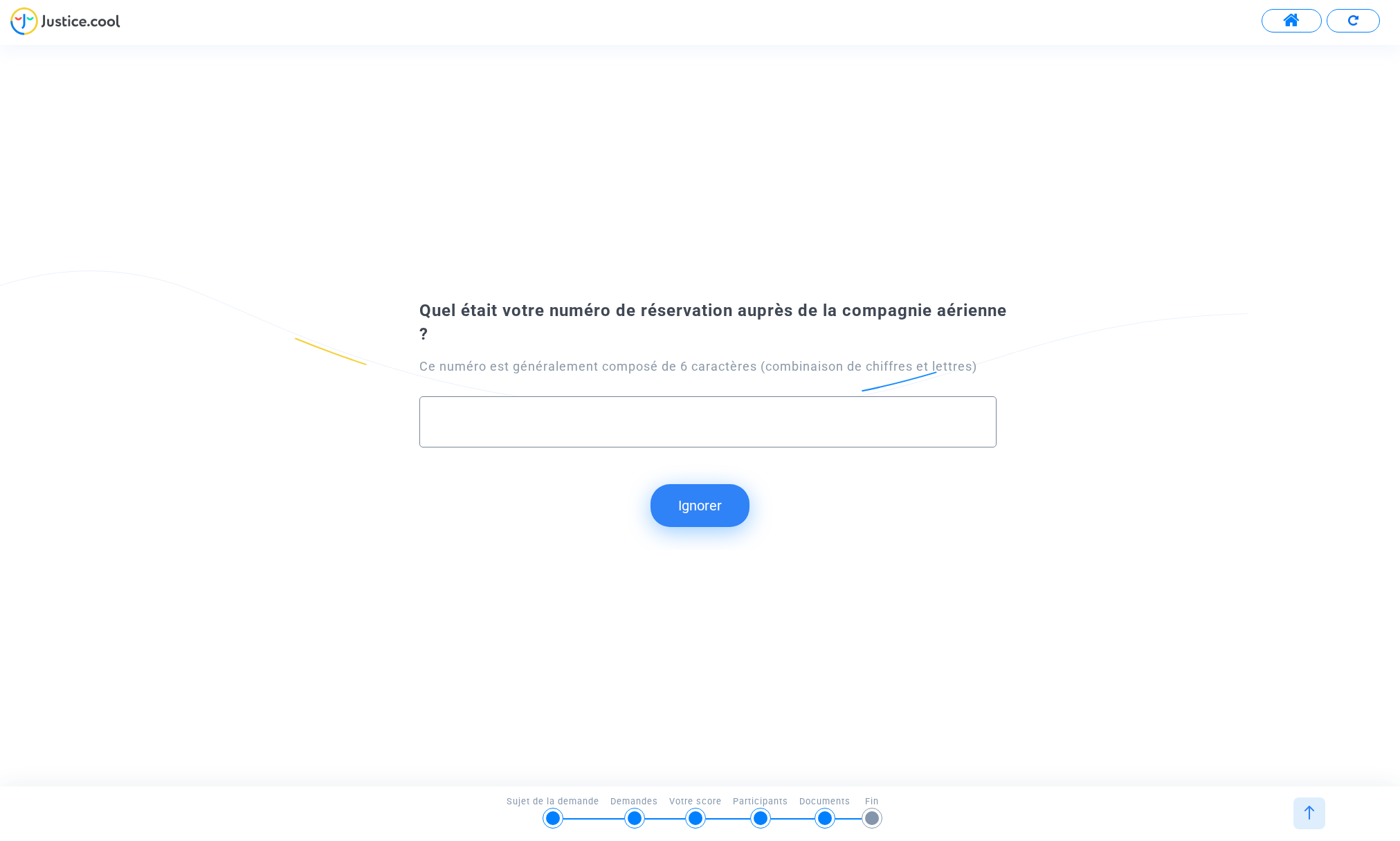
click at [626, 419] on input "text" at bounding box center [707, 422] width 547 height 16
type input "B434VR"
click at [705, 503] on button "Continuer" at bounding box center [700, 506] width 116 height 43
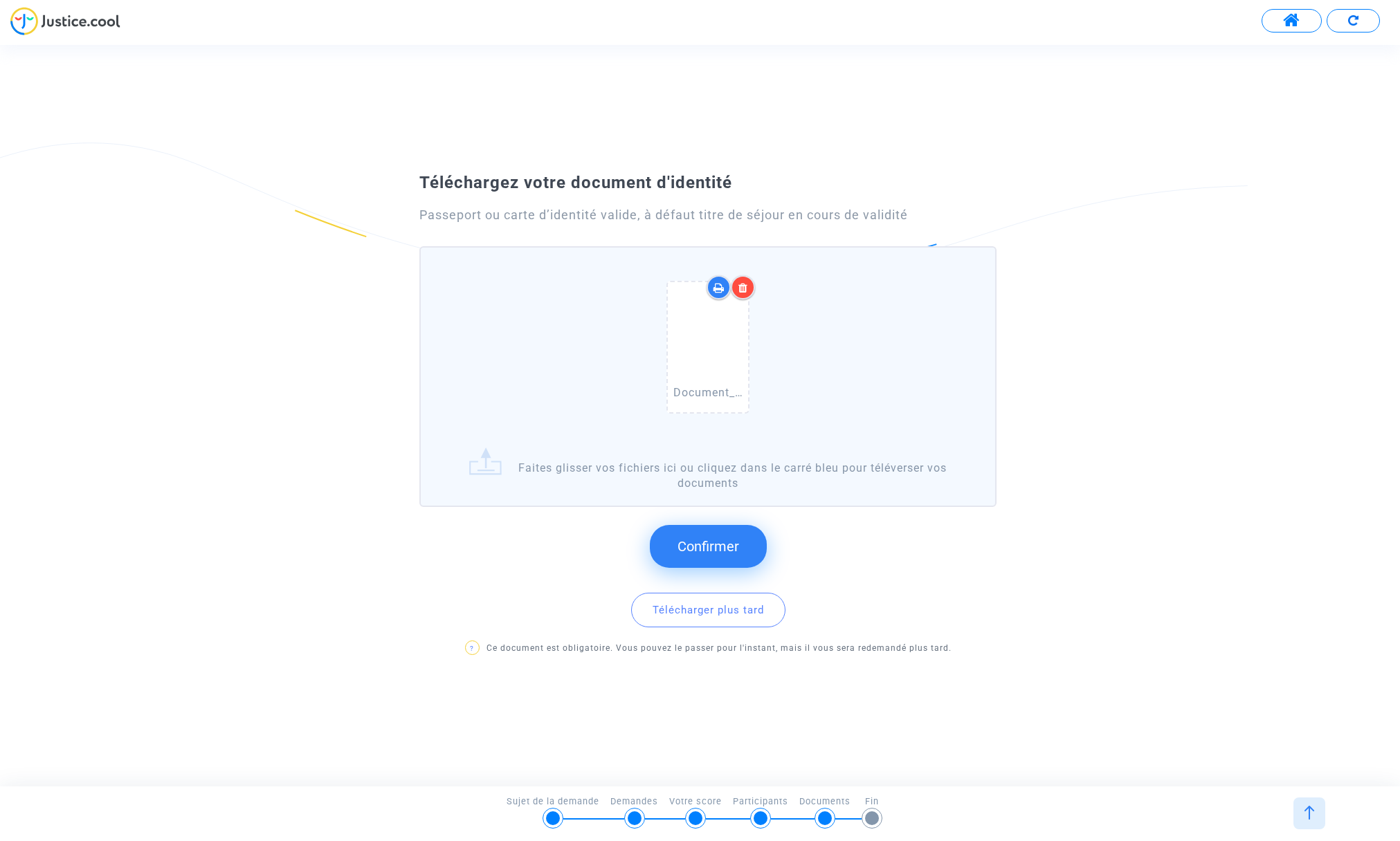
click at [708, 541] on span "Confirmer" at bounding box center [708, 547] width 62 height 17
click at [710, 335] on icon at bounding box center [708, 347] width 45 height 44
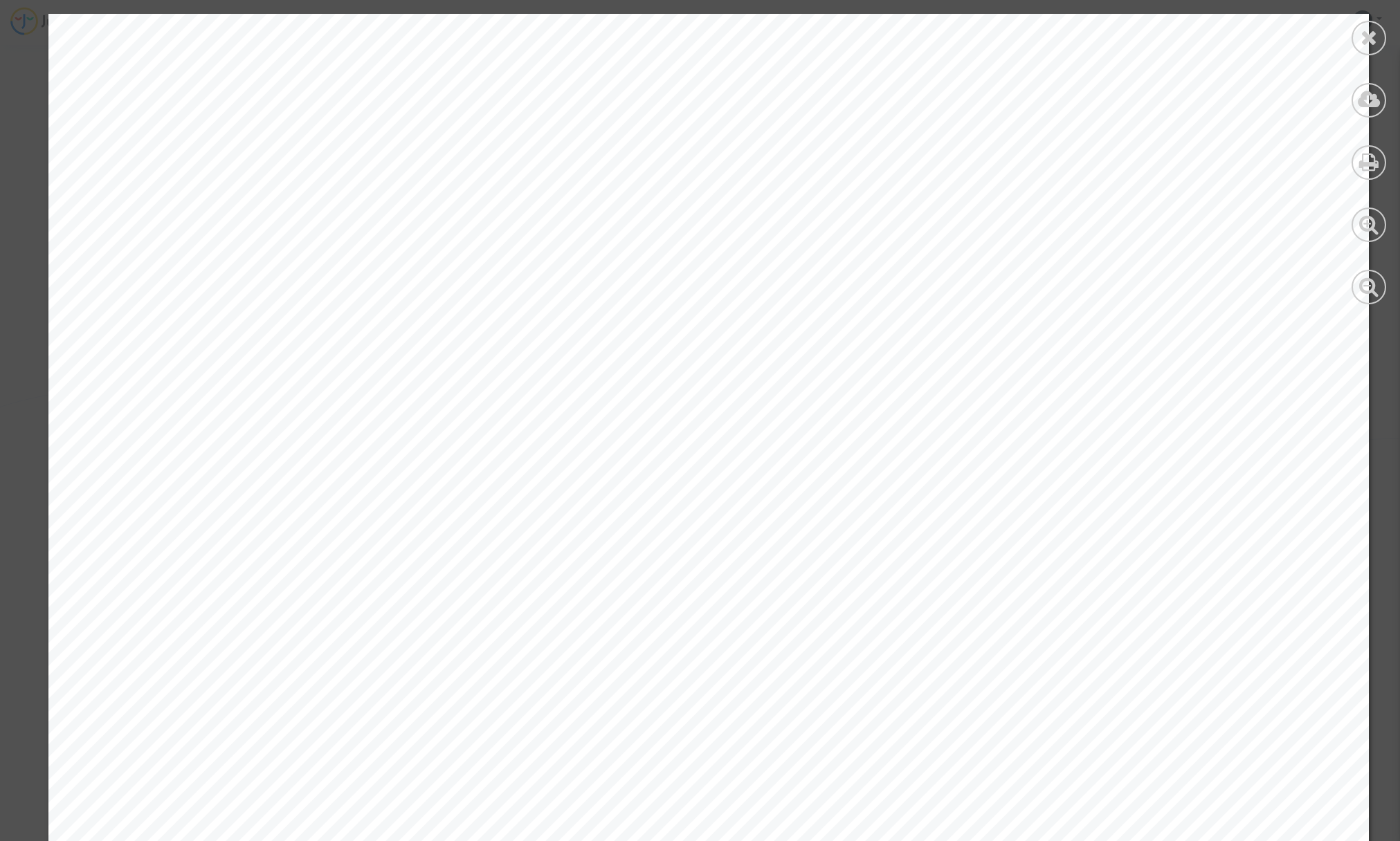
click at [1370, 32] on icon at bounding box center [1368, 38] width 17 height 21
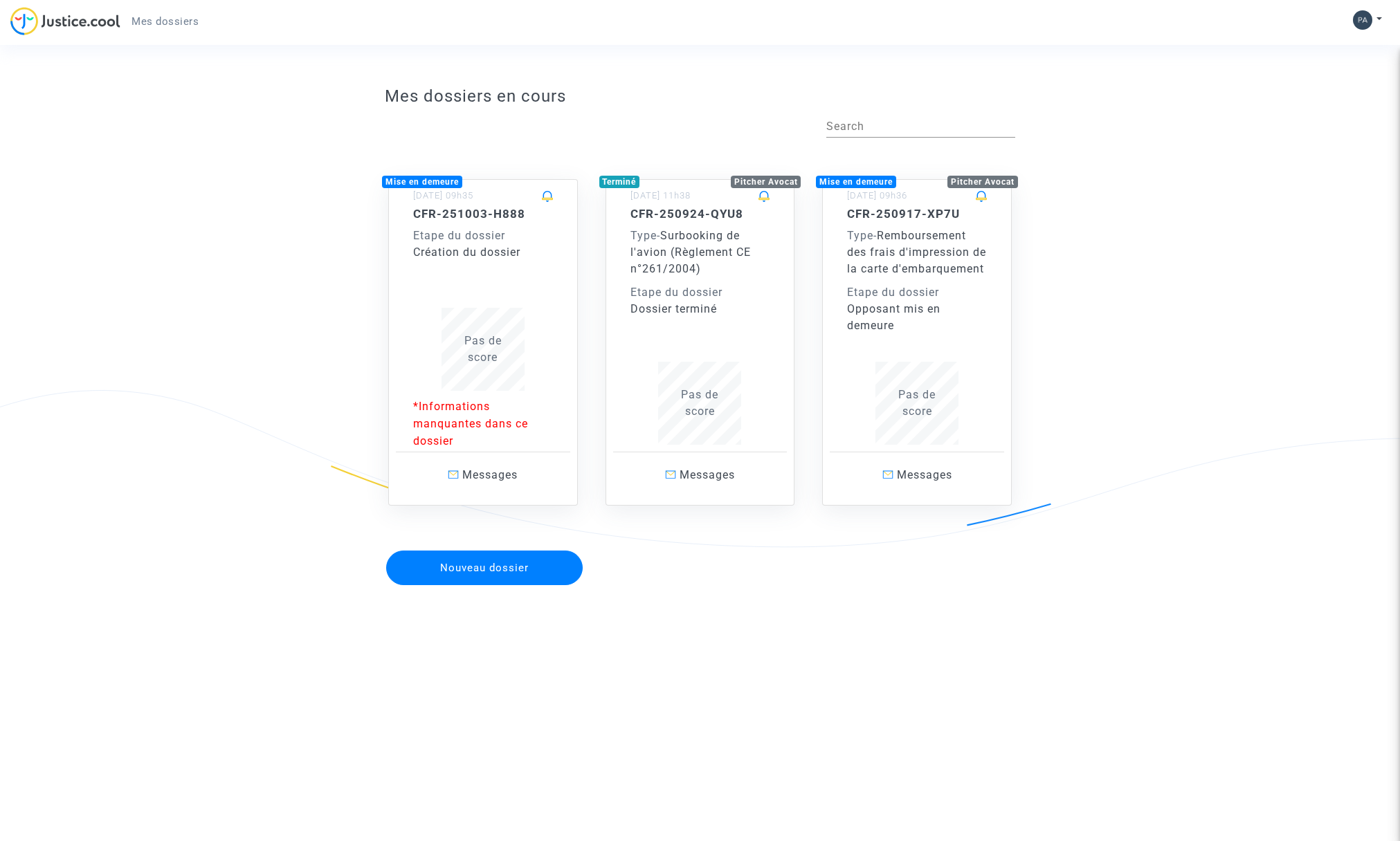
click at [491, 364] on span "Pas de score" at bounding box center [483, 349] width 38 height 30
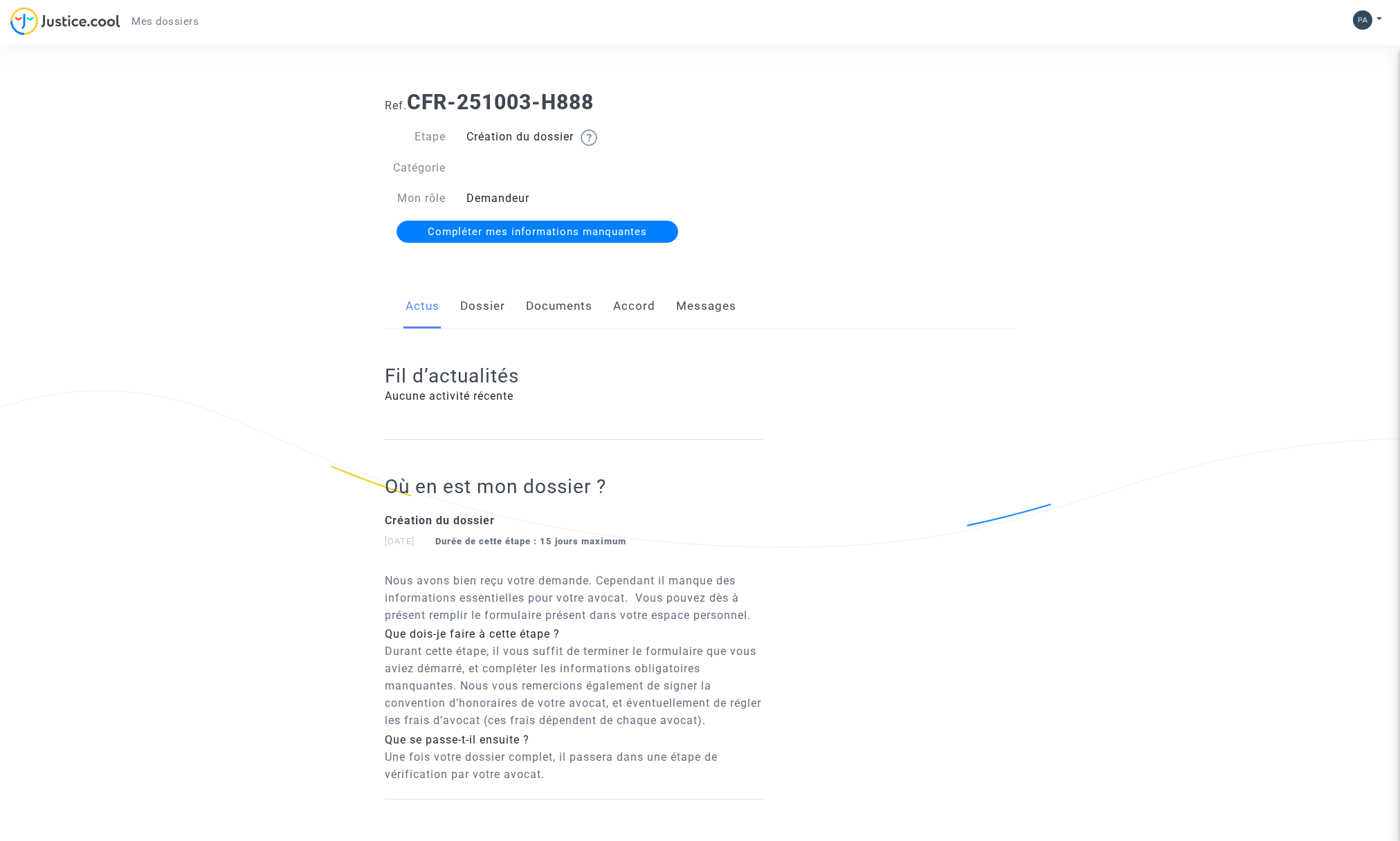
click at [476, 307] on link "Dossier" at bounding box center [482, 306] width 45 height 46
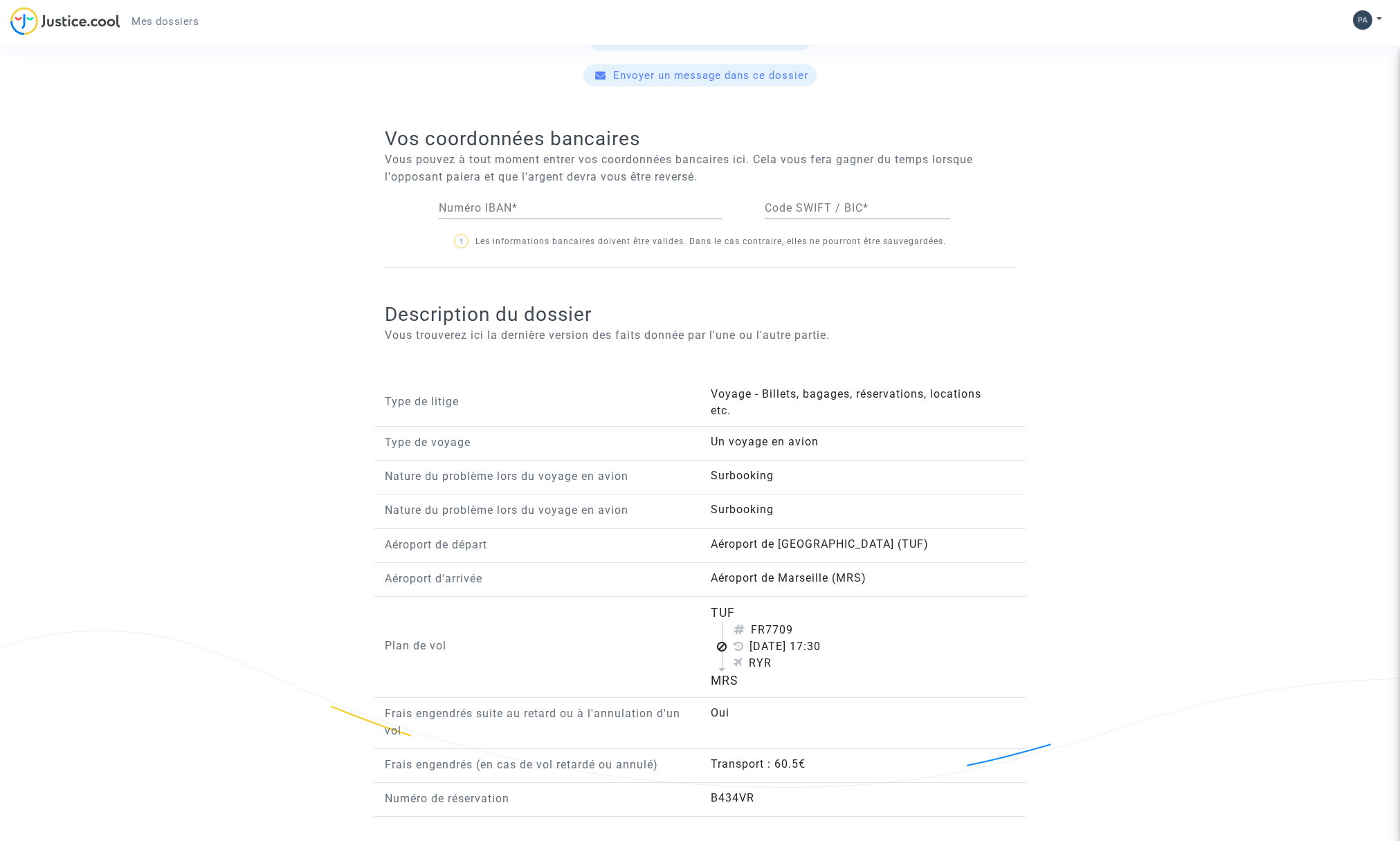
scroll to position [550, 0]
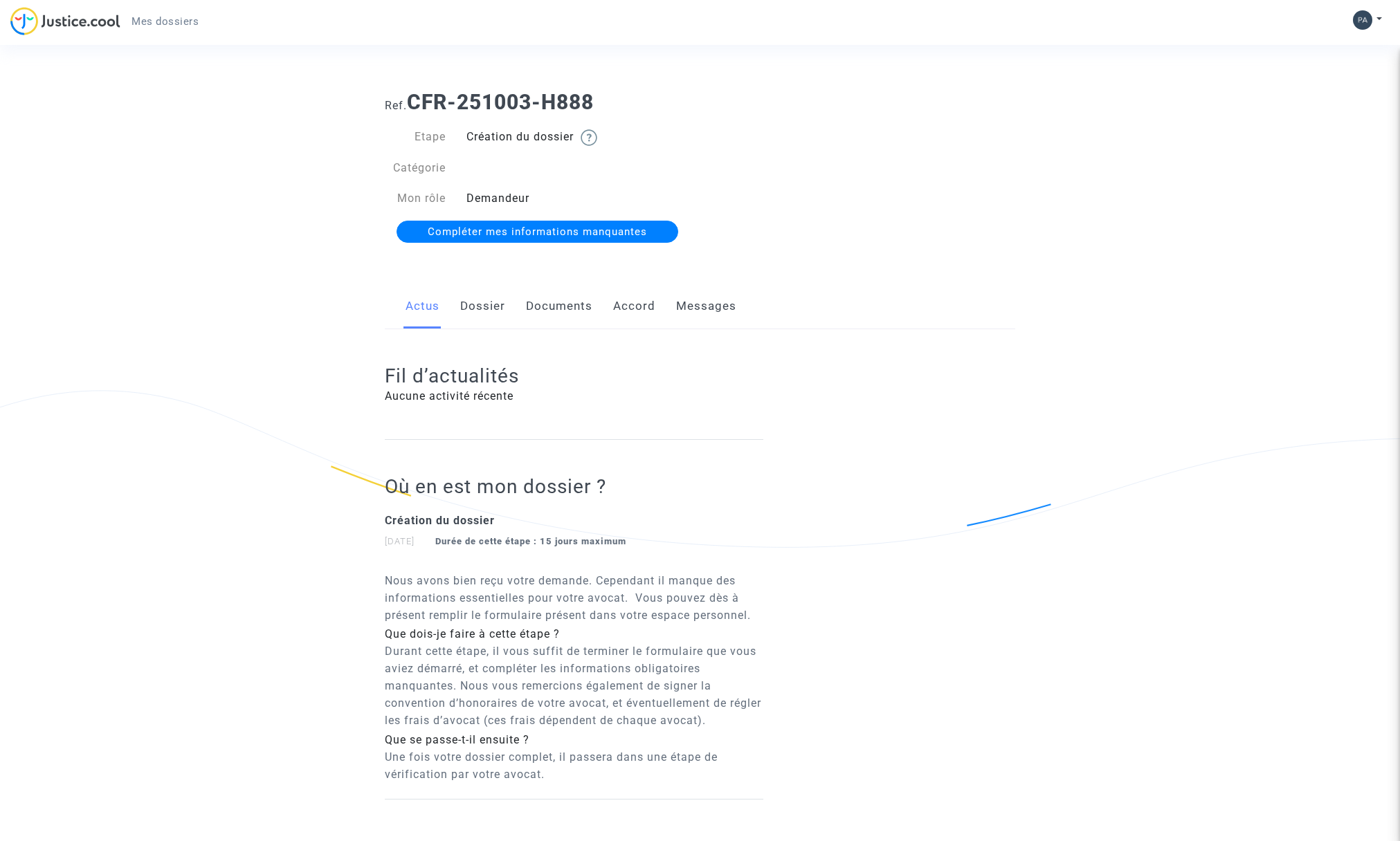
scroll to position [94, 0]
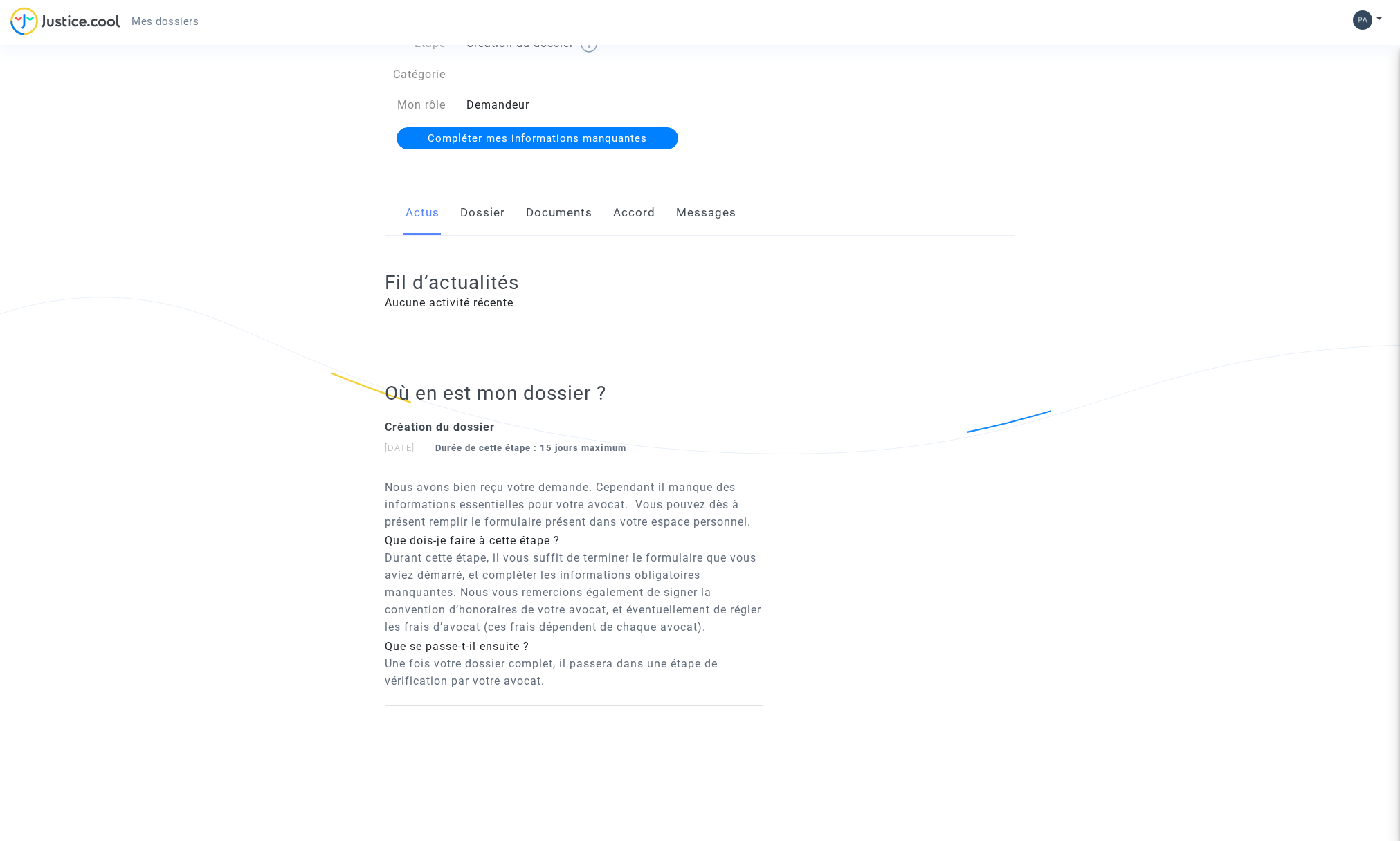
click at [560, 212] on link "Documents" at bounding box center [559, 213] width 67 height 46
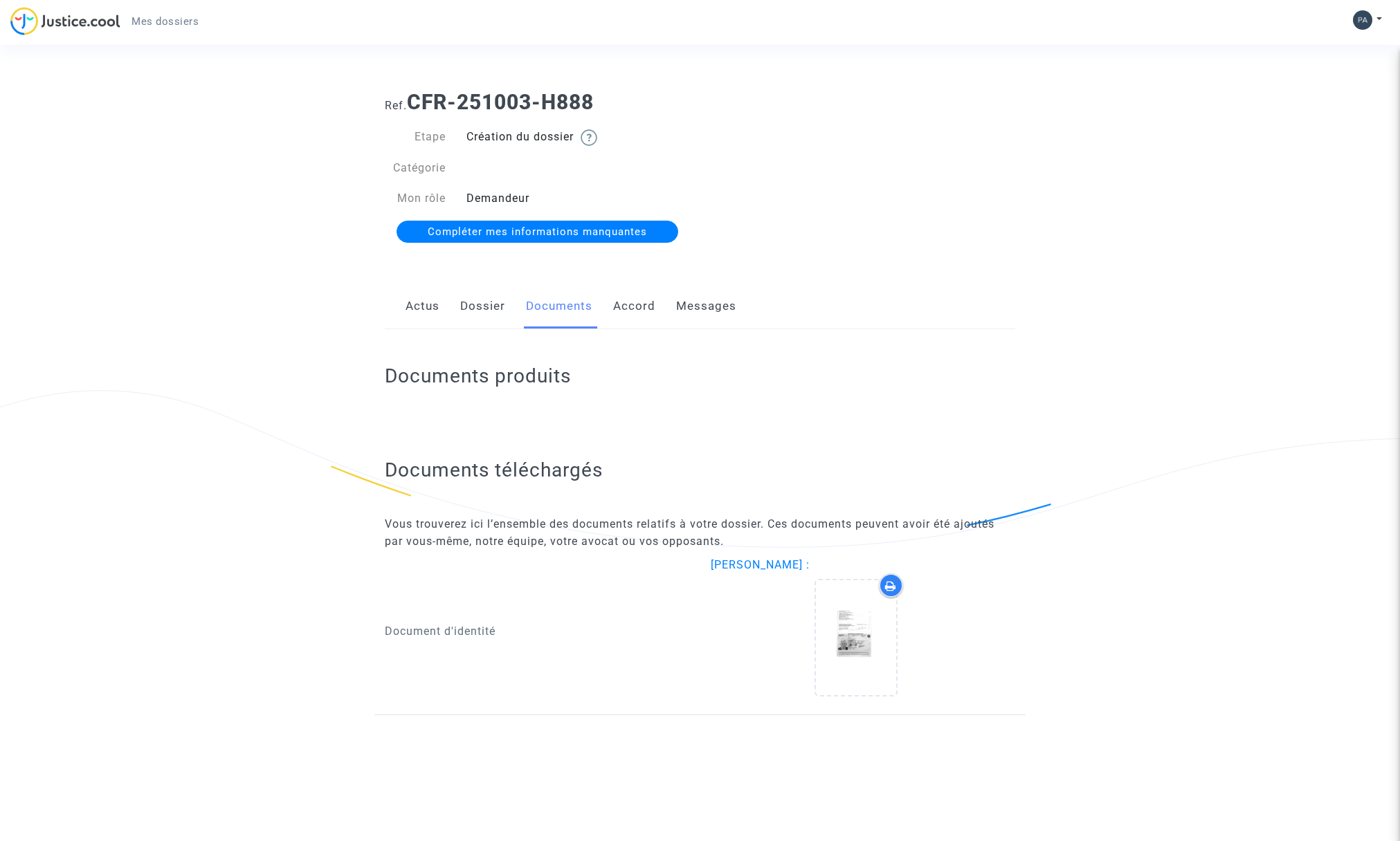
click at [506, 470] on h2 "Documents téléchargés" at bounding box center [700, 470] width 630 height 24
click at [541, 467] on h2 "Documents téléchargés" at bounding box center [700, 470] width 630 height 24
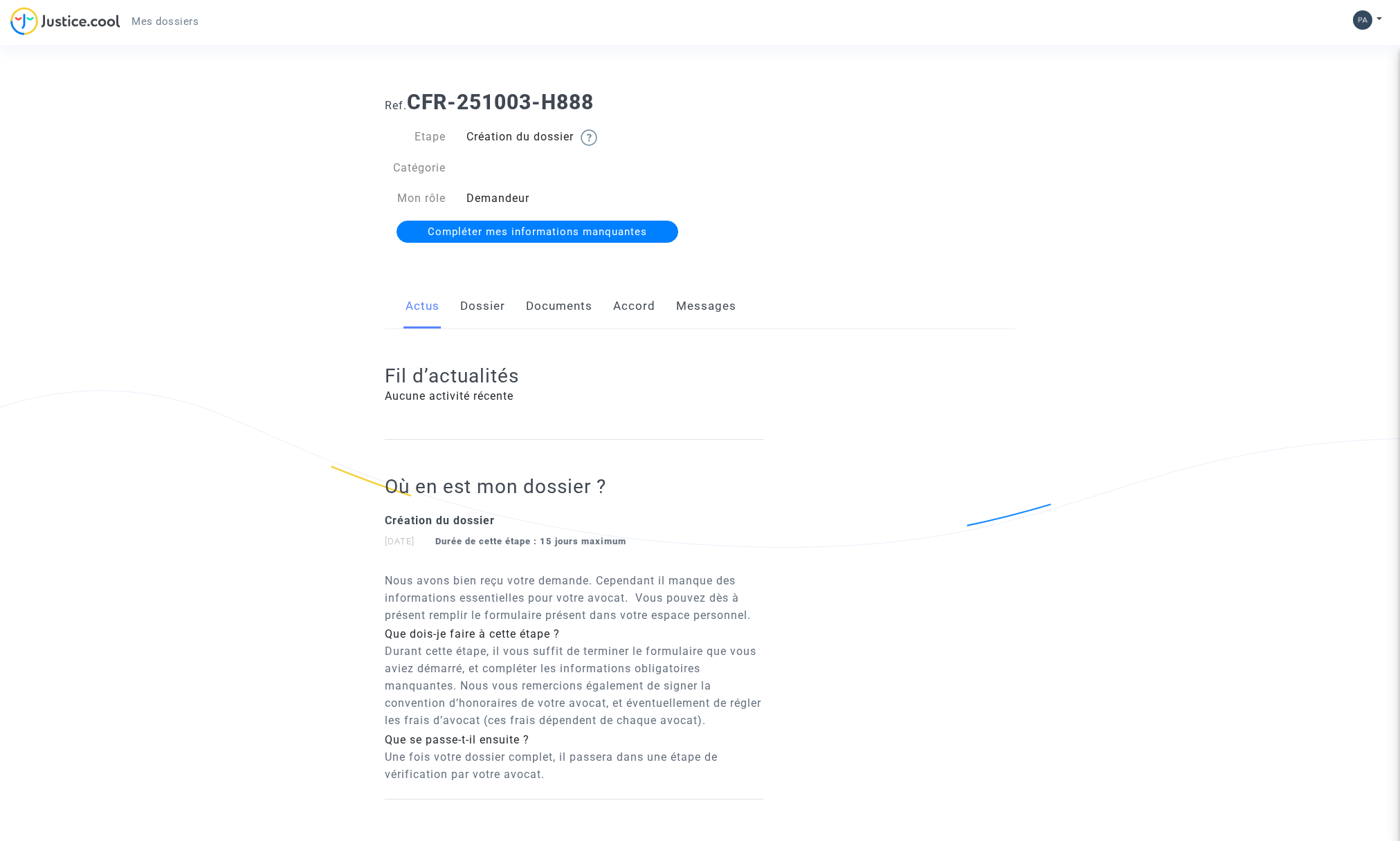
scroll to position [94, 0]
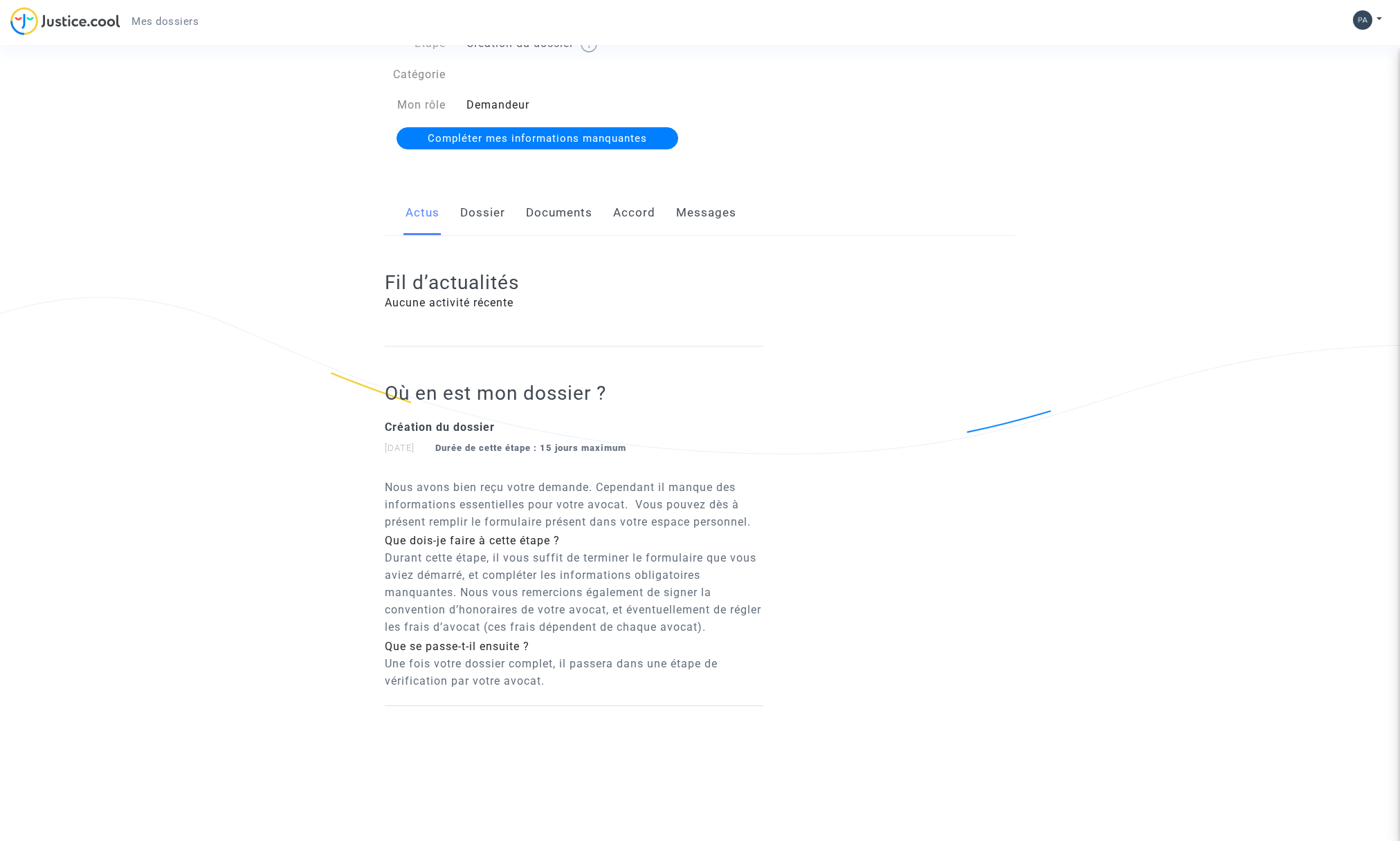
click at [493, 136] on span "Compléter mes informations manquantes" at bounding box center [537, 138] width 219 height 13
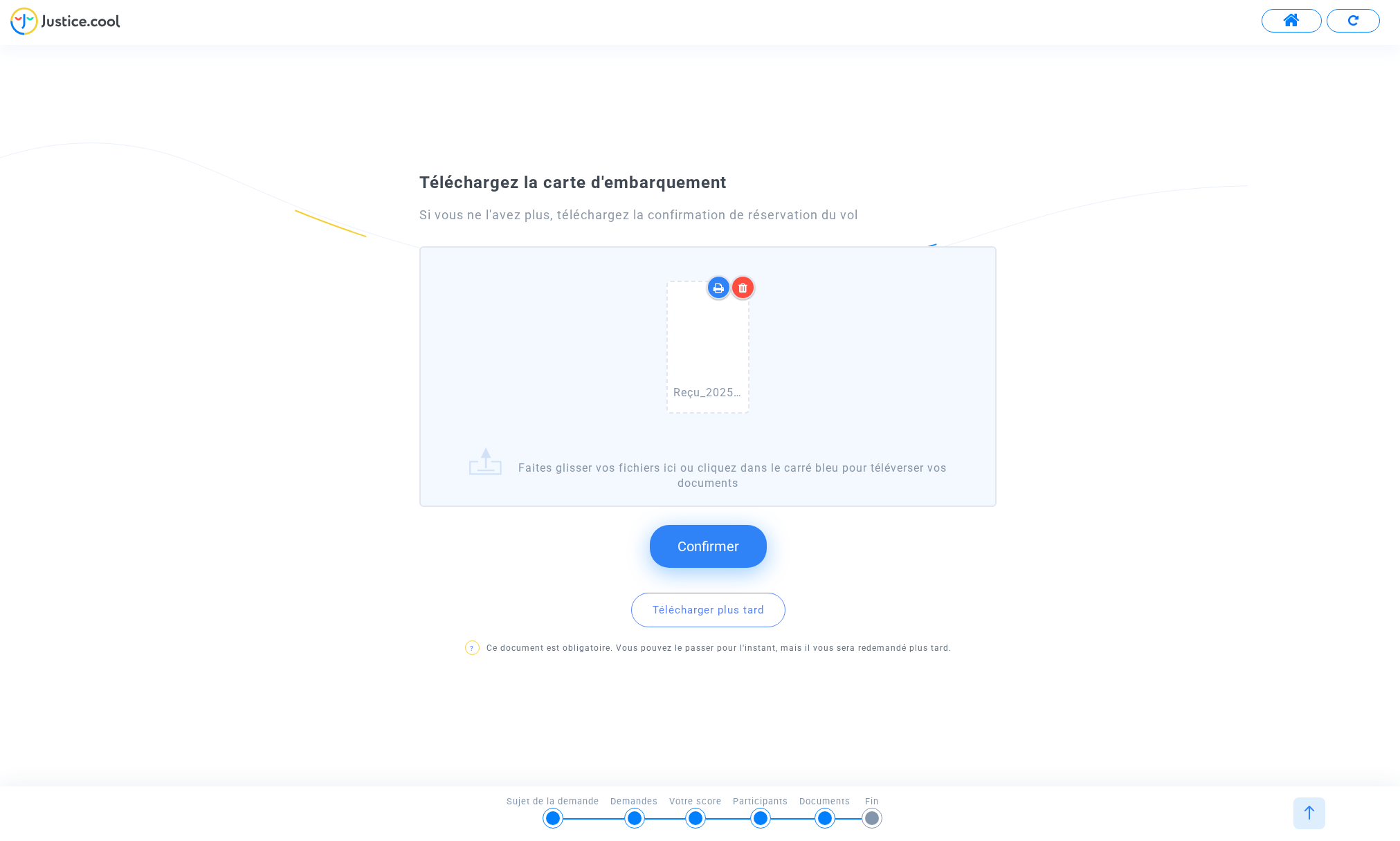
click at [703, 540] on span "Confirmer" at bounding box center [708, 547] width 62 height 17
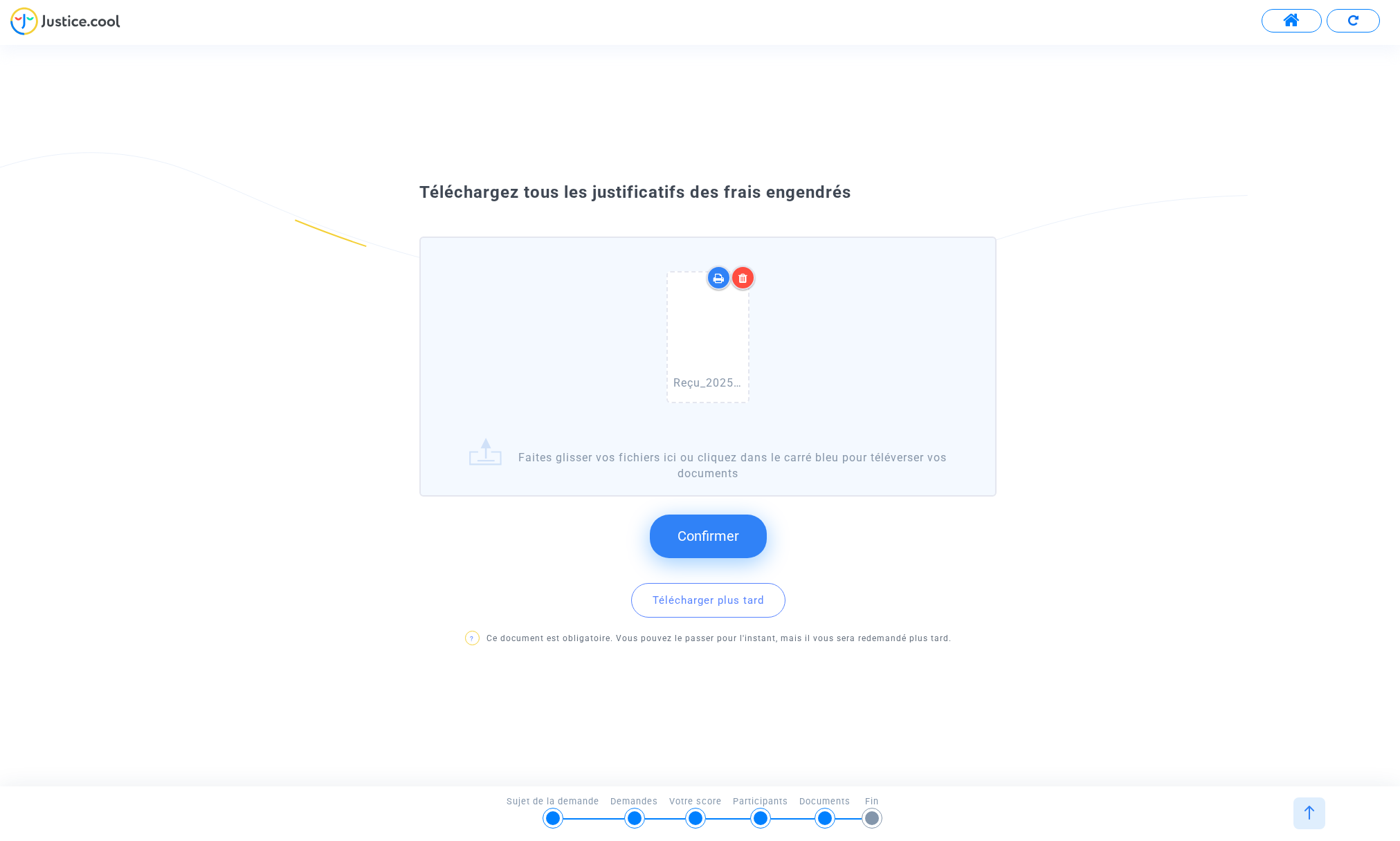
click at [741, 272] on div at bounding box center [743, 278] width 24 height 24
click at [705, 536] on span "Confirmer" at bounding box center [708, 536] width 62 height 17
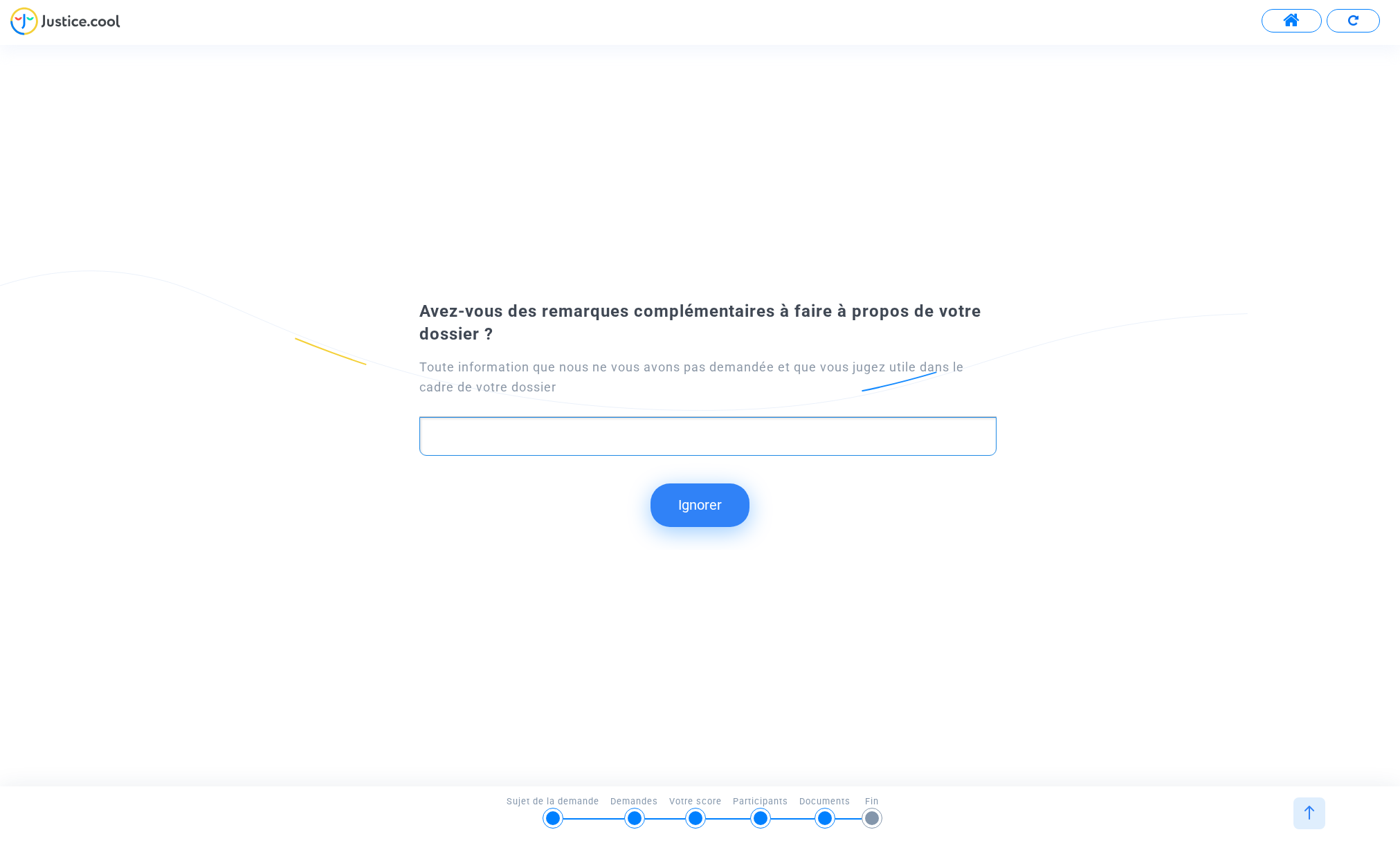
click at [579, 439] on p "Rich Text Editor, main" at bounding box center [708, 437] width 562 height 17
click at [697, 505] on button "Ignorer" at bounding box center [700, 505] width 99 height 43
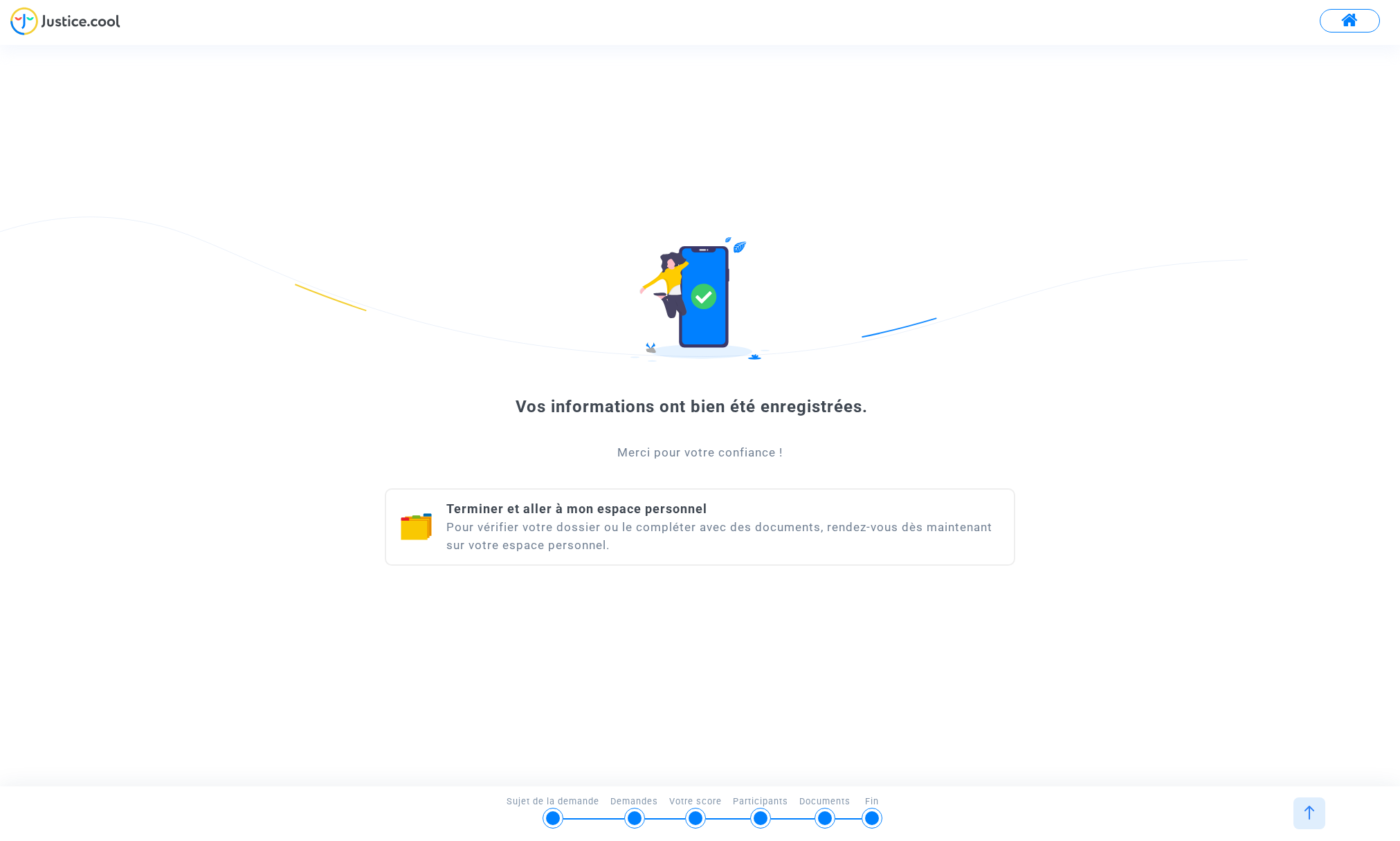
click at [1346, 17] on span at bounding box center [1349, 21] width 17 height 18
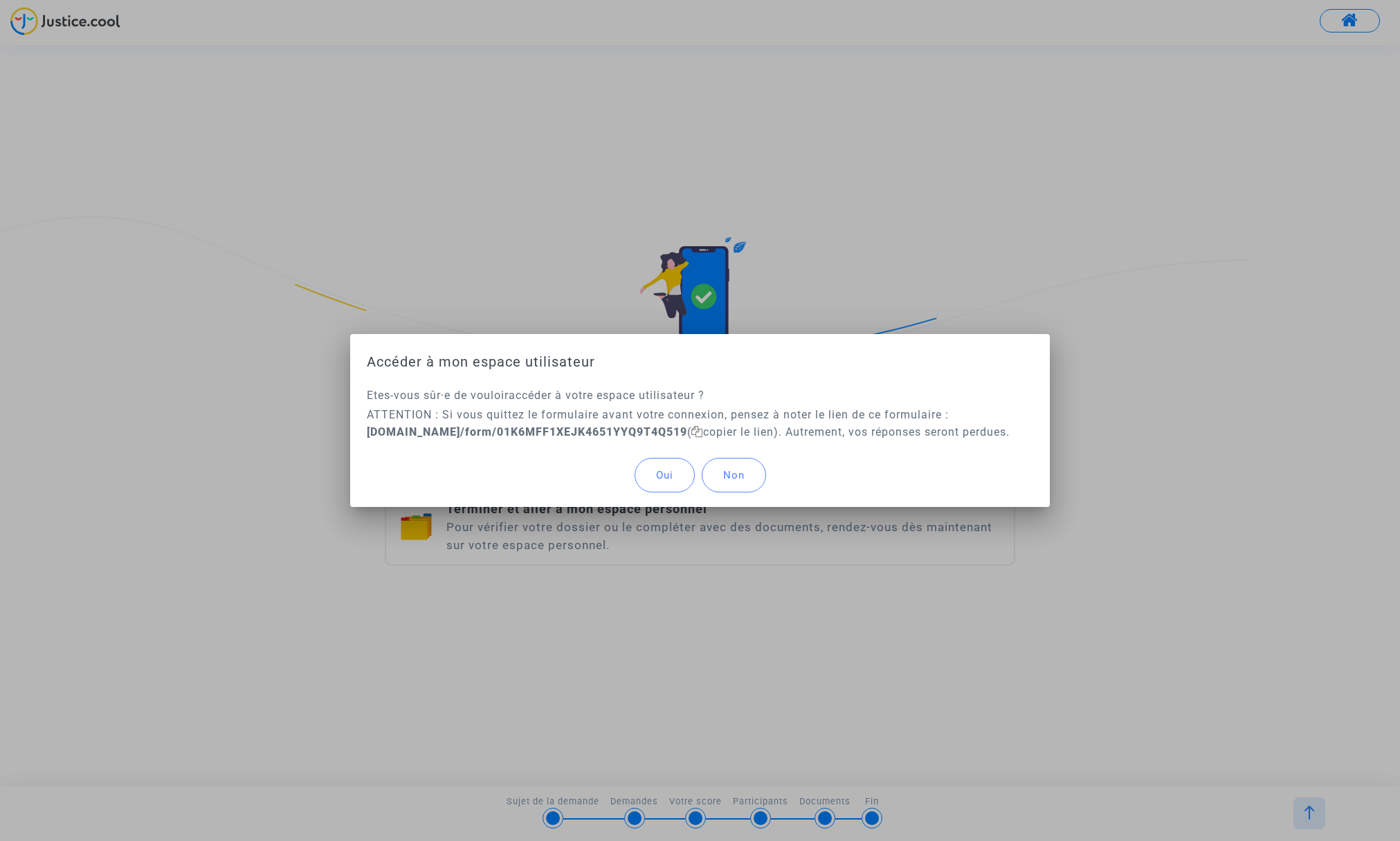
click at [676, 488] on button "Oui" at bounding box center [665, 476] width 60 height 35
